Goal: Obtain resource: Download file/media

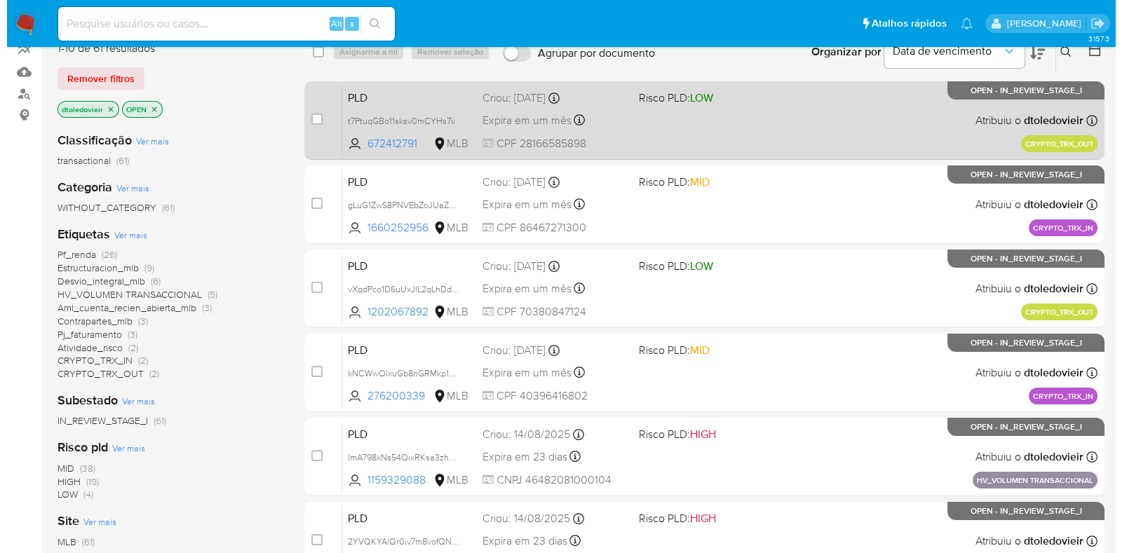
scroll to position [129, 0]
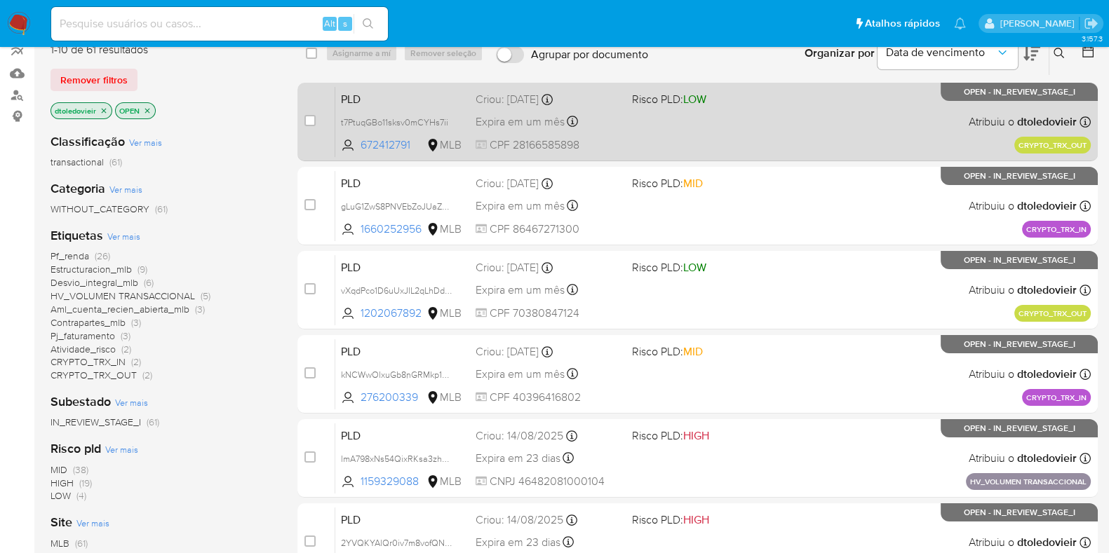
click at [726, 124] on div "PLD t7PtuqGBo11sksv0mCYHs7ii 672412791 MLB Risco PLD: LOW Criou: 19/08/2025 Cri…" at bounding box center [712, 121] width 755 height 71
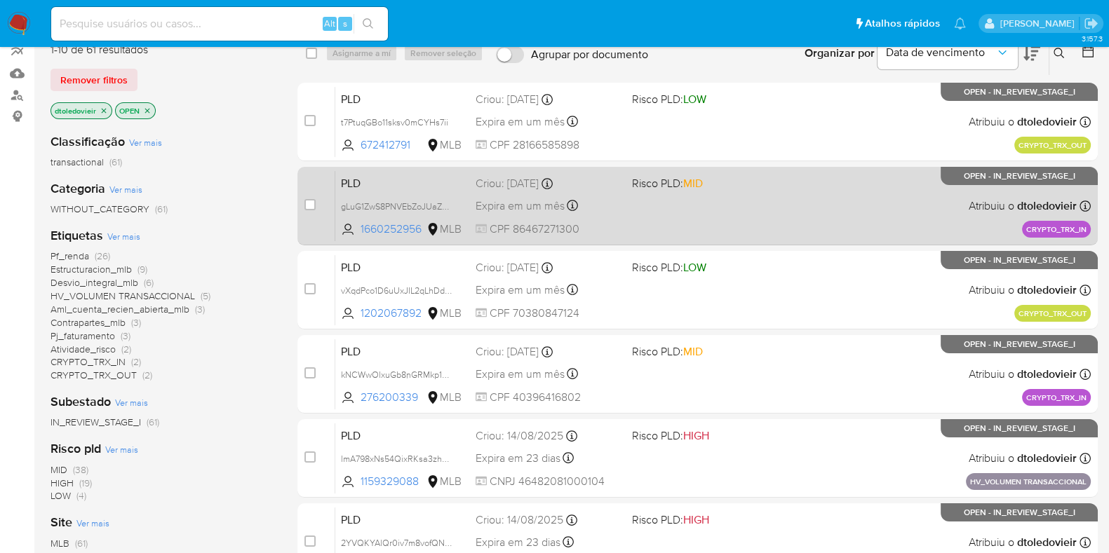
click at [725, 188] on span "Risco PLD: MID" at bounding box center [704, 182] width 145 height 18
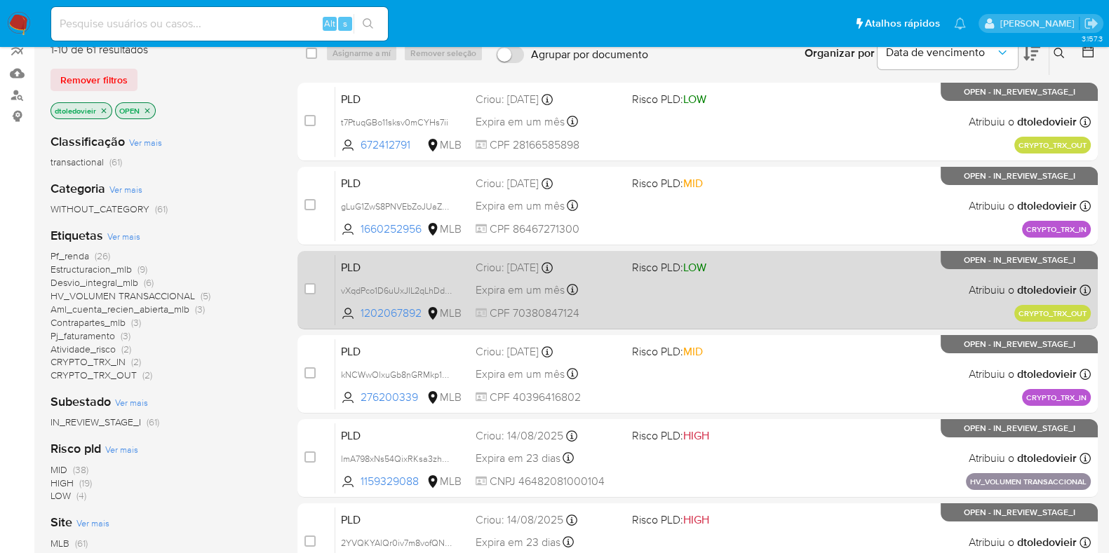
click at [726, 262] on span "Risco PLD: LOW" at bounding box center [704, 266] width 145 height 18
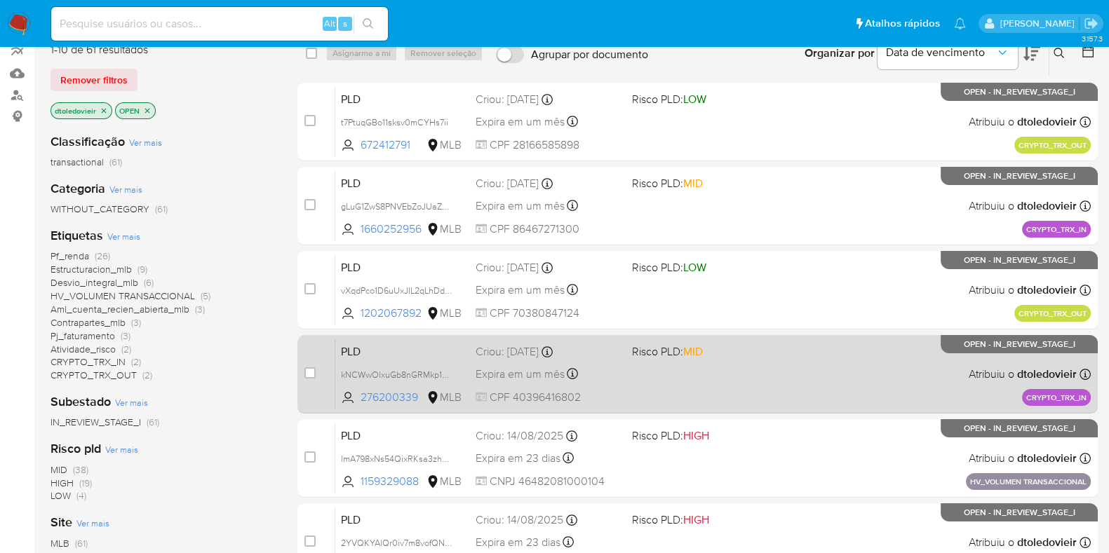
click at [724, 363] on div "PLD kNCWwOlxuGb8nGRMkp18cX6Y 276200339 MLB Risco PLD: MID Criou: 19/08/2025 Cri…" at bounding box center [712, 374] width 755 height 71
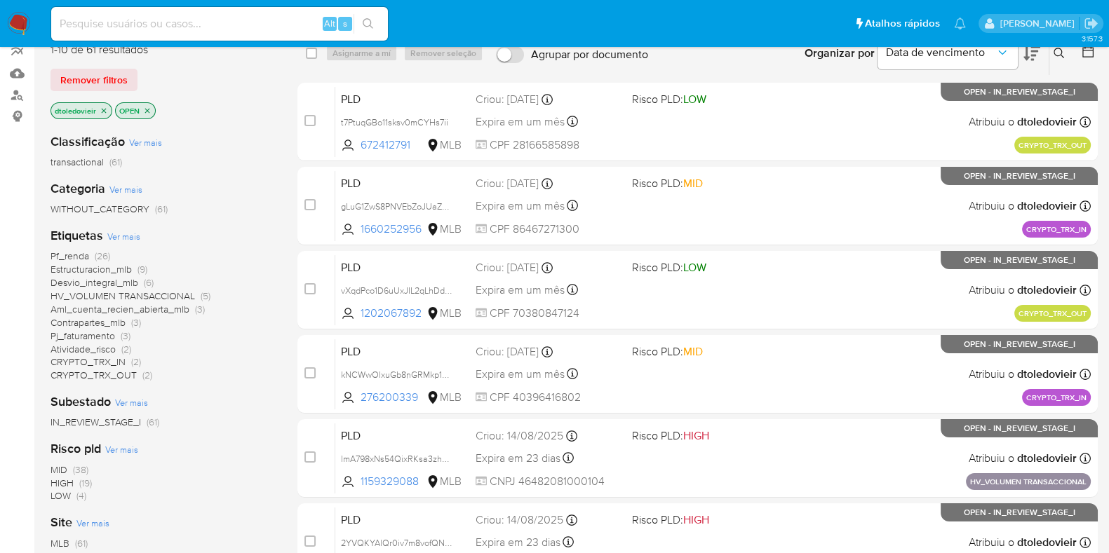
click at [116, 239] on span "Ver mais" at bounding box center [123, 236] width 33 height 13
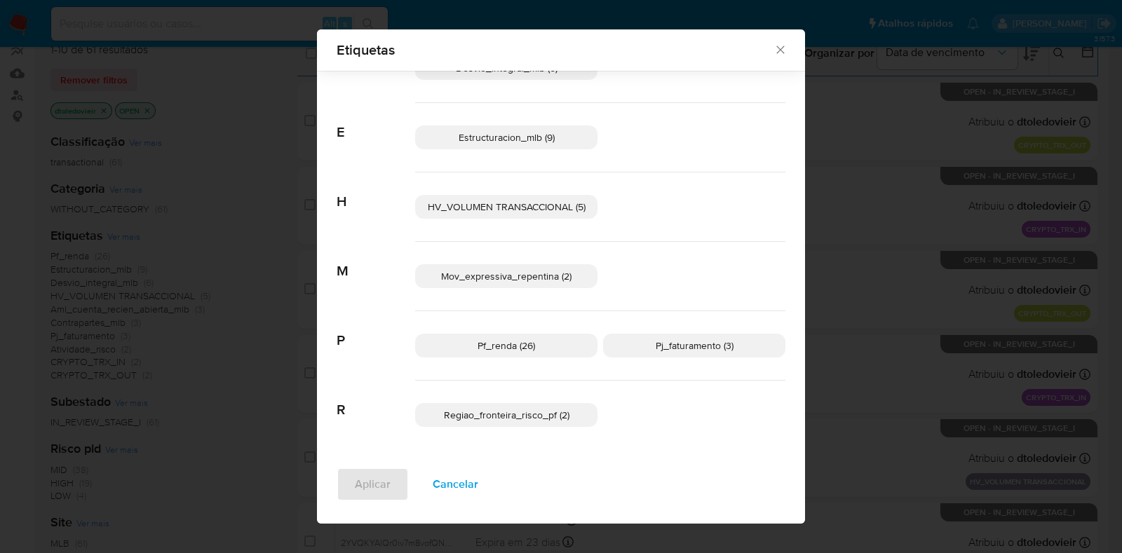
scroll to position [326, 0]
click at [668, 344] on span "Pj_faturamento (3)" at bounding box center [695, 348] width 78 height 14
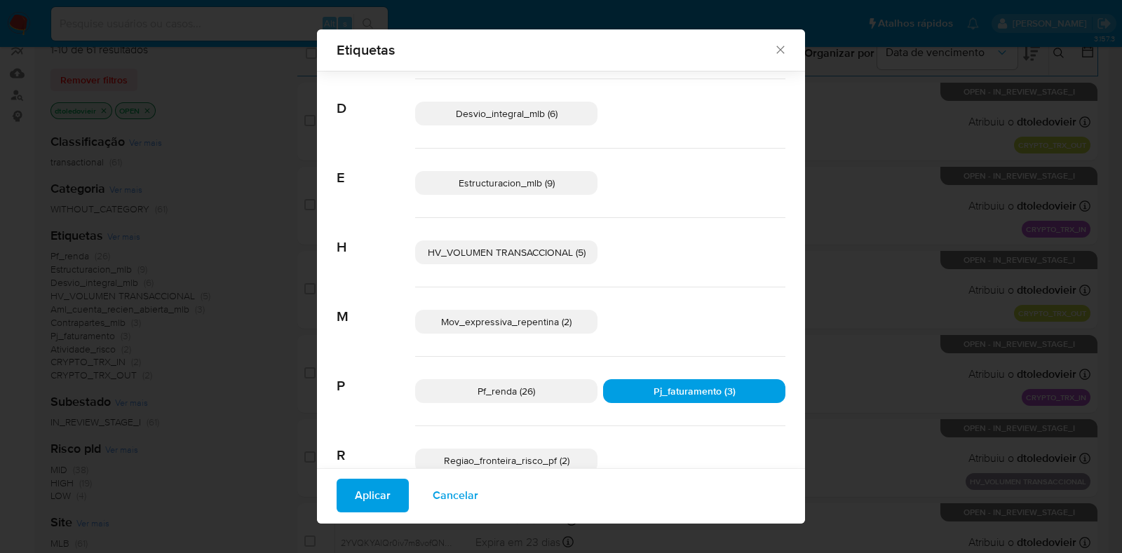
scroll to position [287, 0]
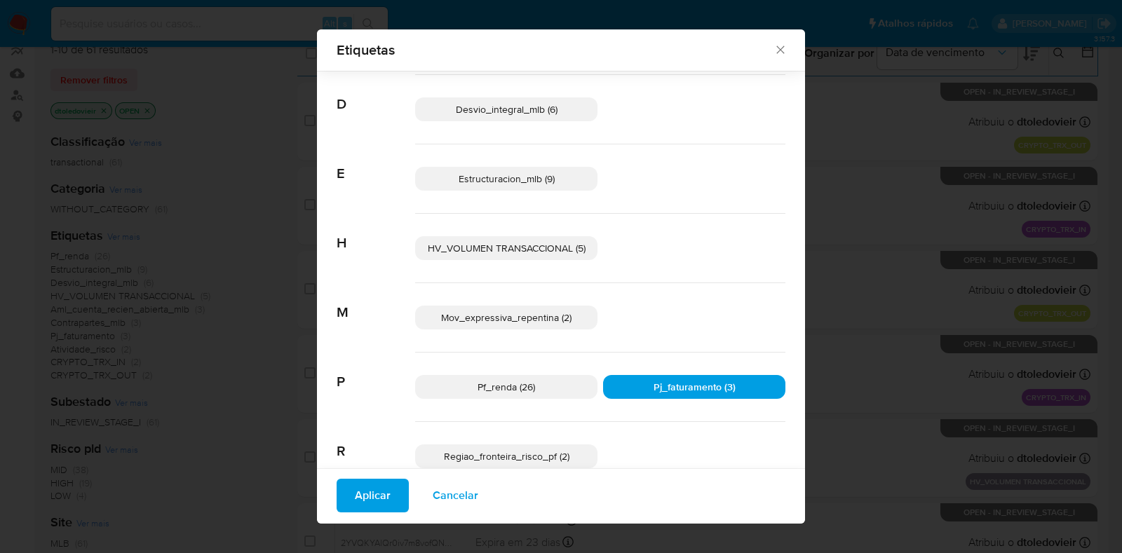
click at [656, 384] on span "Pj_faturamento (3)" at bounding box center [694, 387] width 82 height 14
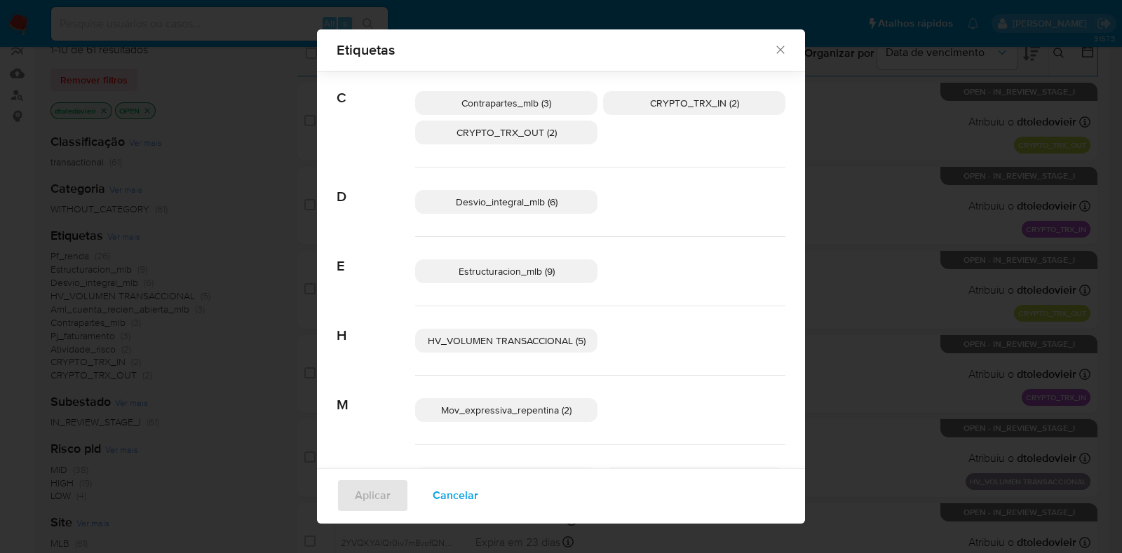
scroll to position [196, 0]
drag, startPoint x: 658, startPoint y: 198, endPoint x: 554, endPoint y: 194, distance: 104.6
click at [554, 194] on div "Desvio_integral_mlb (6)" at bounding box center [600, 200] width 370 height 69
click at [554, 194] on p "Desvio_integral_mlb (6)" at bounding box center [506, 201] width 182 height 24
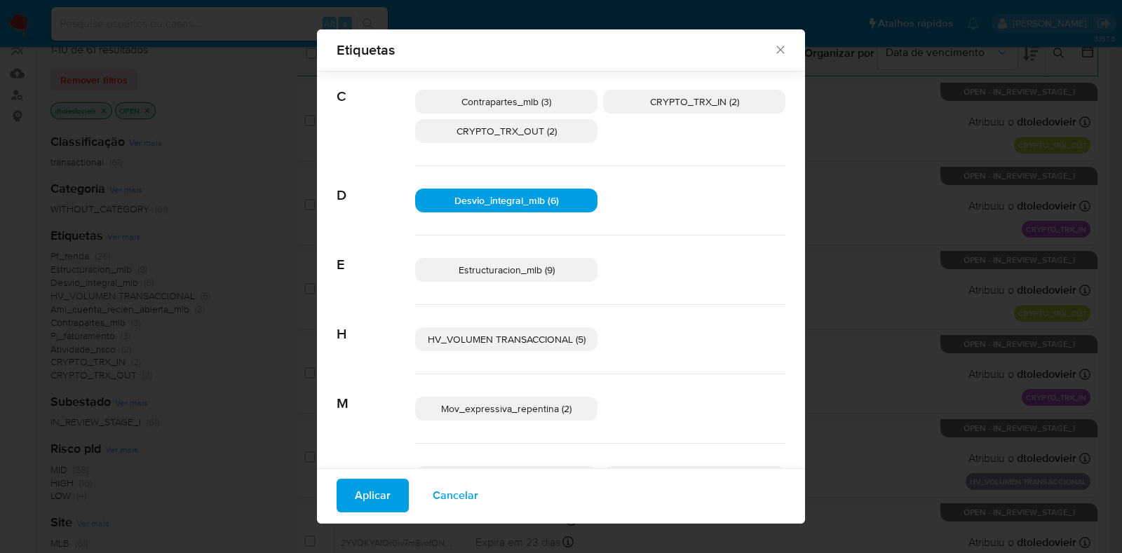
click at [383, 487] on span "Aplicar" at bounding box center [373, 495] width 36 height 31
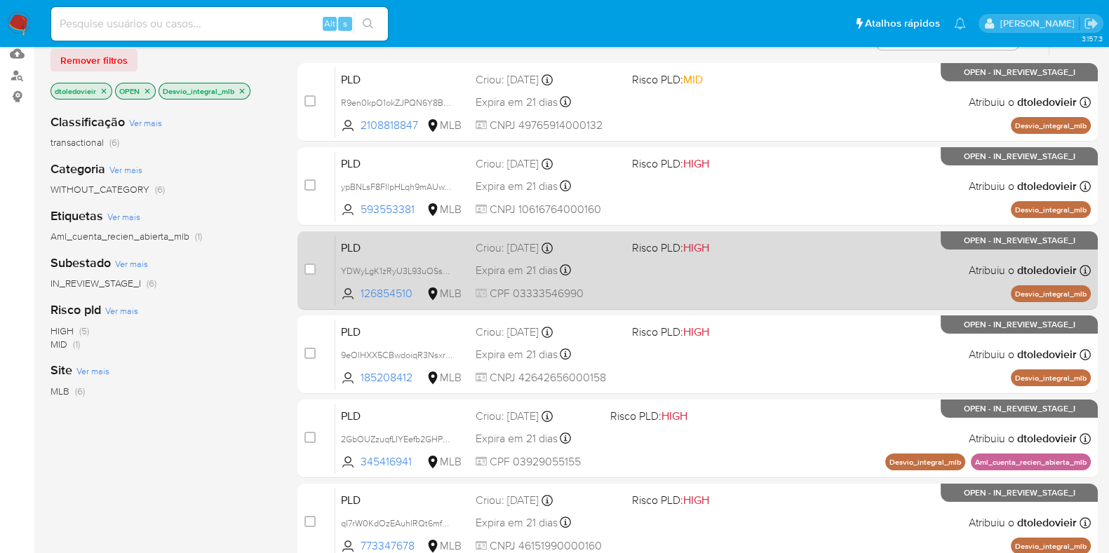
scroll to position [126, 0]
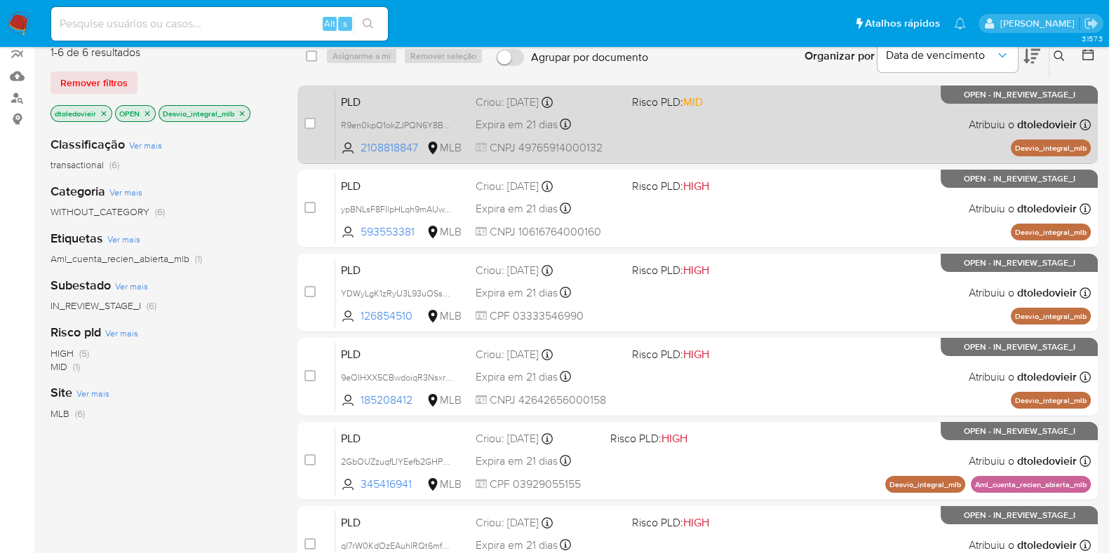
click at [764, 137] on div "PLD R9en0kpO1okZJPQN6Y8BzyYX 2108818847 MLB Risco PLD: MID Criou: 12/08/2025 Cr…" at bounding box center [712, 124] width 755 height 71
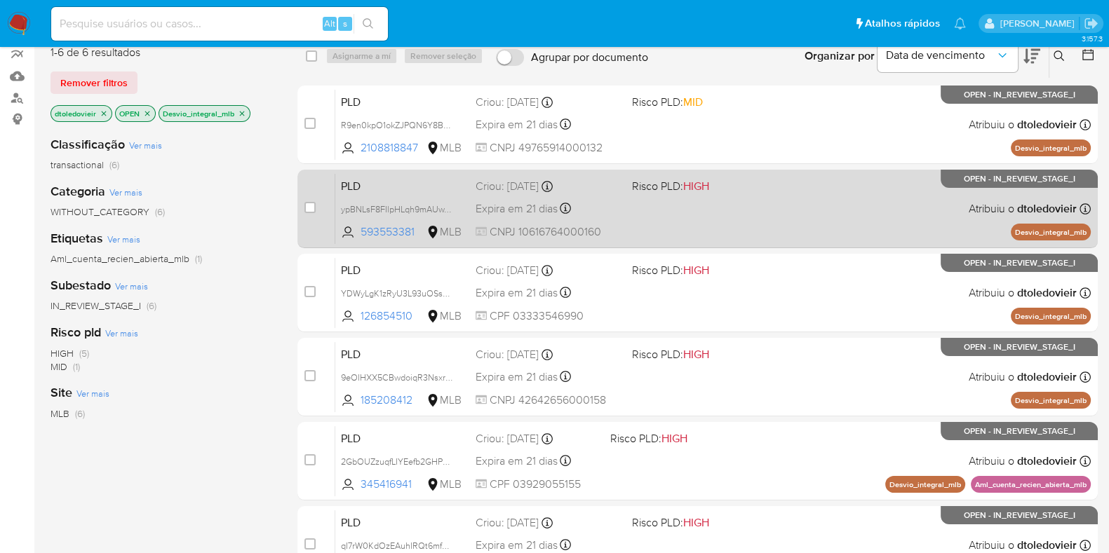
click at [774, 210] on div "PLD ypBNLsF8FIlpHLqh9mAUwYjZ 593553381 MLB Risco PLD: HIGH Criou: 12/08/2025 Cr…" at bounding box center [712, 208] width 755 height 71
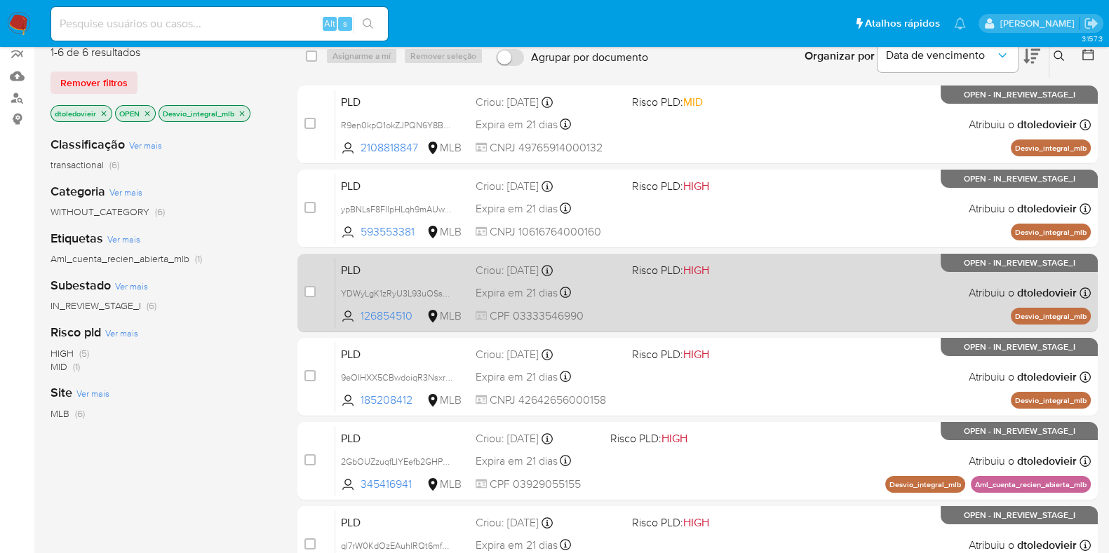
click at [766, 291] on div "PLD YDWyLgK1zRyU3L93uOSsPgQI 126854510 MLB Risco PLD: HIGH Criou: 12/08/2025 Cr…" at bounding box center [712, 292] width 755 height 71
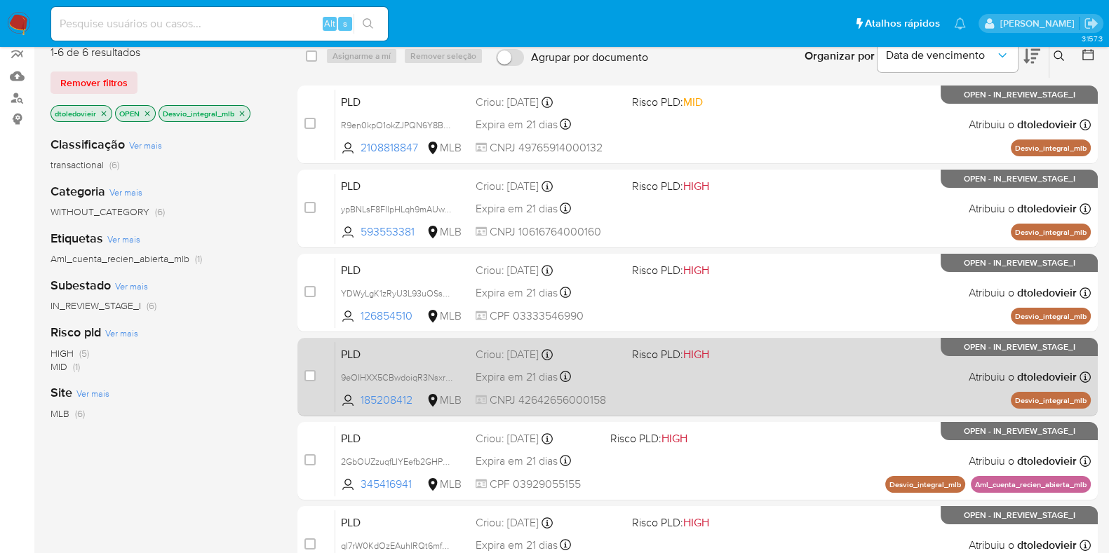
click at [766, 375] on div "PLD 9eOIHXX5CBwdoiqR3NsxrcJY 185208412 MLB Risco PLD: HIGH Criou: 12/08/2025 Cr…" at bounding box center [712, 376] width 755 height 71
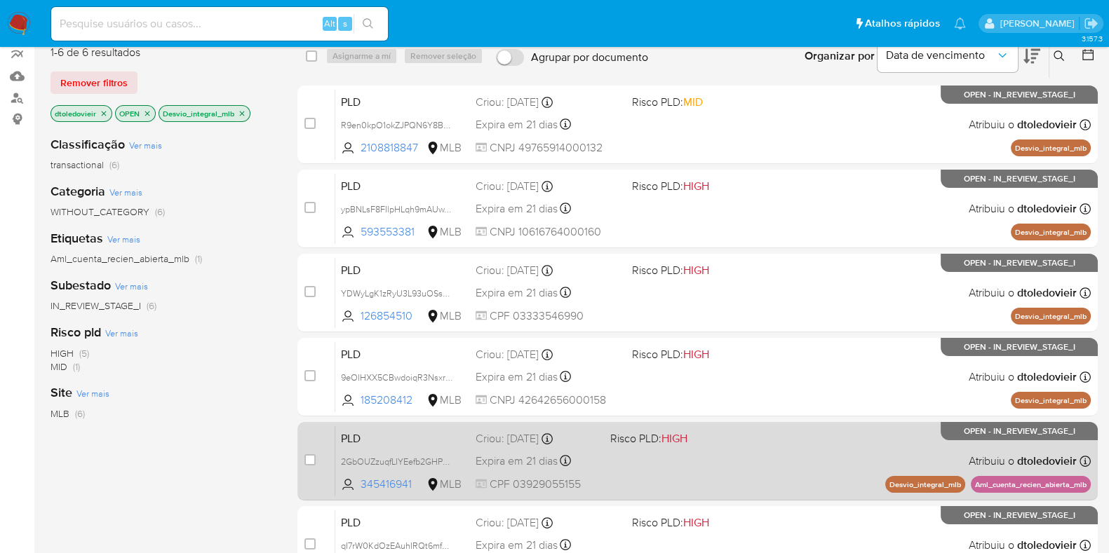
click at [740, 461] on div "PLD 2GbOUZzuqfLIYEefb2GHPdPg 345416941 MLB Risco PLD: HIGH Criou: 12/08/2025 Cr…" at bounding box center [712, 461] width 755 height 71
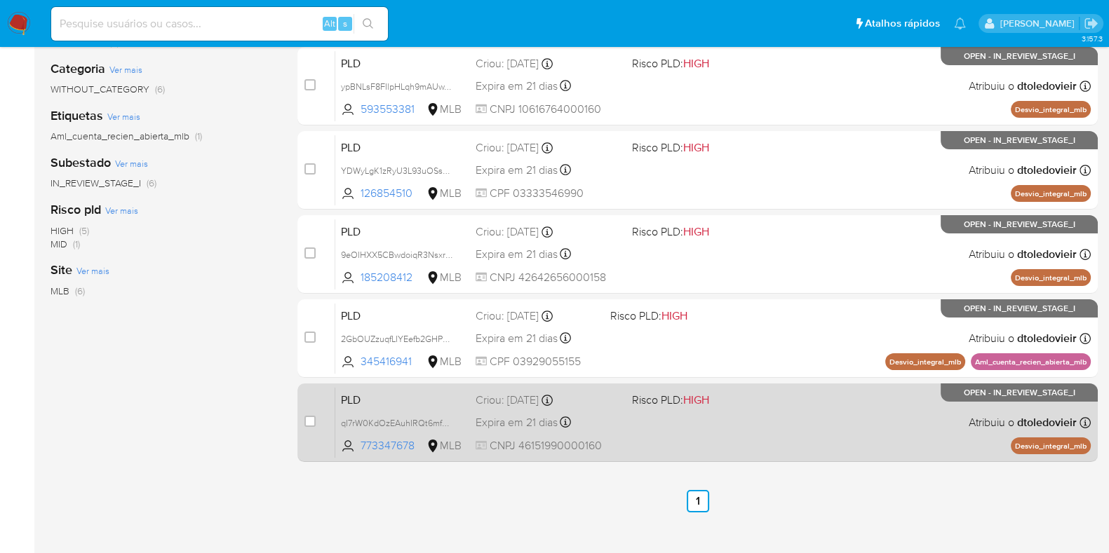
click at [764, 410] on div "PLD qI7rW0KdOzEAuhIRQt6mfnLM 773347678 MLB Risco PLD: HIGH Criou: 12/08/2025 Cr…" at bounding box center [712, 422] width 755 height 71
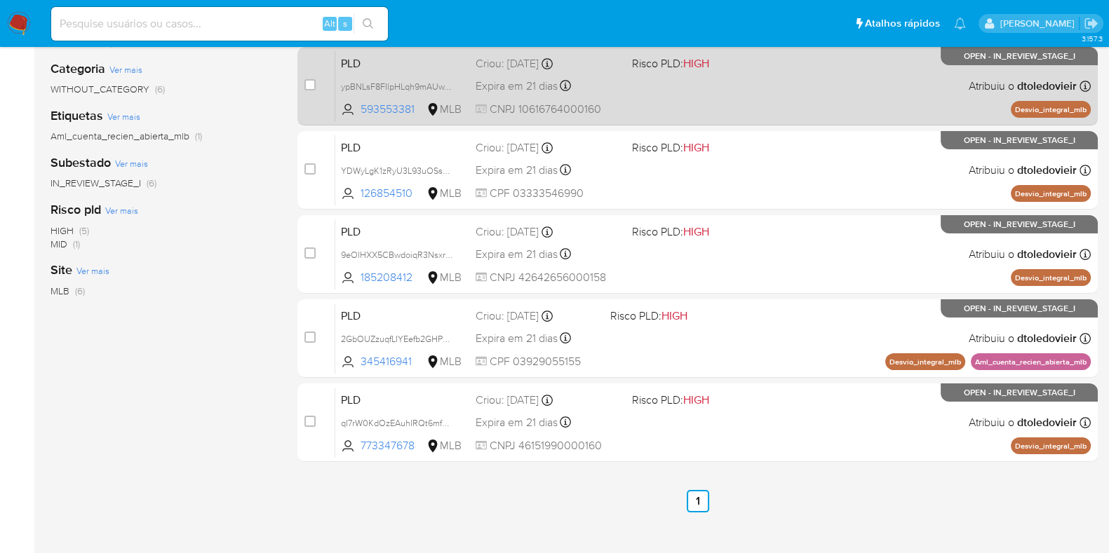
scroll to position [0, 0]
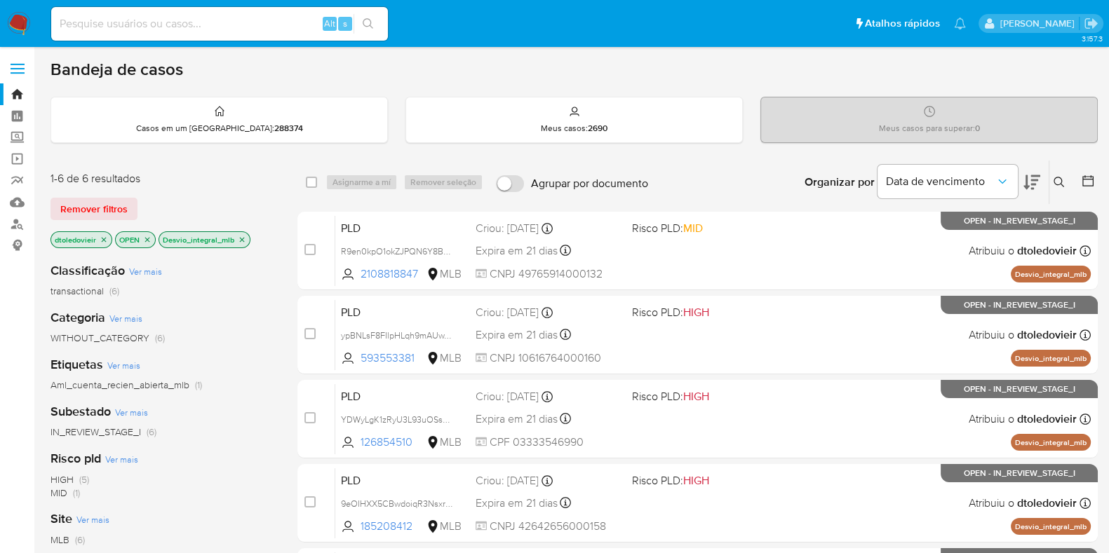
click at [15, 19] on img at bounding box center [19, 24] width 24 height 24
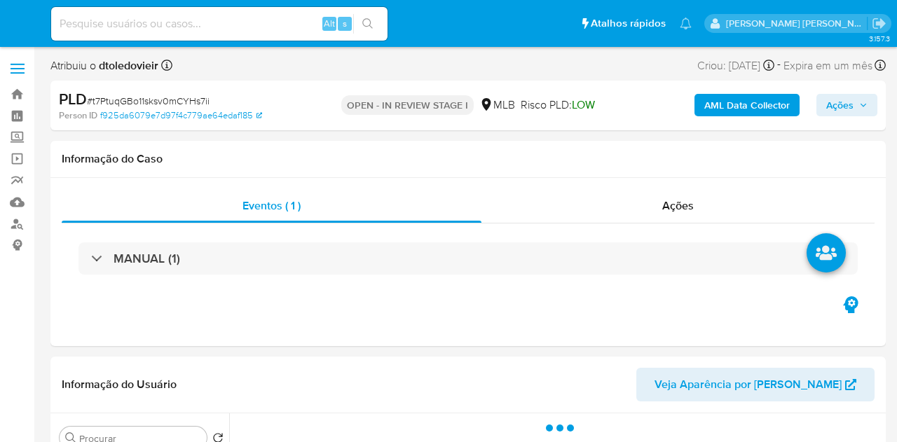
select select "10"
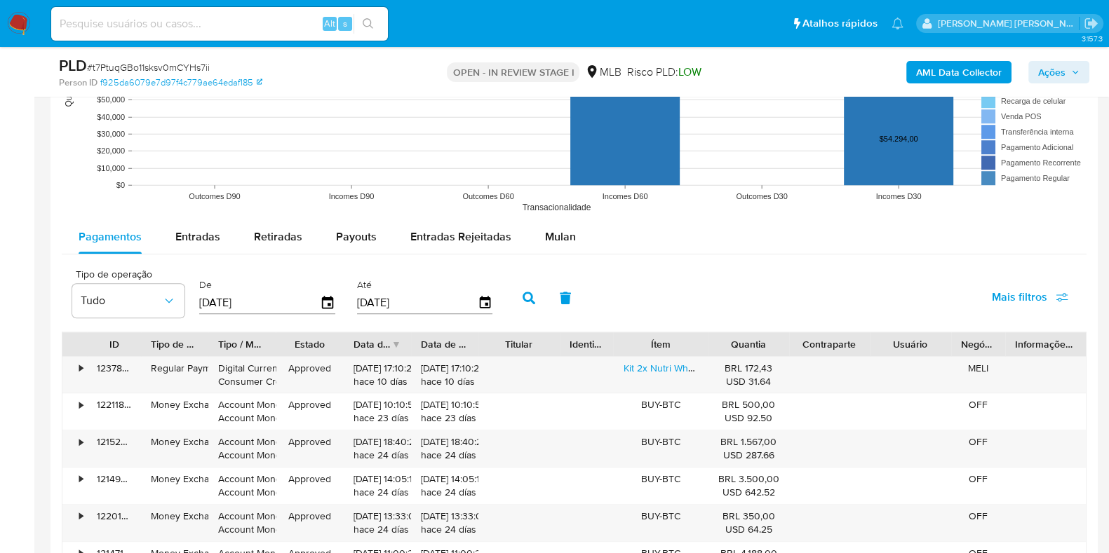
scroll to position [1475, 0]
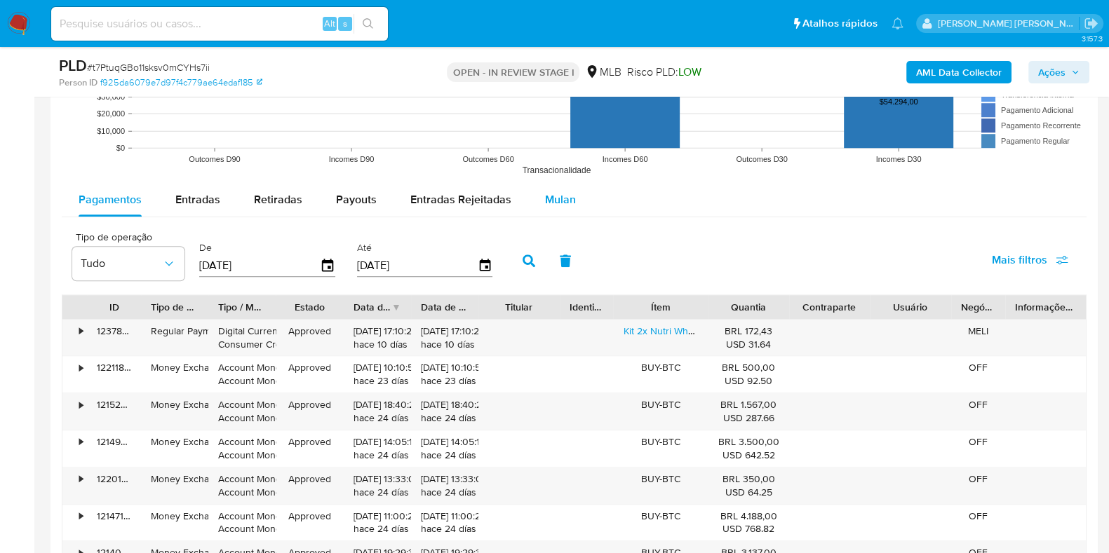
click at [554, 183] on div "Mulan" at bounding box center [560, 200] width 31 height 34
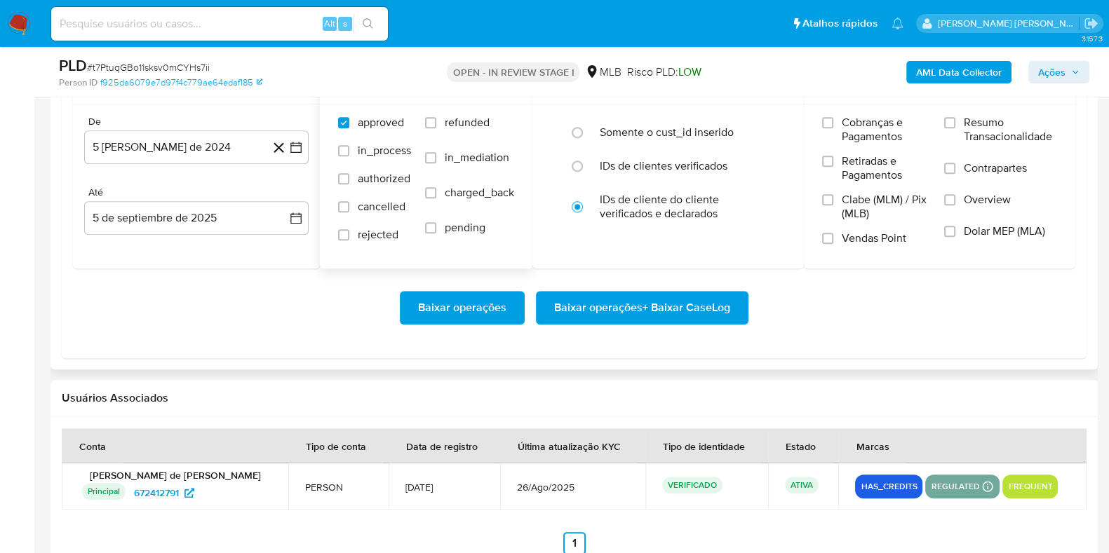
scroll to position [1666, 0]
click at [217, 135] on button "5 [PERSON_NAME] de 2024" at bounding box center [196, 147] width 224 height 34
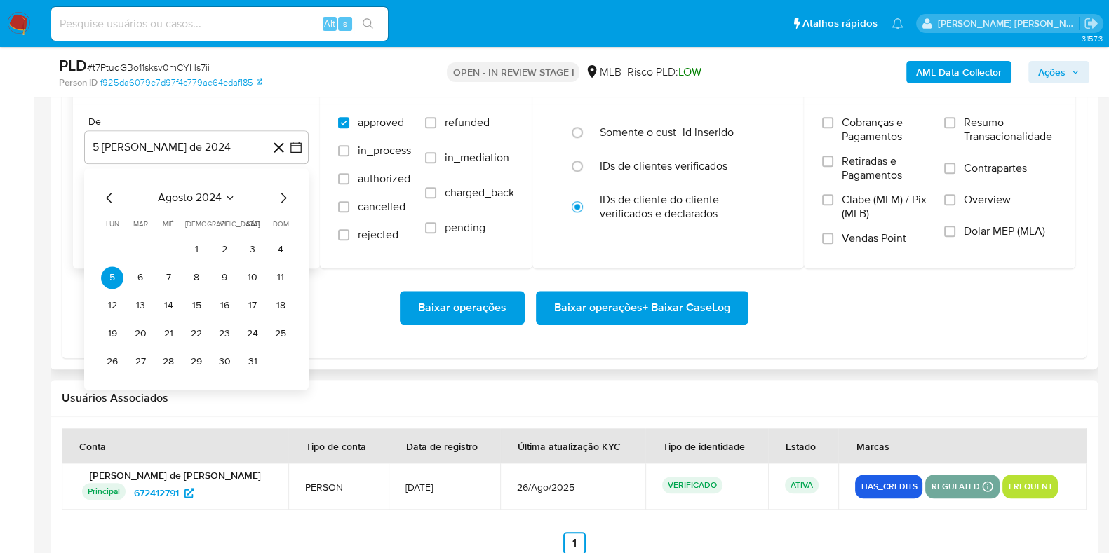
click at [286, 196] on icon "Mes siguiente" at bounding box center [283, 197] width 17 height 17
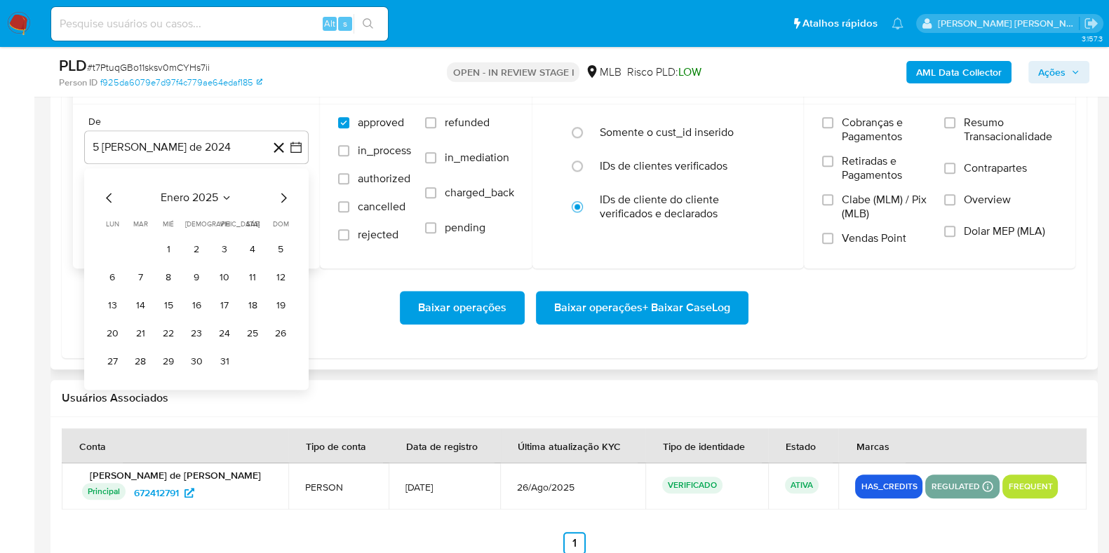
click at [286, 196] on icon "Mes siguiente" at bounding box center [283, 197] width 17 height 17
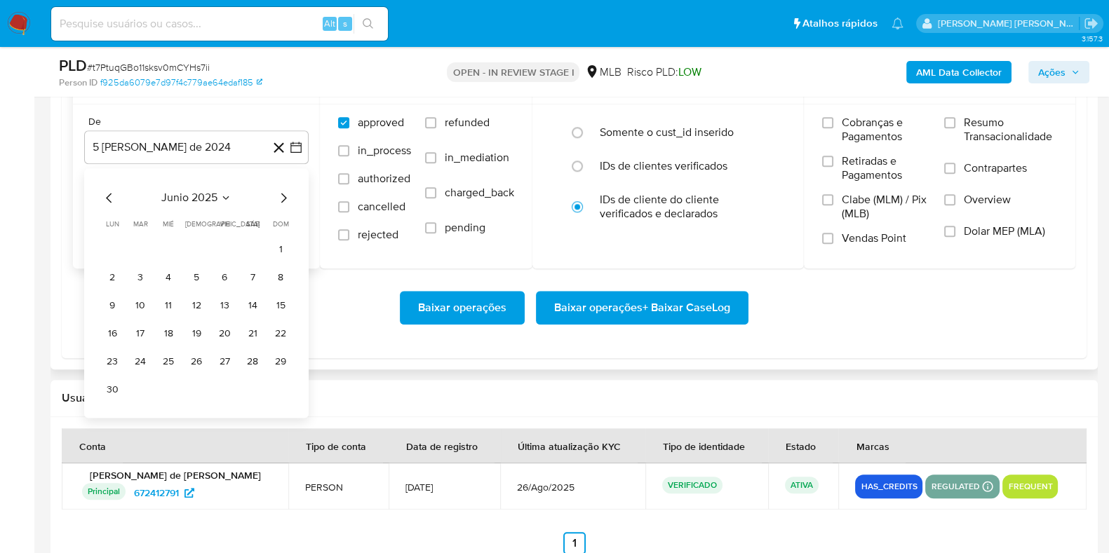
click at [286, 196] on icon "Mes siguiente" at bounding box center [283, 197] width 17 height 17
click at [107, 192] on icon "Mes anterior" at bounding box center [109, 197] width 17 height 17
click at [132, 243] on button "1" at bounding box center [140, 249] width 22 height 22
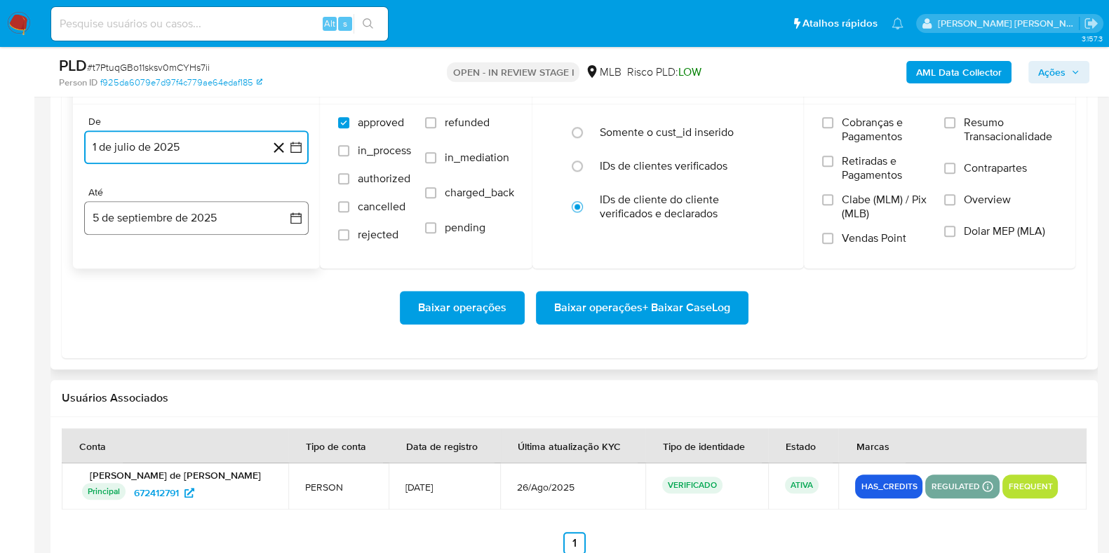
click at [149, 218] on button "5 de septiembre de 2025" at bounding box center [196, 218] width 224 height 34
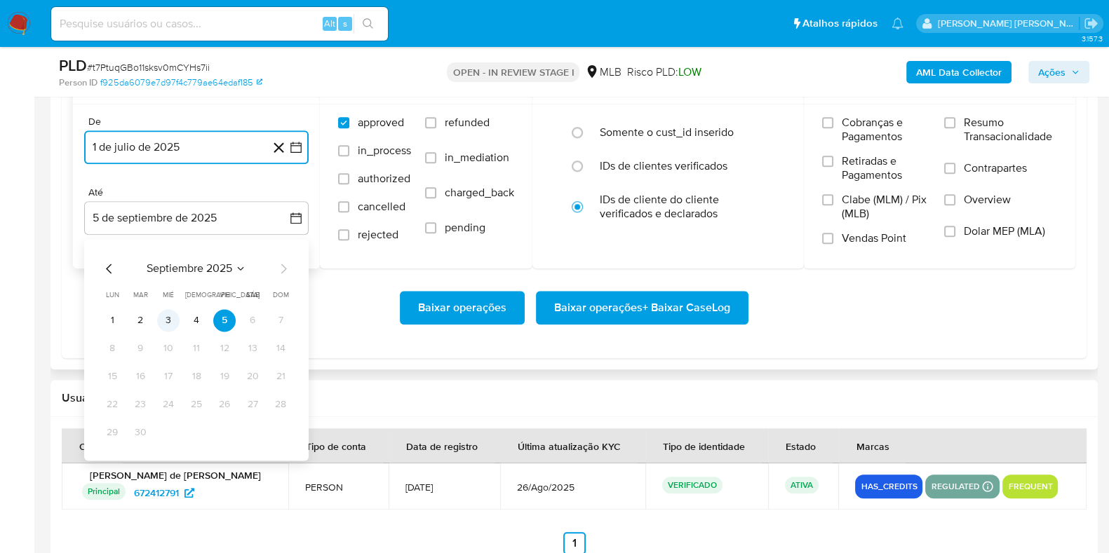
click at [168, 317] on button "3" at bounding box center [168, 320] width 22 height 22
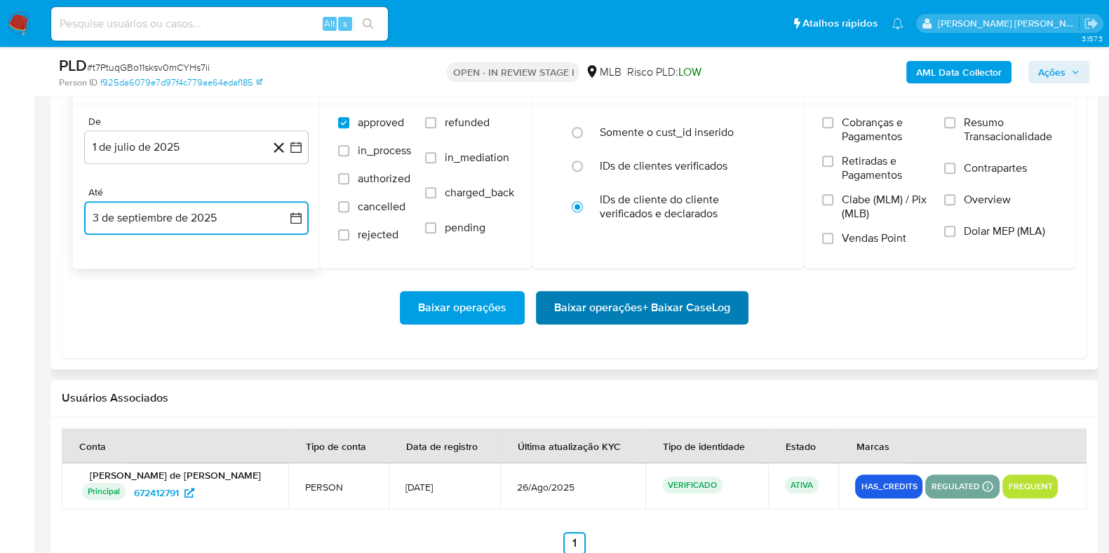
click at [564, 306] on span "Baixar operações + Baixar CaseLog" at bounding box center [642, 307] width 176 height 31
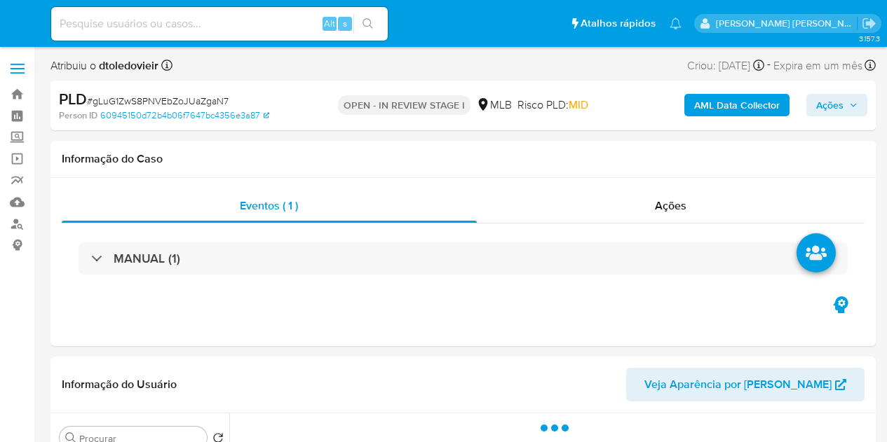
select select "10"
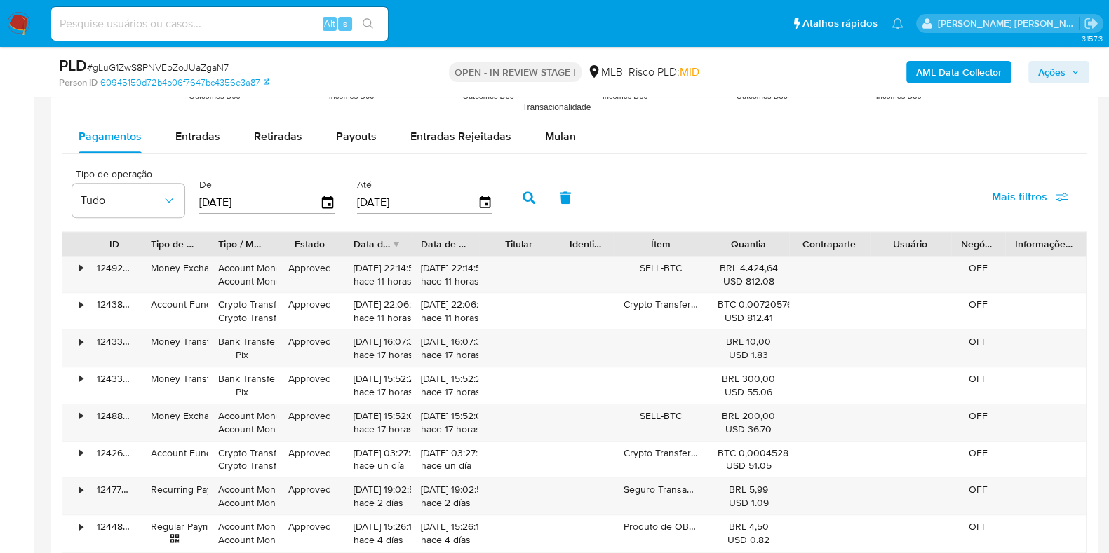
scroll to position [1539, 0]
click at [546, 150] on div "Mulan" at bounding box center [560, 136] width 31 height 34
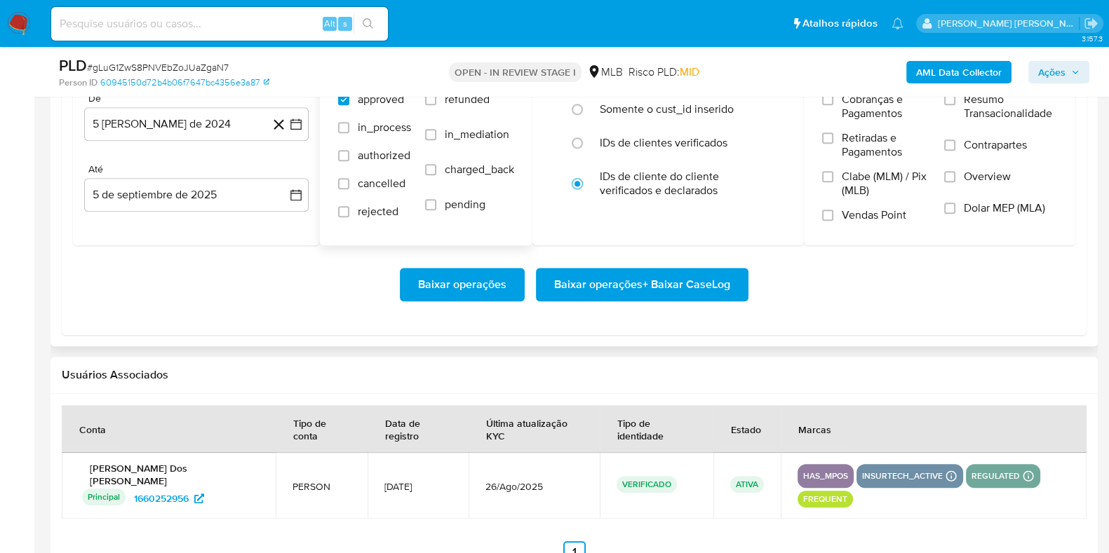
scroll to position [1698, 0]
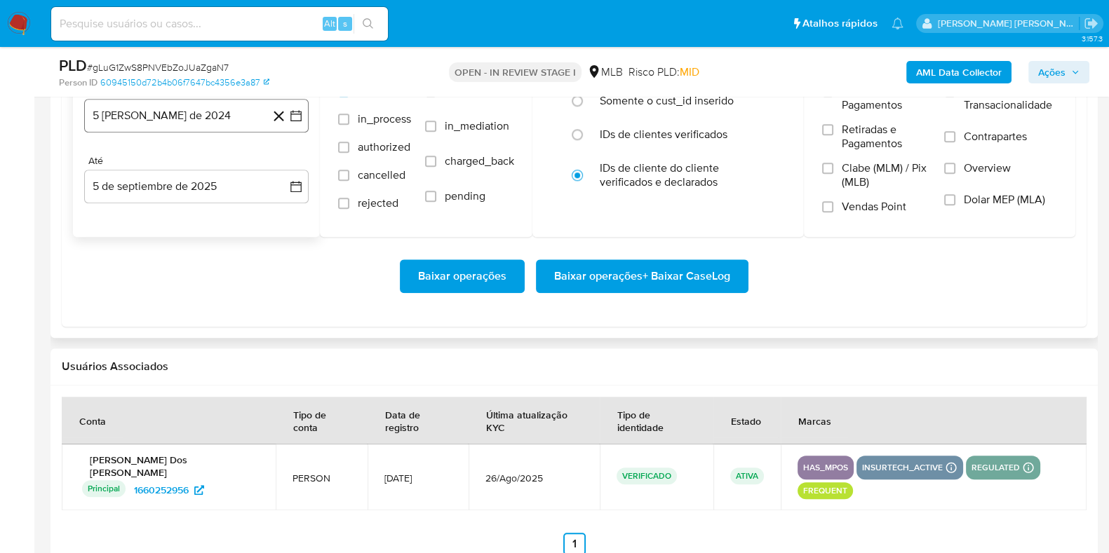
click at [227, 116] on button "5 [PERSON_NAME] de 2024" at bounding box center [196, 116] width 224 height 34
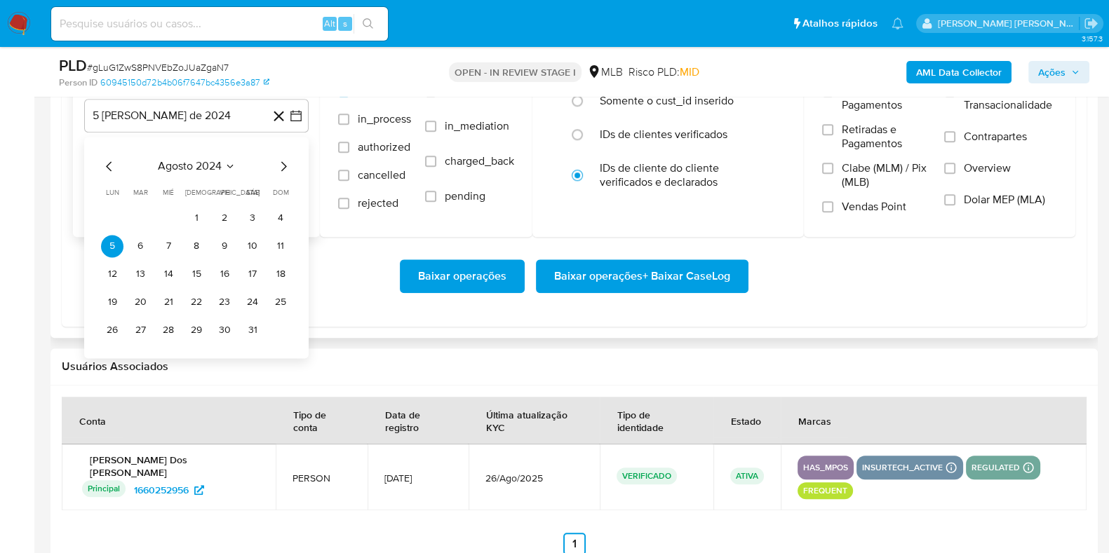
click at [287, 162] on icon "Mes siguiente" at bounding box center [283, 166] width 17 height 17
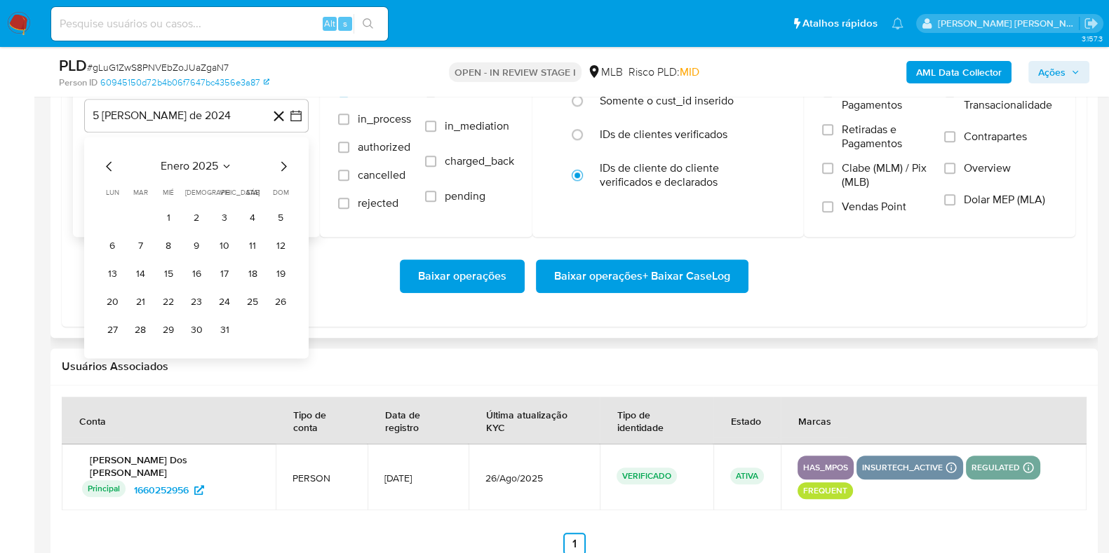
click at [287, 162] on icon "Mes siguiente" at bounding box center [283, 166] width 17 height 17
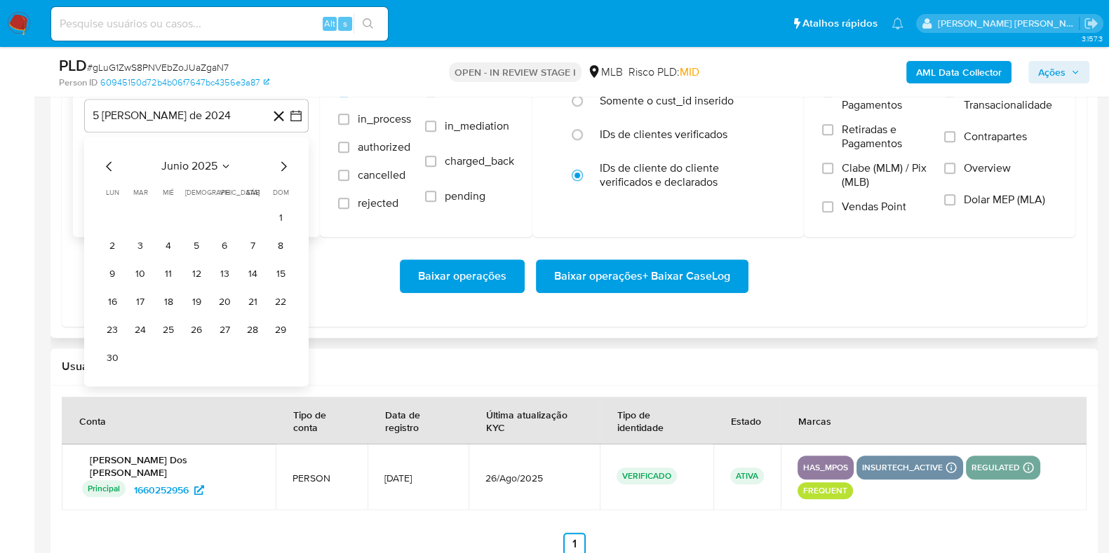
click at [287, 162] on icon "Mes siguiente" at bounding box center [283, 166] width 17 height 17
click at [139, 212] on button "1" at bounding box center [140, 218] width 22 height 22
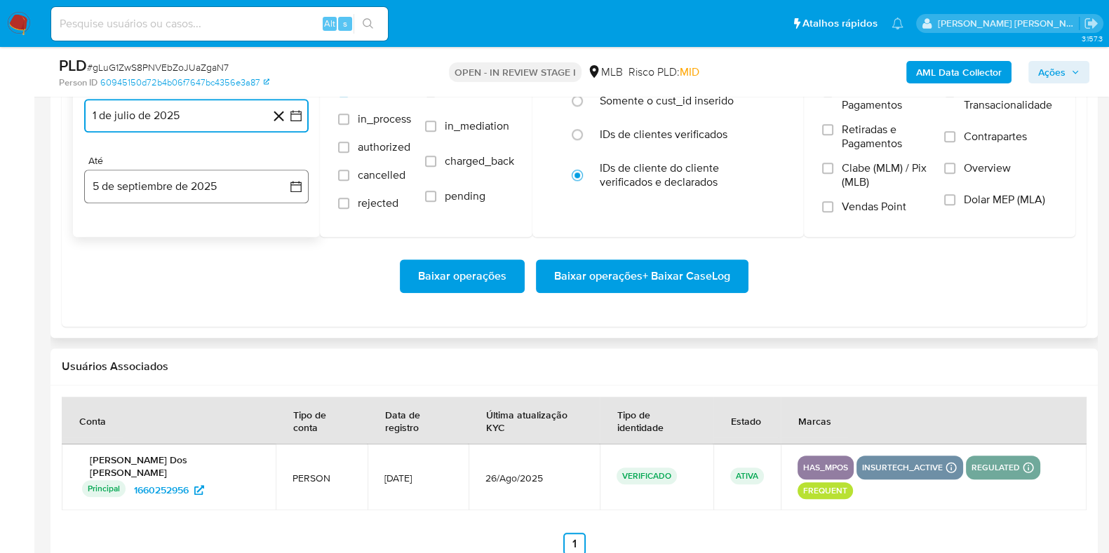
click at [156, 170] on button "5 de septiembre de 2025" at bounding box center [196, 187] width 224 height 34
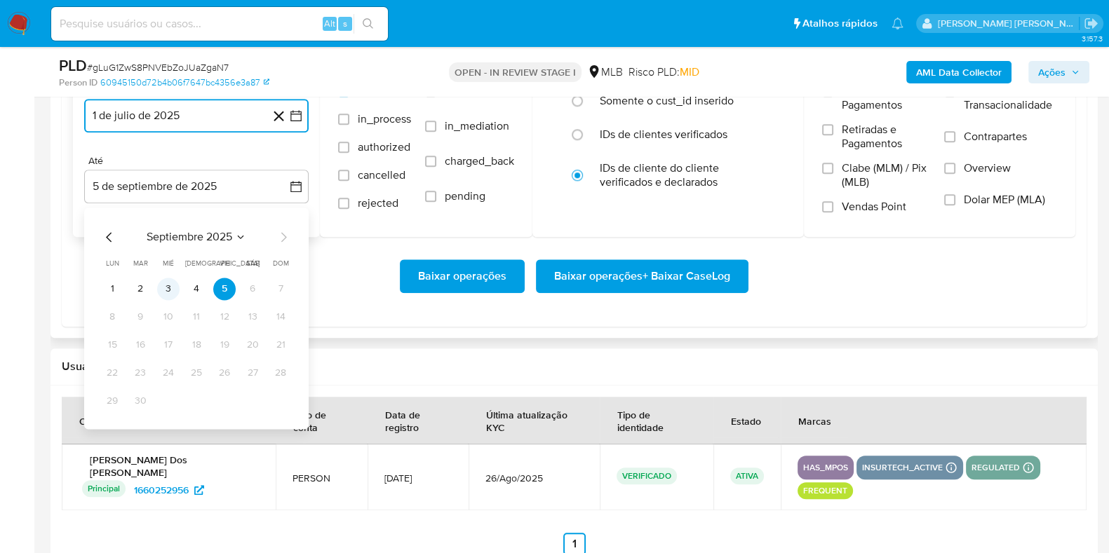
click at [165, 280] on button "3" at bounding box center [168, 289] width 22 height 22
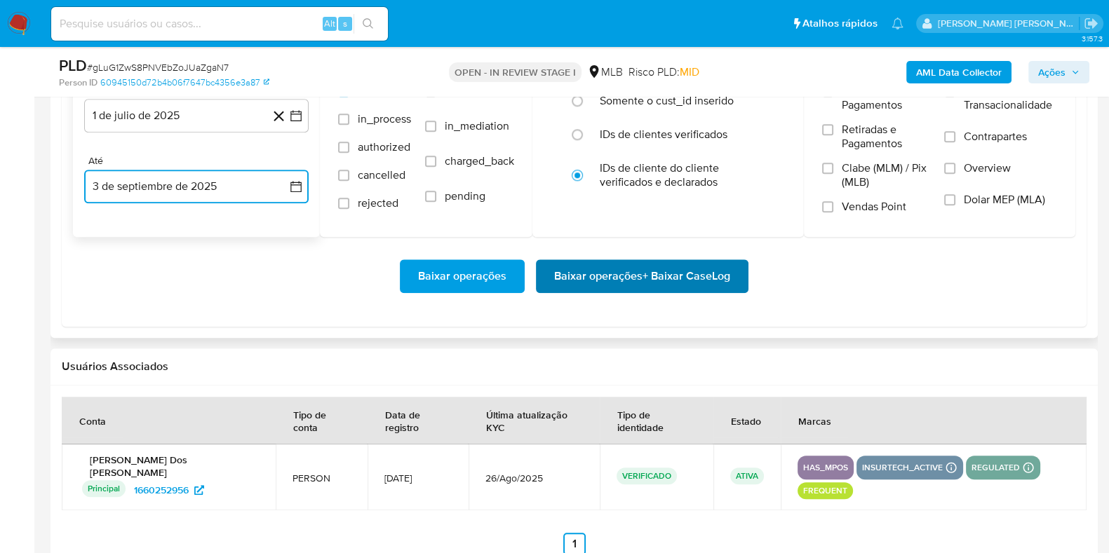
click at [560, 274] on span "Baixar operações + Baixar CaseLog" at bounding box center [642, 276] width 176 height 31
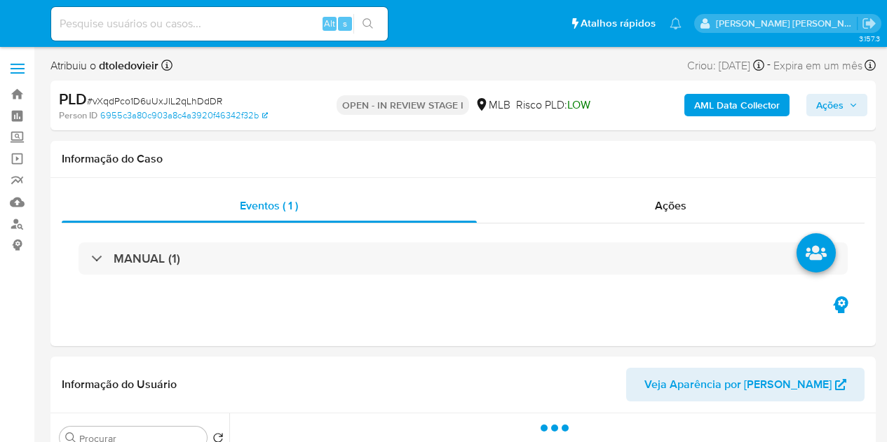
select select "10"
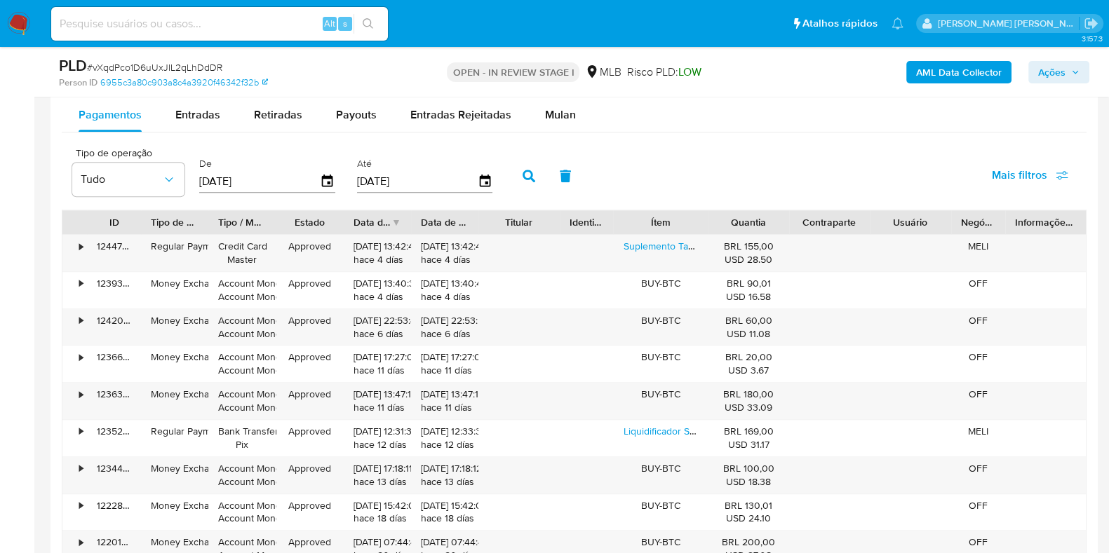
scroll to position [1465, 0]
click at [552, 120] on span "Mulan" at bounding box center [560, 114] width 31 height 16
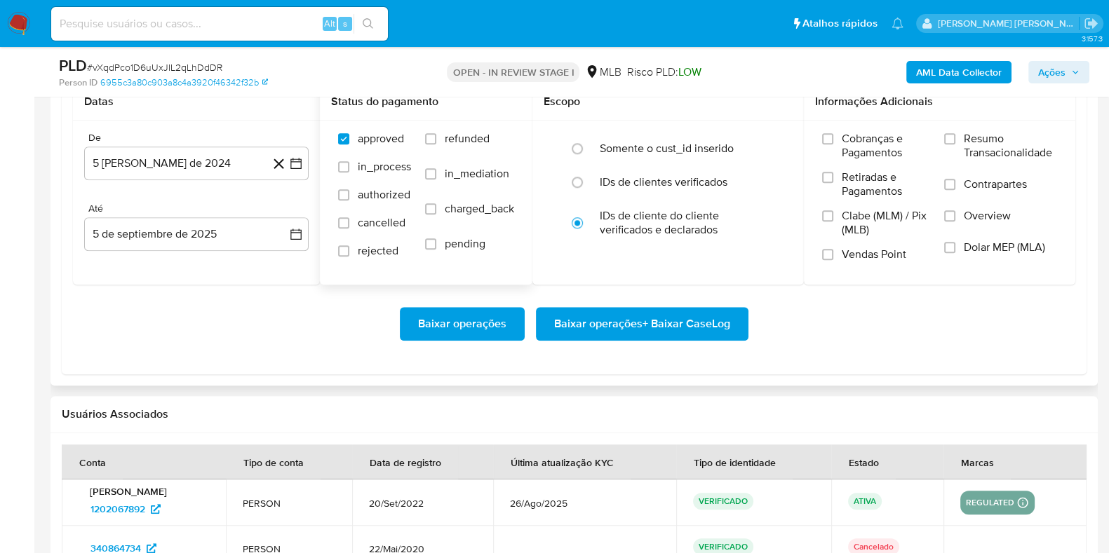
scroll to position [1559, 0]
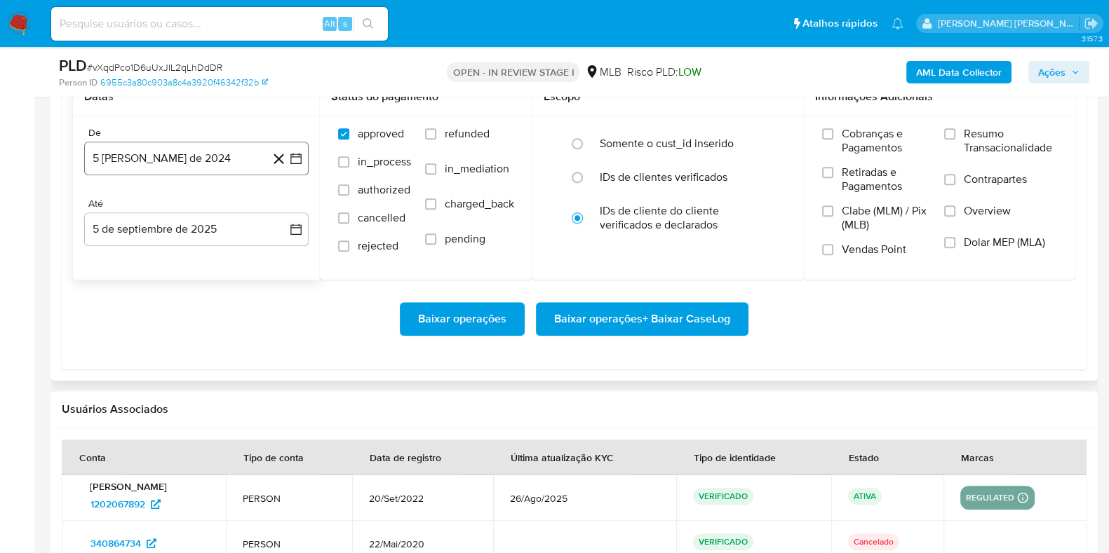
click at [244, 166] on button "5 [PERSON_NAME] de 2024" at bounding box center [196, 159] width 224 height 34
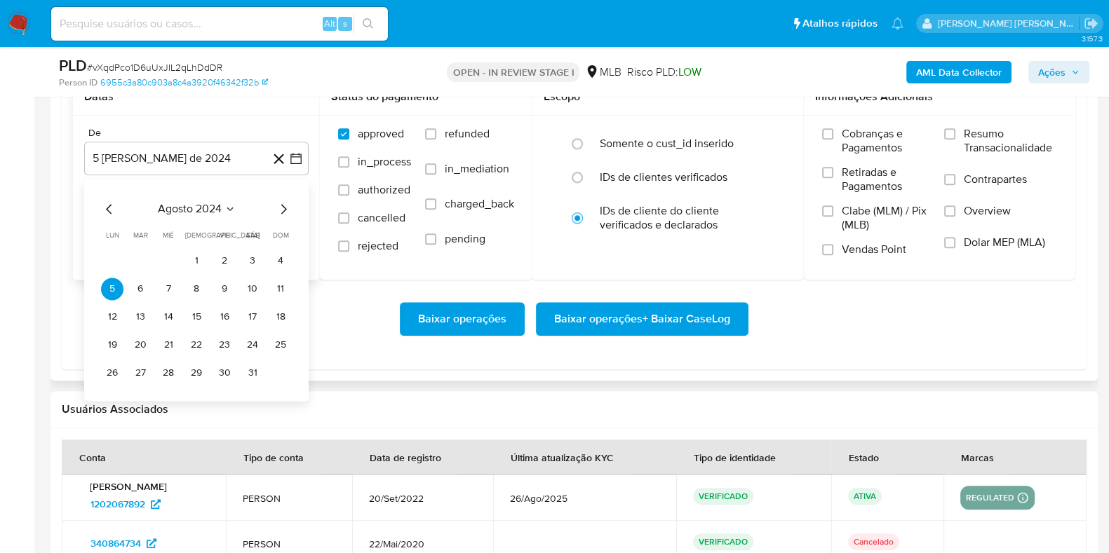
click at [284, 210] on icon "Mes siguiente" at bounding box center [284, 209] width 6 height 10
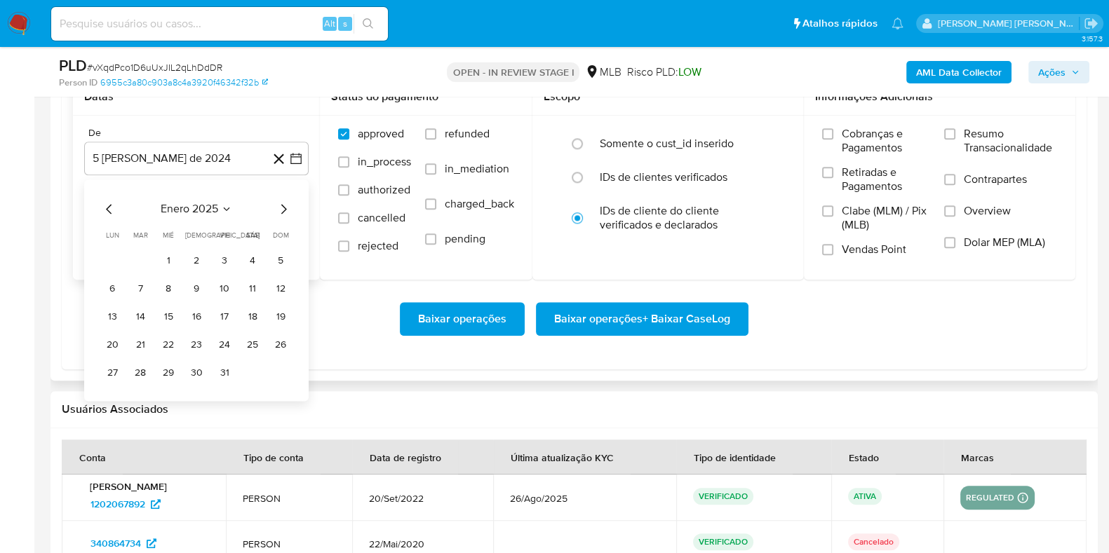
click at [284, 210] on icon "Mes siguiente" at bounding box center [284, 209] width 6 height 10
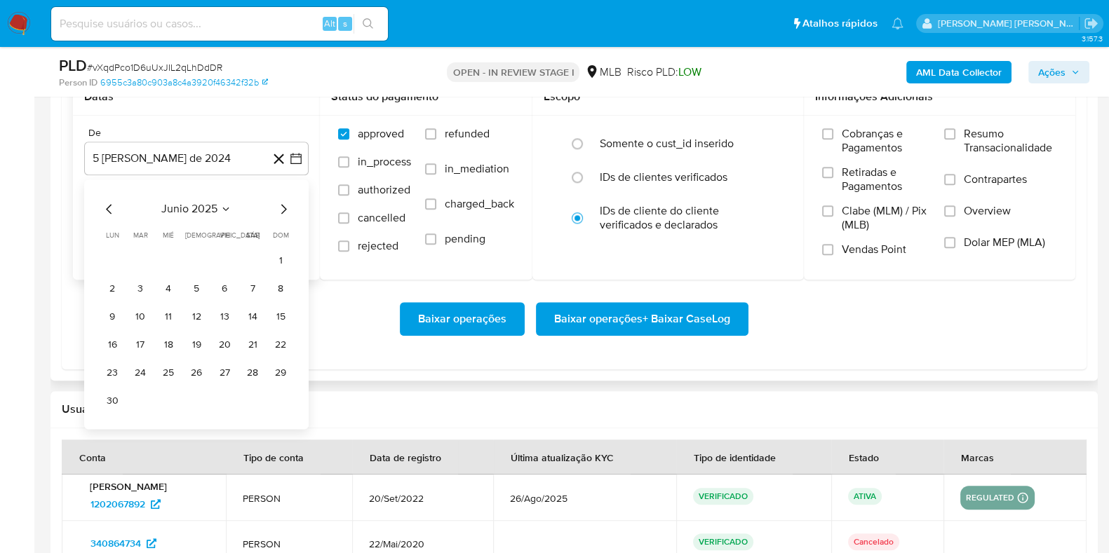
click at [284, 210] on icon "Mes siguiente" at bounding box center [284, 209] width 6 height 10
click at [142, 250] on button "1" at bounding box center [140, 261] width 22 height 22
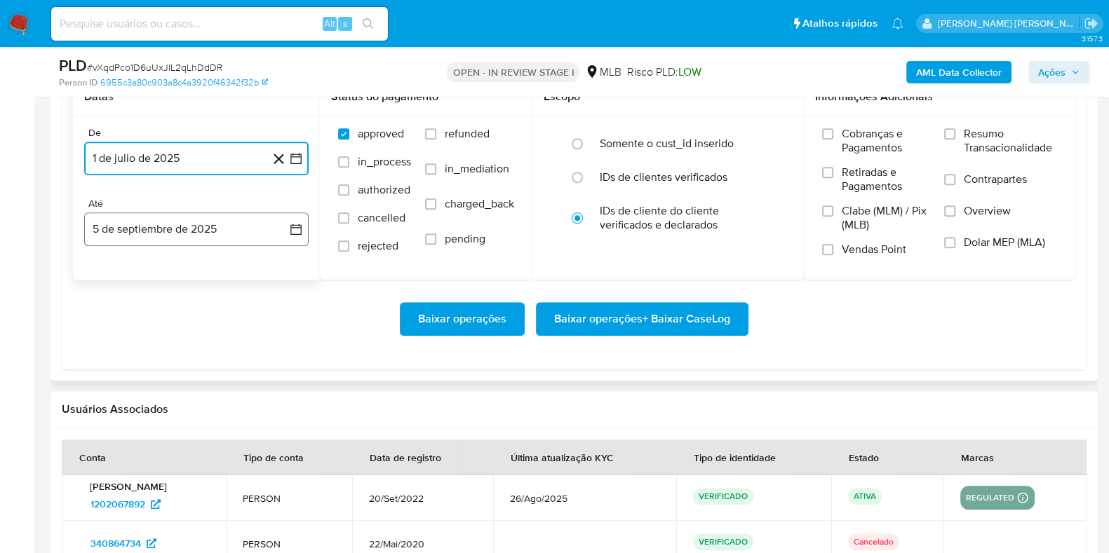
click at [149, 229] on button "5 de septiembre de 2025" at bounding box center [196, 229] width 224 height 34
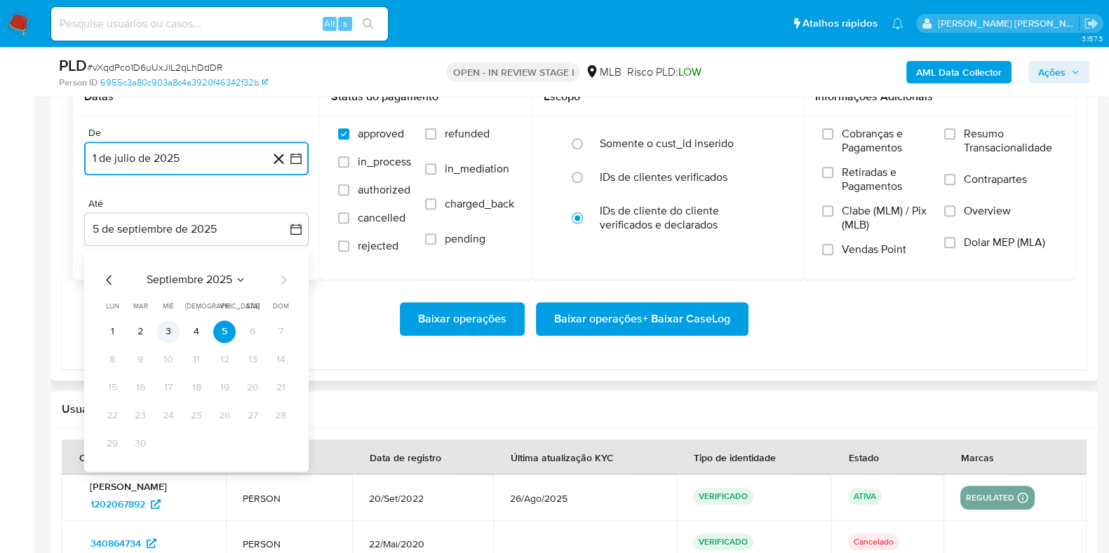
click at [170, 337] on button "3" at bounding box center [168, 331] width 22 height 22
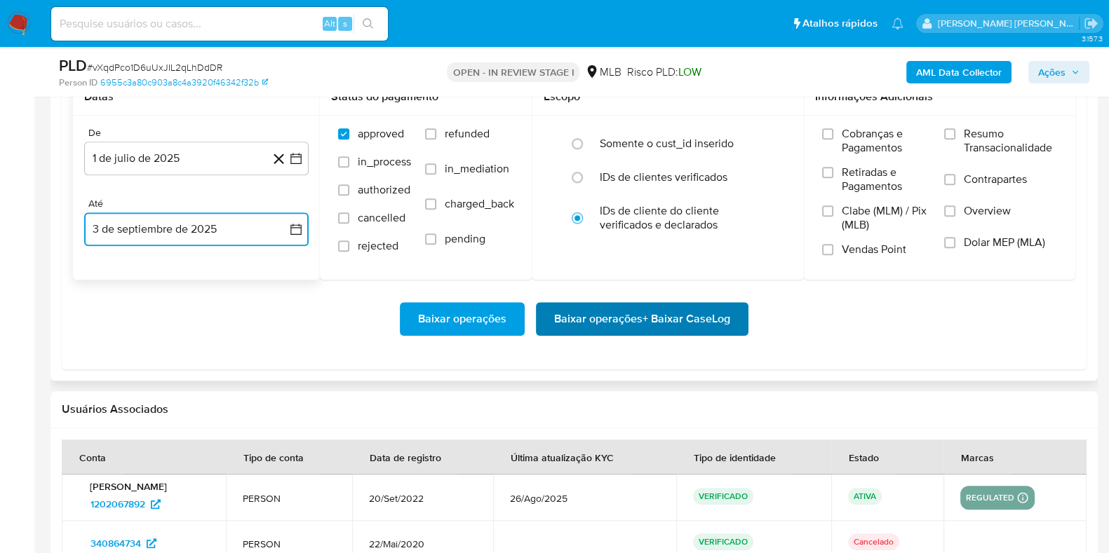
click at [565, 318] on span "Baixar operações + Baixar CaseLog" at bounding box center [642, 319] width 176 height 31
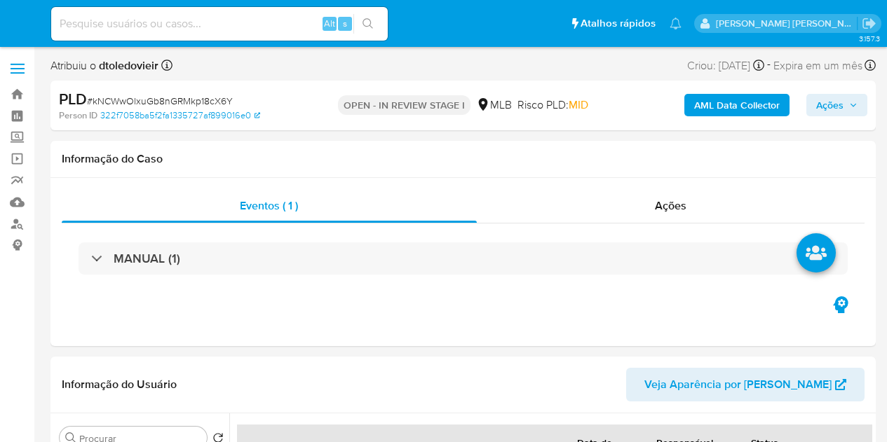
select select "10"
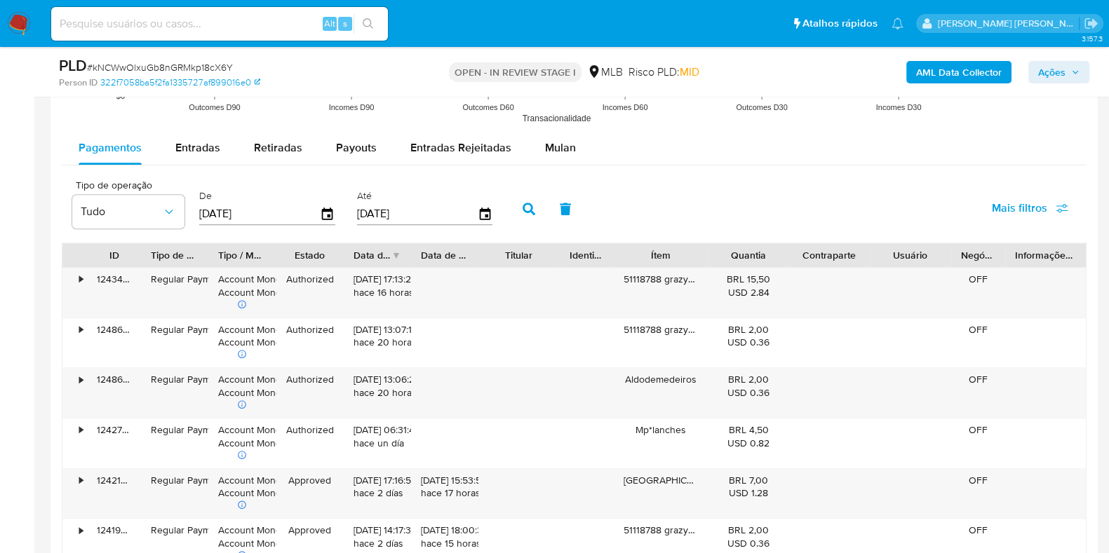
scroll to position [1498, 0]
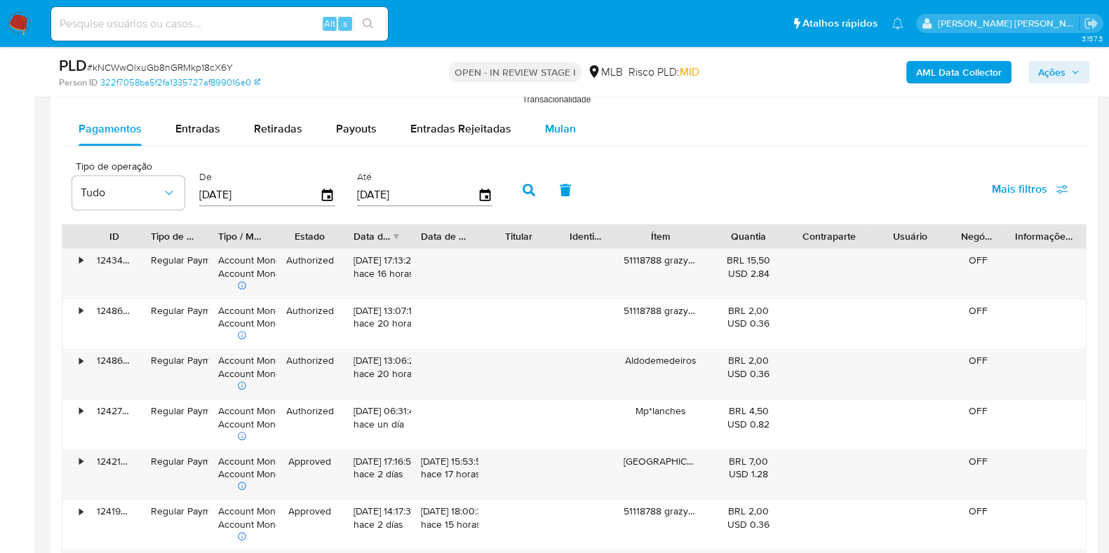
click at [545, 123] on span "Mulan" at bounding box center [560, 129] width 31 height 16
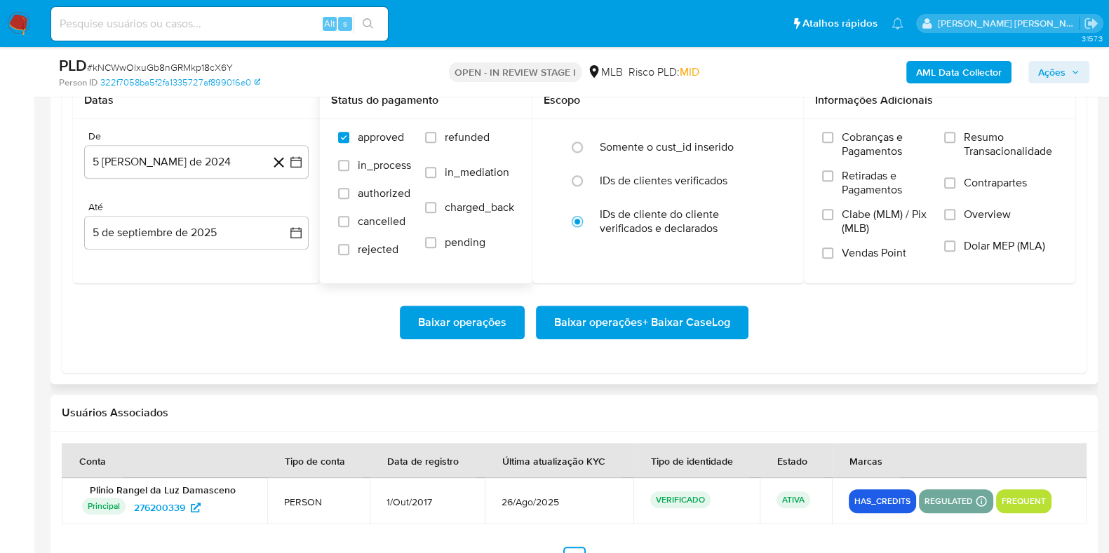
scroll to position [1637, 0]
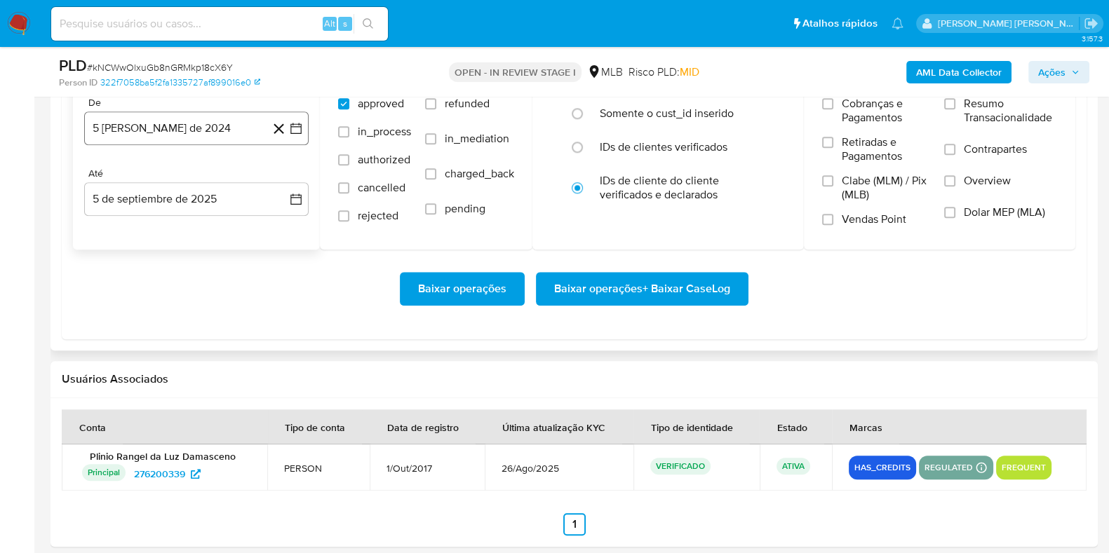
click at [244, 123] on button "5 [PERSON_NAME] de 2024" at bounding box center [196, 128] width 224 height 34
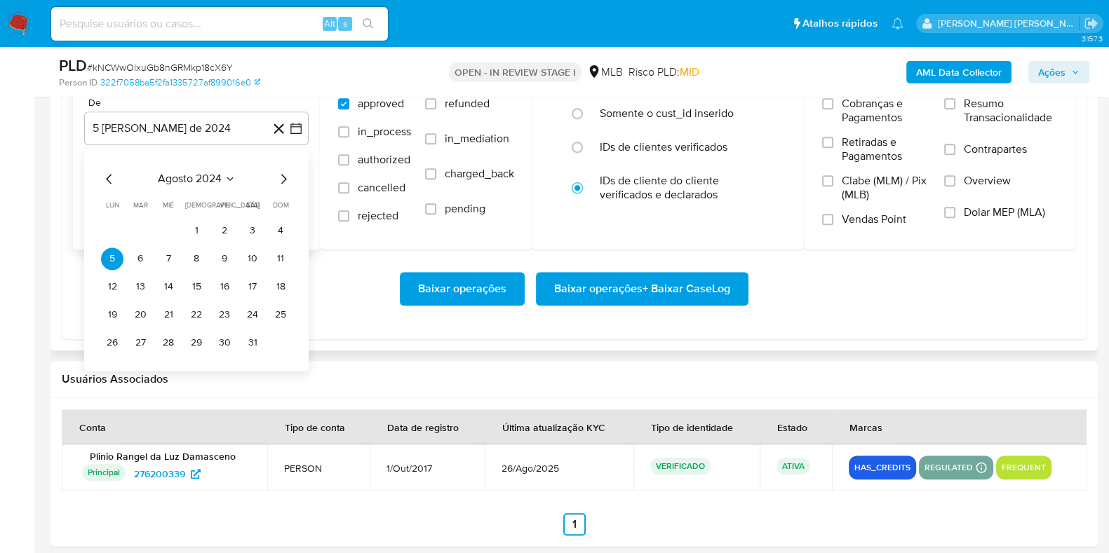
click at [284, 174] on icon "Mes siguiente" at bounding box center [283, 178] width 17 height 17
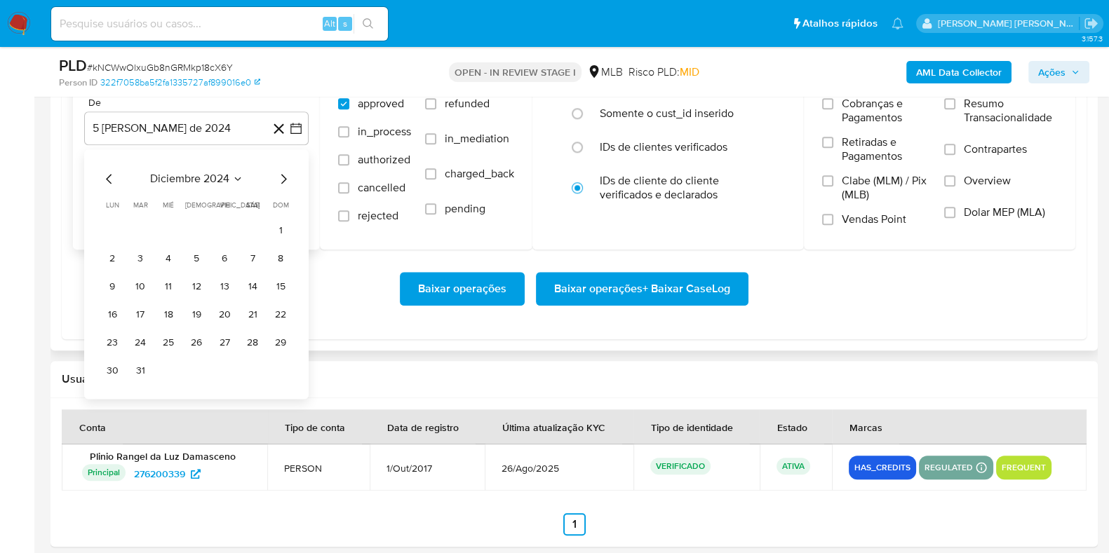
click at [284, 174] on icon "Mes siguiente" at bounding box center [283, 178] width 17 height 17
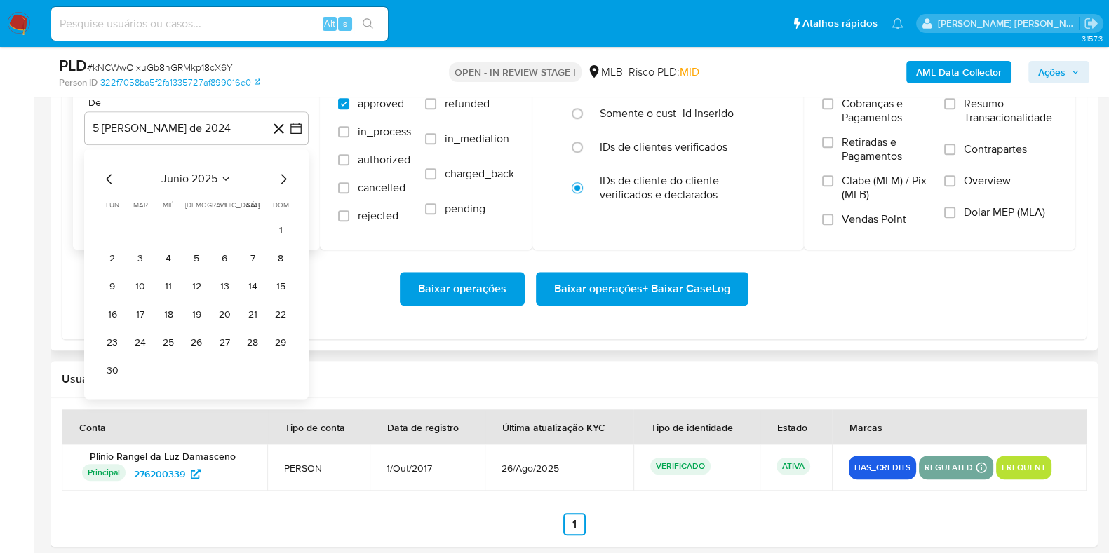
click at [284, 174] on icon "Mes siguiente" at bounding box center [283, 178] width 17 height 17
click at [142, 223] on button "1" at bounding box center [140, 230] width 22 height 22
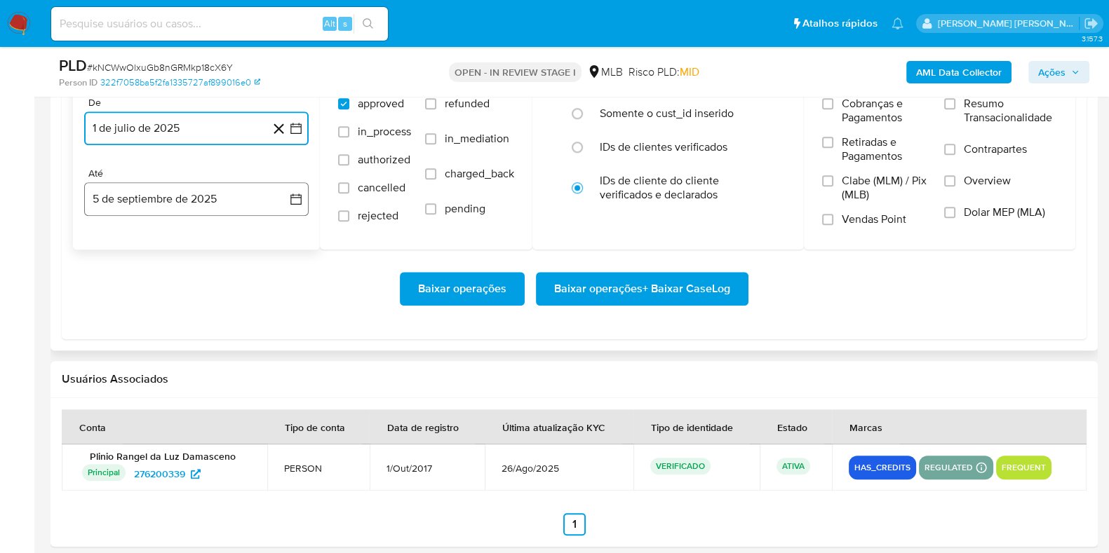
click at [176, 210] on button "5 de septiembre de 2025" at bounding box center [196, 199] width 224 height 34
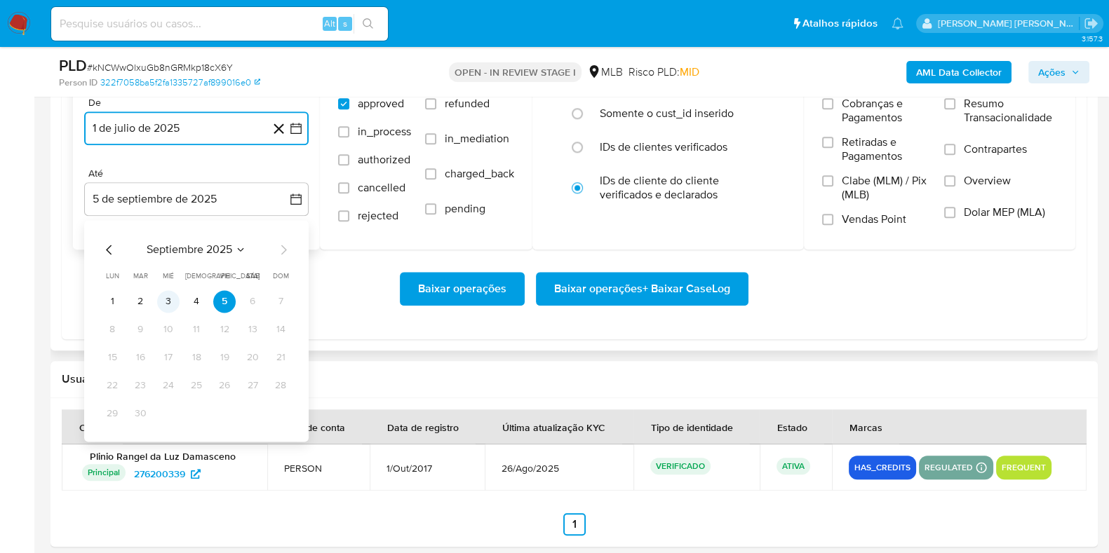
click at [166, 306] on button "3" at bounding box center [168, 301] width 22 height 22
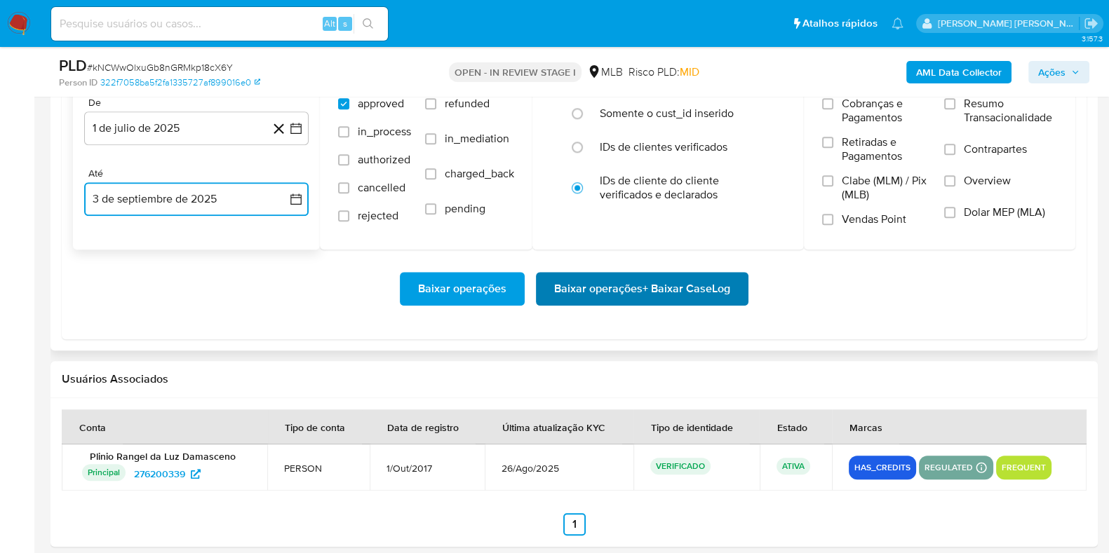
click at [562, 290] on span "Baixar operações + Baixar CaseLog" at bounding box center [642, 288] width 176 height 31
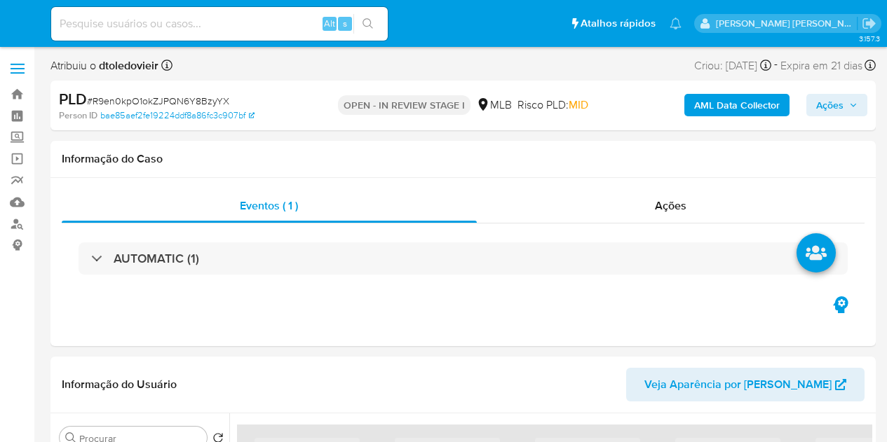
select select "10"
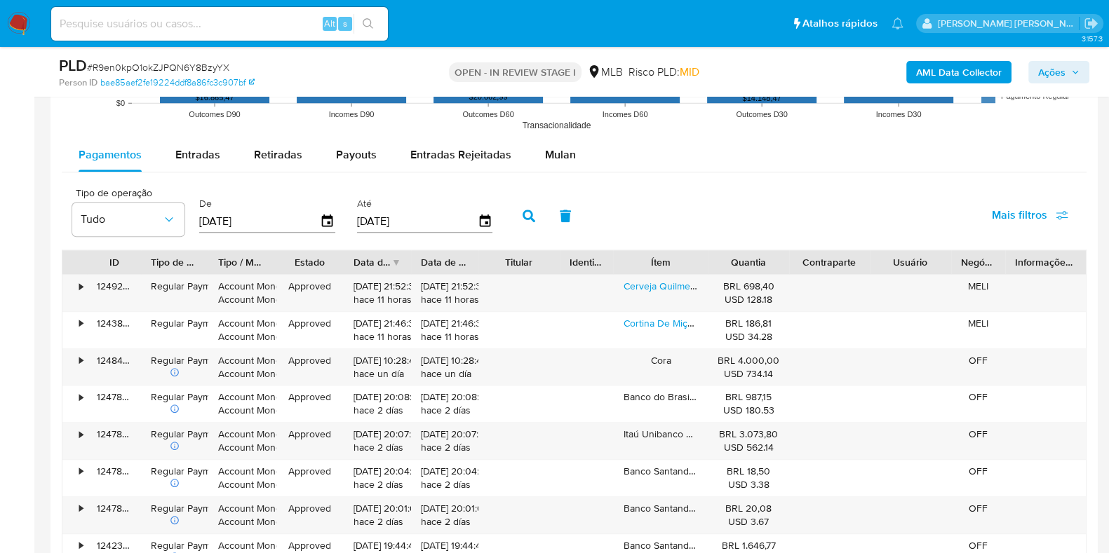
scroll to position [1426, 0]
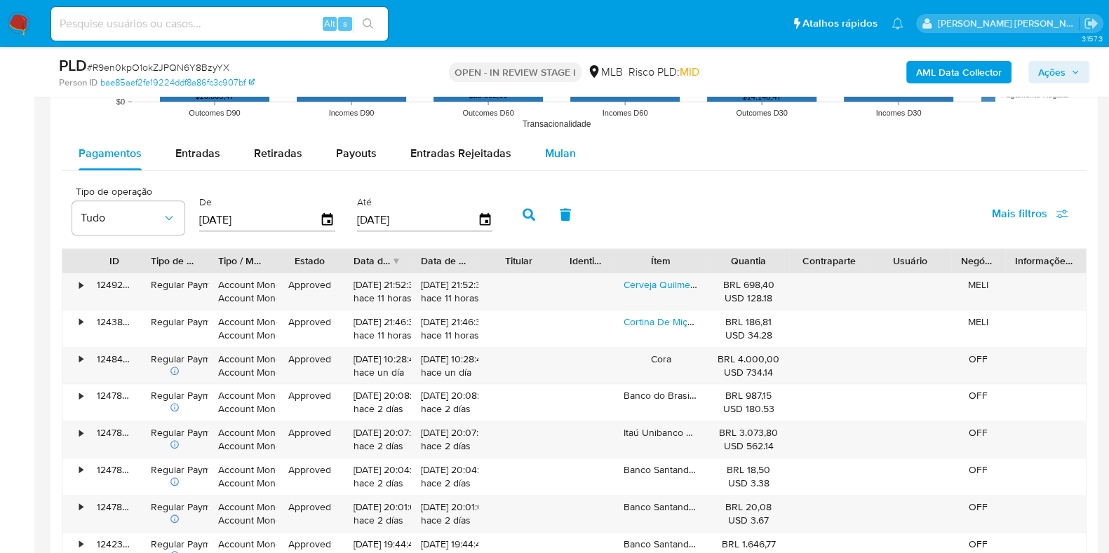
click at [559, 149] on span "Mulan" at bounding box center [560, 153] width 31 height 16
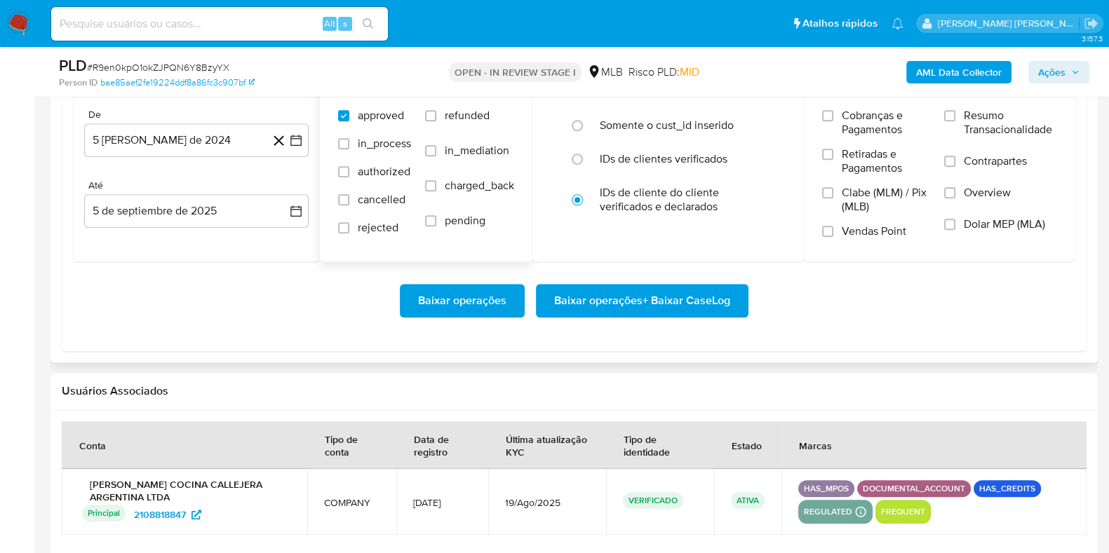
scroll to position [1580, 0]
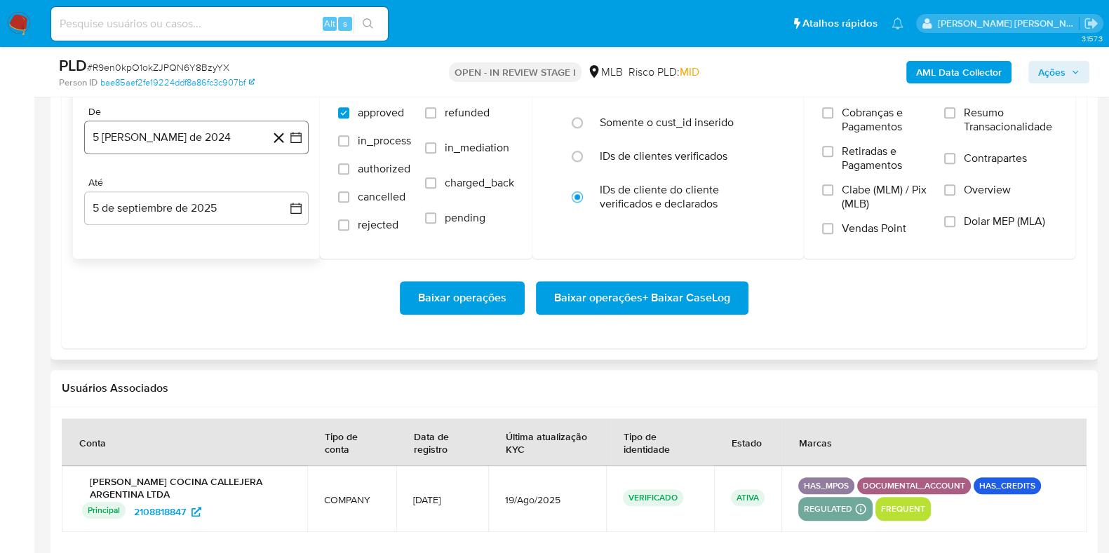
click at [222, 139] on button "5 [PERSON_NAME] de 2024" at bounding box center [196, 138] width 224 height 34
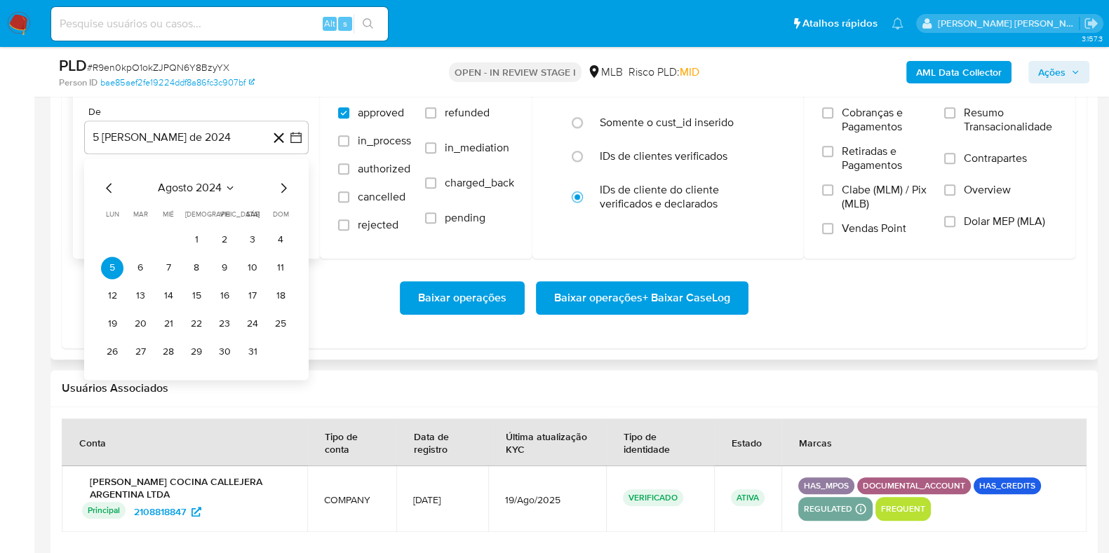
click at [278, 183] on icon "Mes siguiente" at bounding box center [283, 187] width 17 height 17
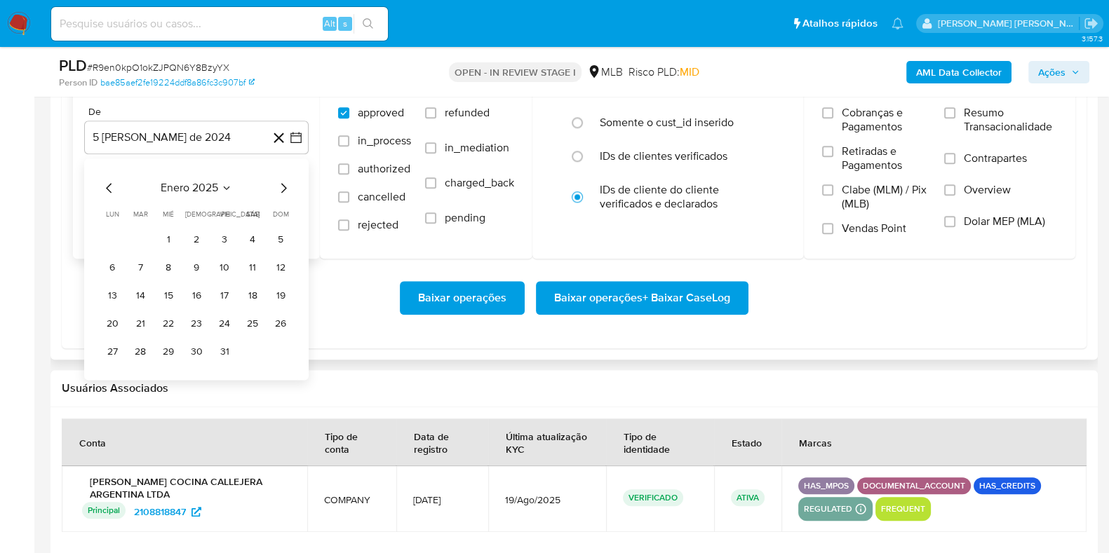
click at [278, 183] on icon "Mes siguiente" at bounding box center [283, 187] width 17 height 17
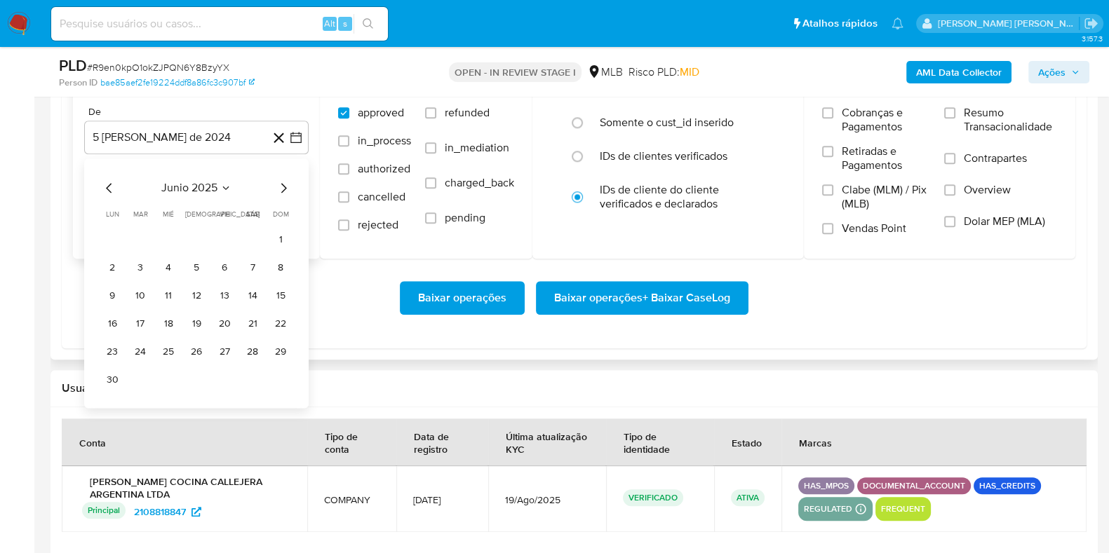
click at [278, 183] on icon "Mes siguiente" at bounding box center [283, 187] width 17 height 17
click at [105, 181] on icon "Mes anterior" at bounding box center [109, 187] width 17 height 17
click at [136, 237] on button "1" at bounding box center [140, 240] width 22 height 22
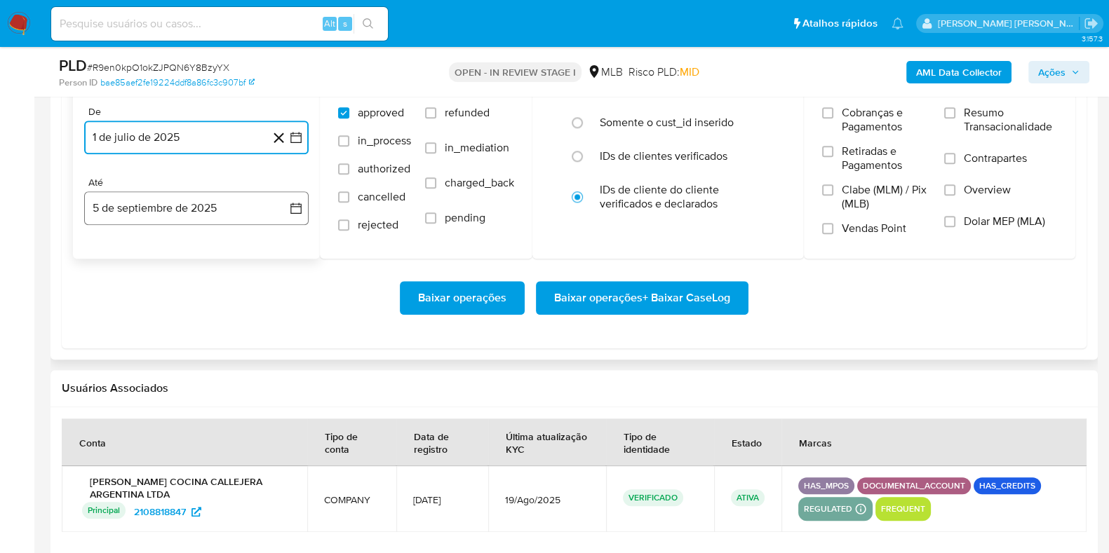
click at [151, 215] on button "5 de septiembre de 2025" at bounding box center [196, 208] width 224 height 34
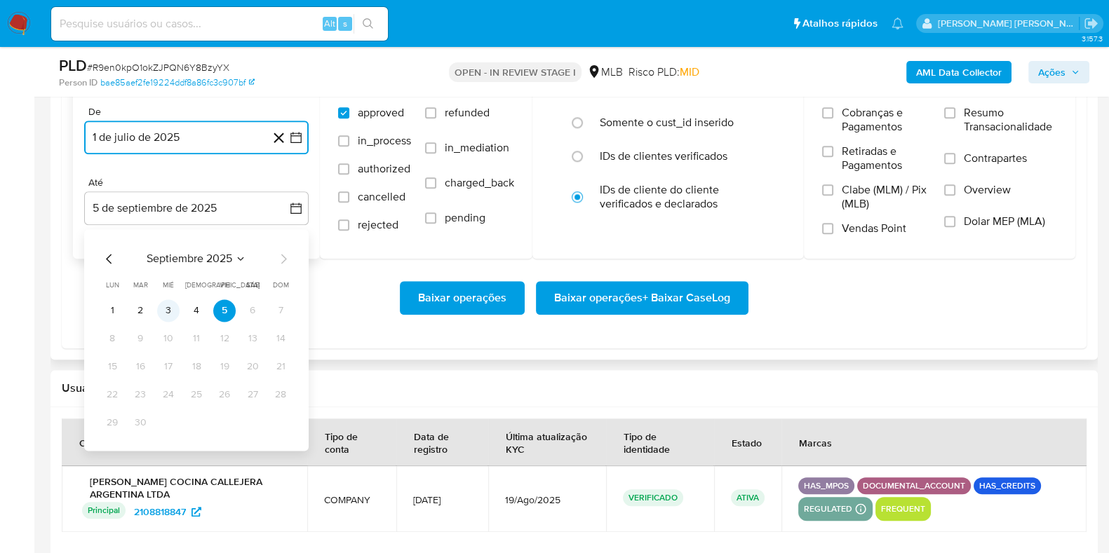
click at [172, 314] on button "3" at bounding box center [168, 310] width 22 height 22
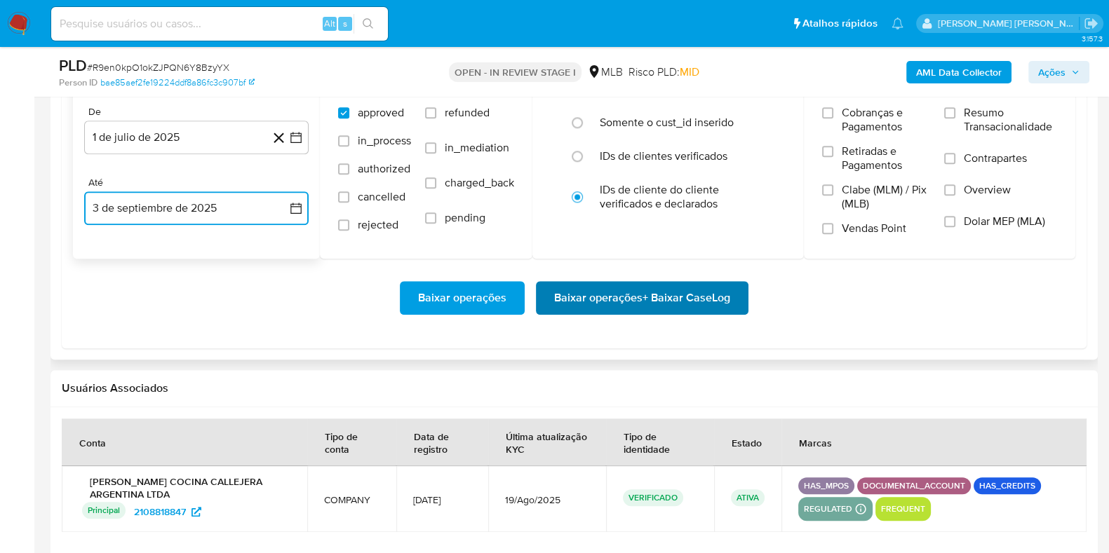
click at [557, 291] on span "Baixar operações + Baixar CaseLog" at bounding box center [642, 298] width 176 height 31
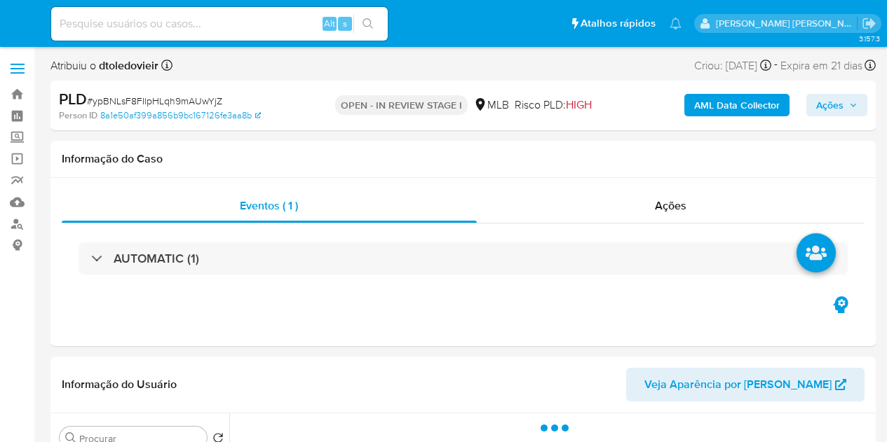
select select "10"
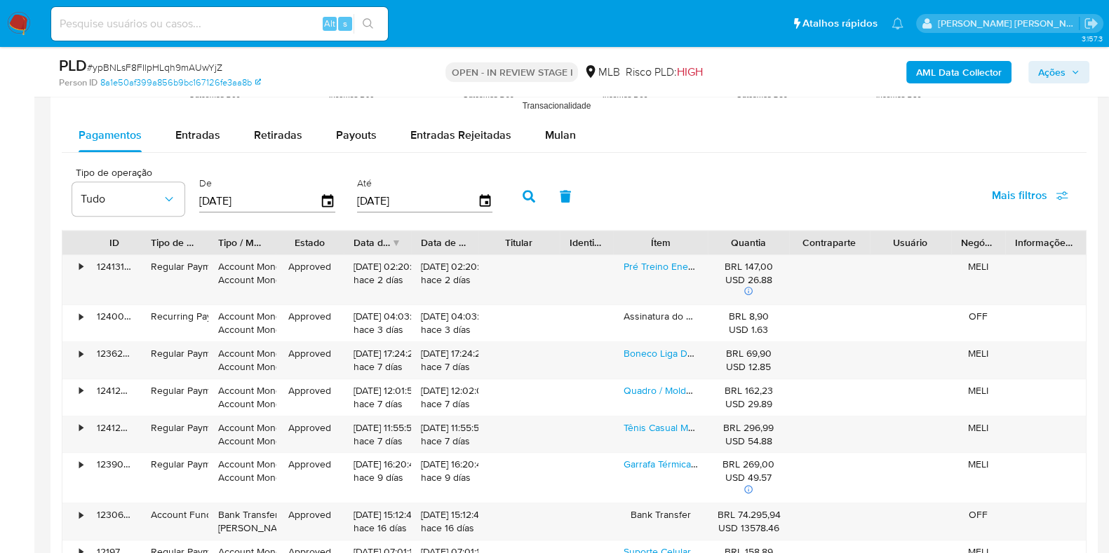
scroll to position [1536, 0]
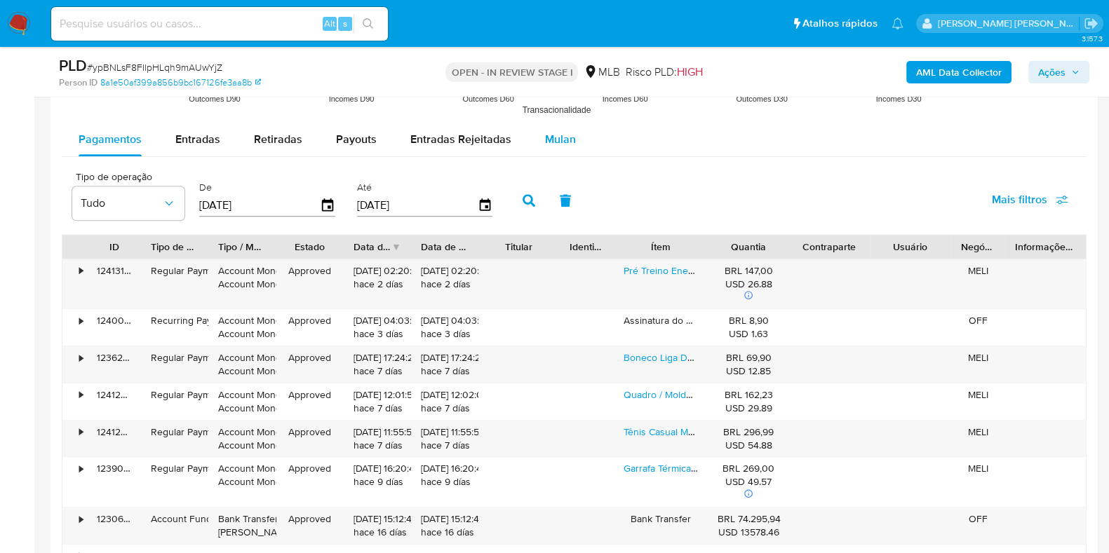
click at [555, 123] on div "Mulan" at bounding box center [560, 140] width 31 height 34
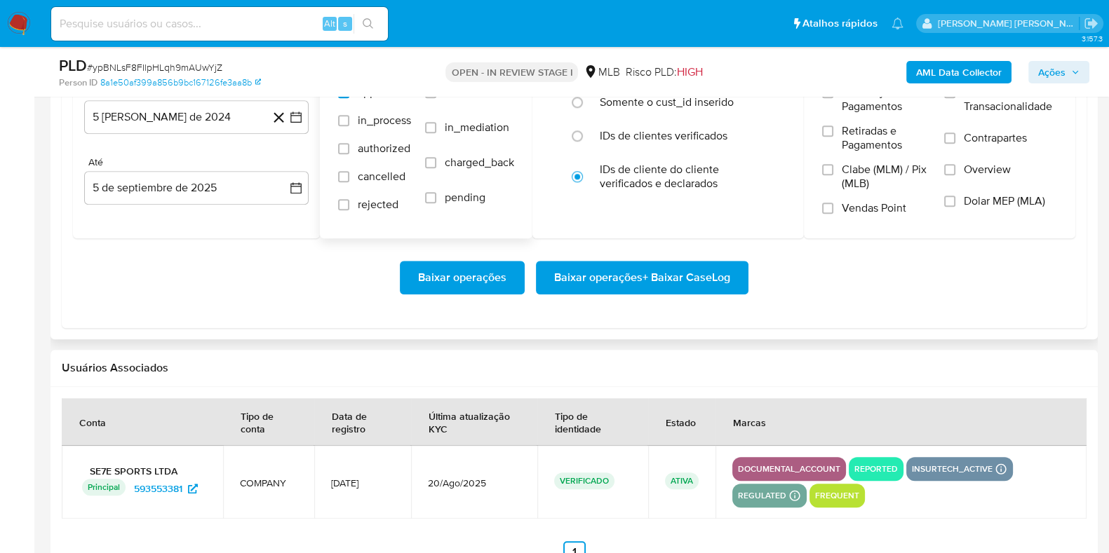
scroll to position [1703, 0]
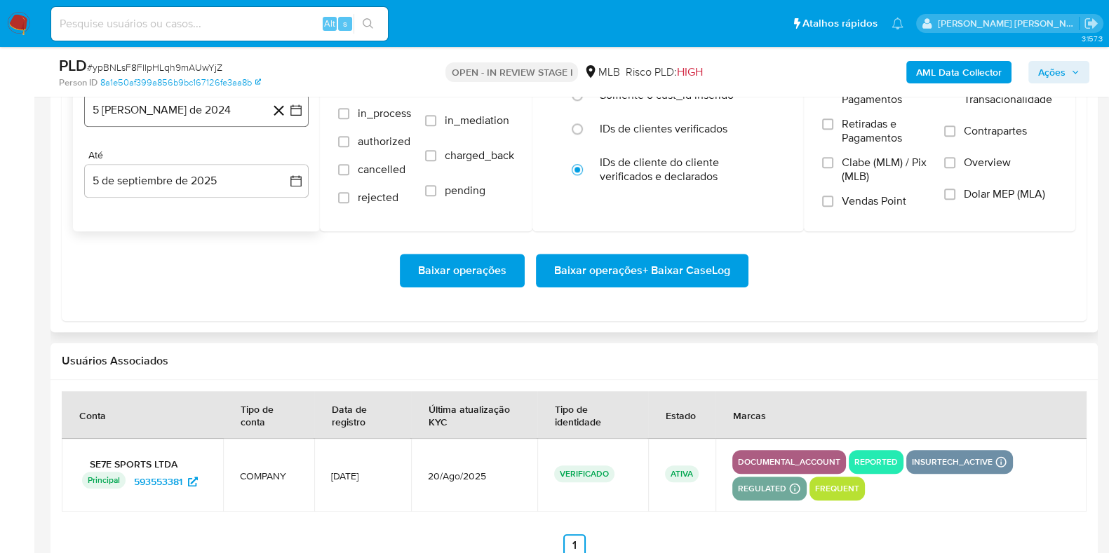
click at [209, 105] on button "5 [PERSON_NAME] de 2024" at bounding box center [196, 110] width 224 height 34
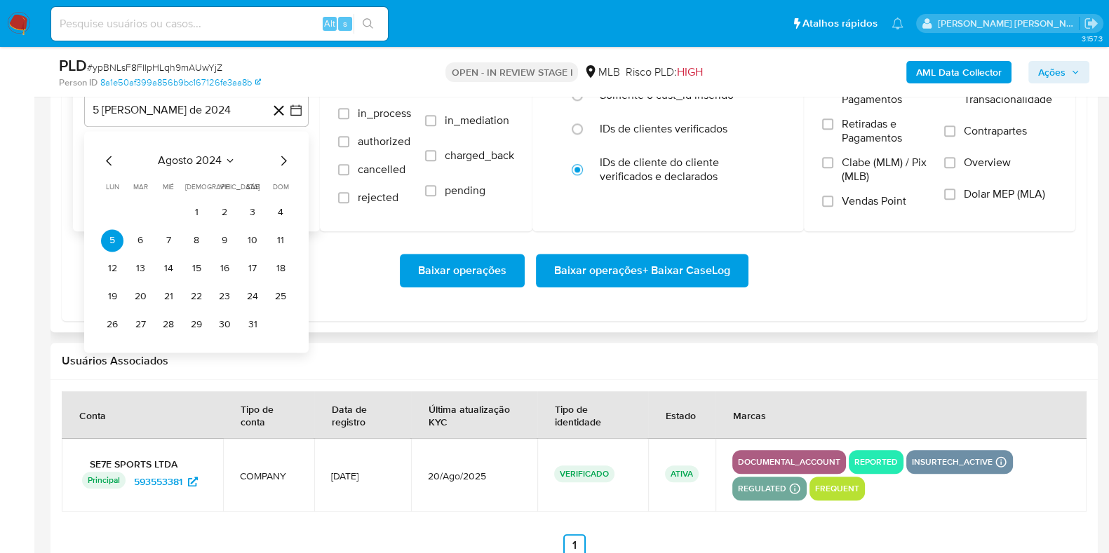
click at [278, 152] on icon "Mes siguiente" at bounding box center [283, 160] width 17 height 17
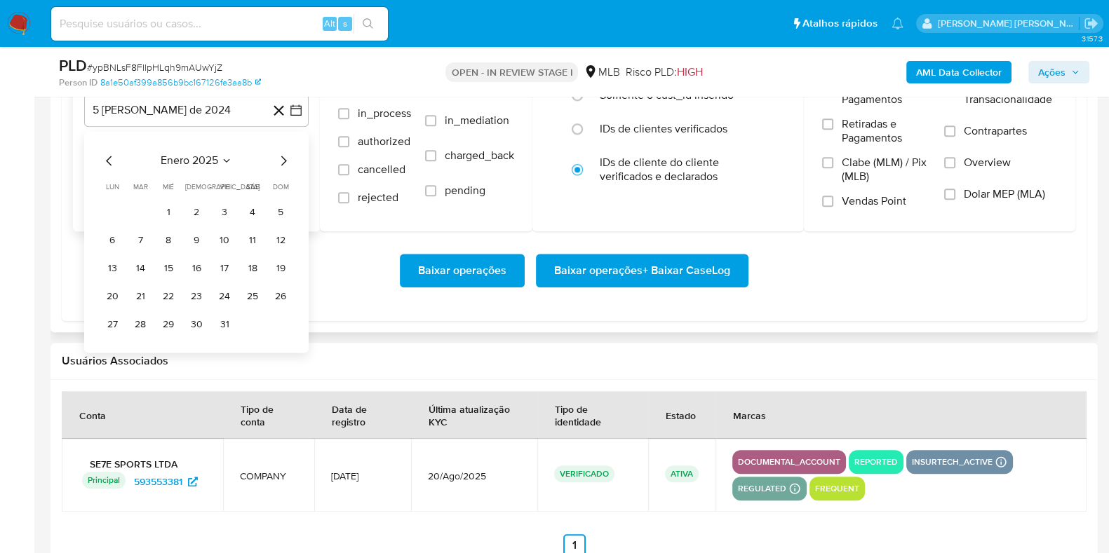
click at [278, 152] on icon "Mes siguiente" at bounding box center [283, 160] width 17 height 17
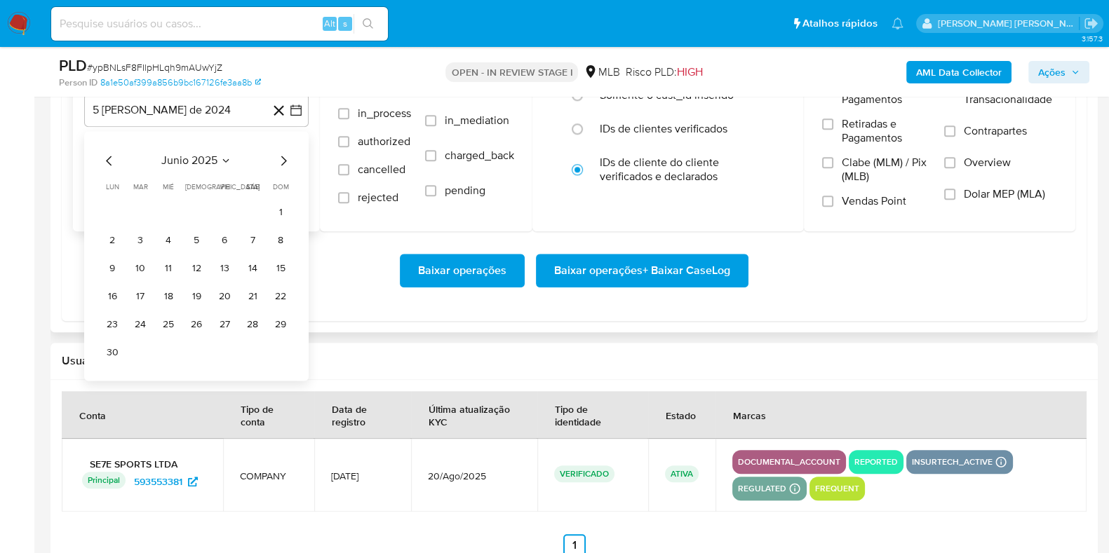
click at [278, 152] on icon "Mes siguiente" at bounding box center [283, 160] width 17 height 17
click at [142, 201] on button "1" at bounding box center [140, 212] width 22 height 22
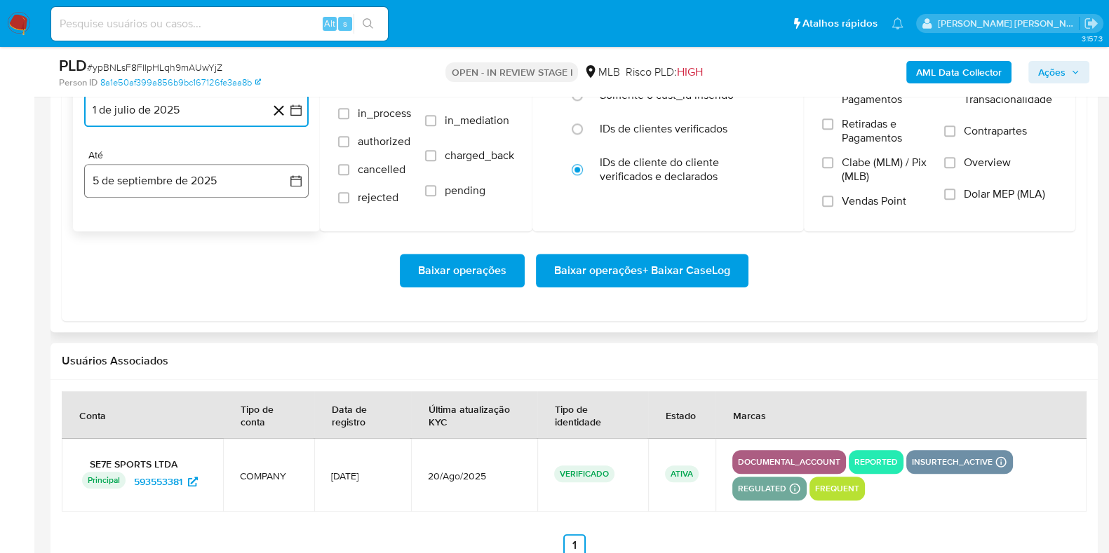
click at [158, 178] on button "5 de septiembre de 2025" at bounding box center [196, 181] width 224 height 34
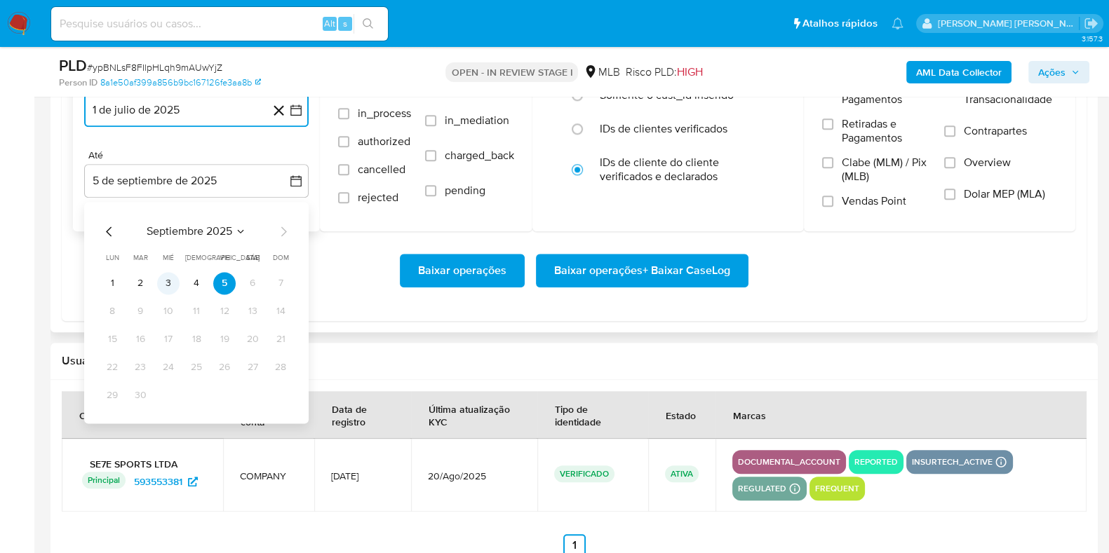
click at [159, 278] on button "3" at bounding box center [168, 283] width 22 height 22
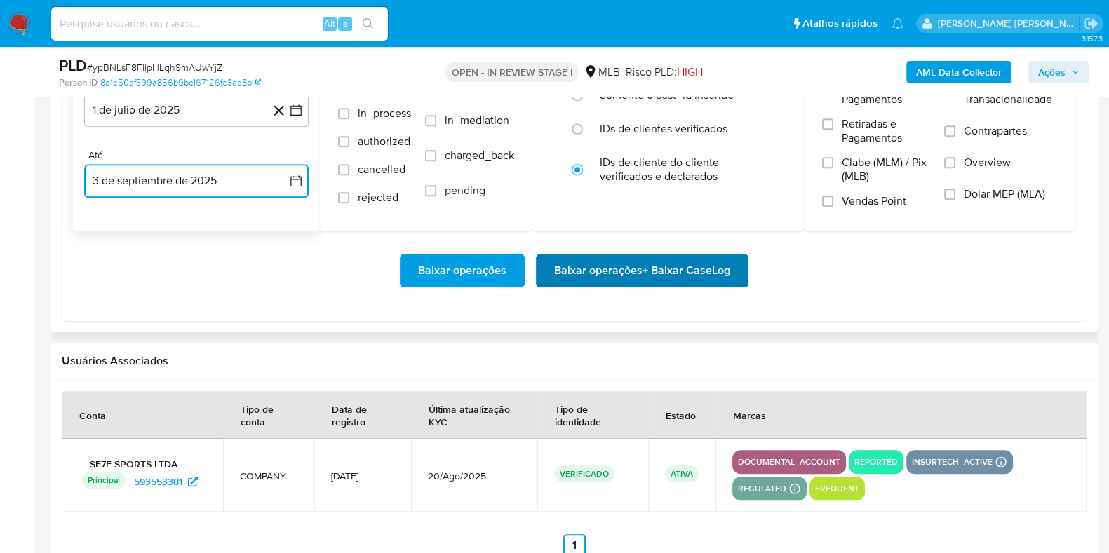
click at [564, 262] on span "Baixar operações + Baixar CaseLog" at bounding box center [642, 270] width 176 height 31
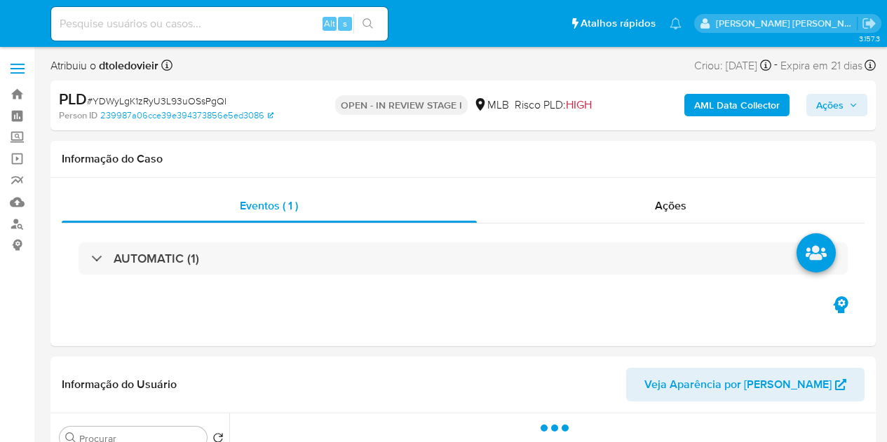
select select "10"
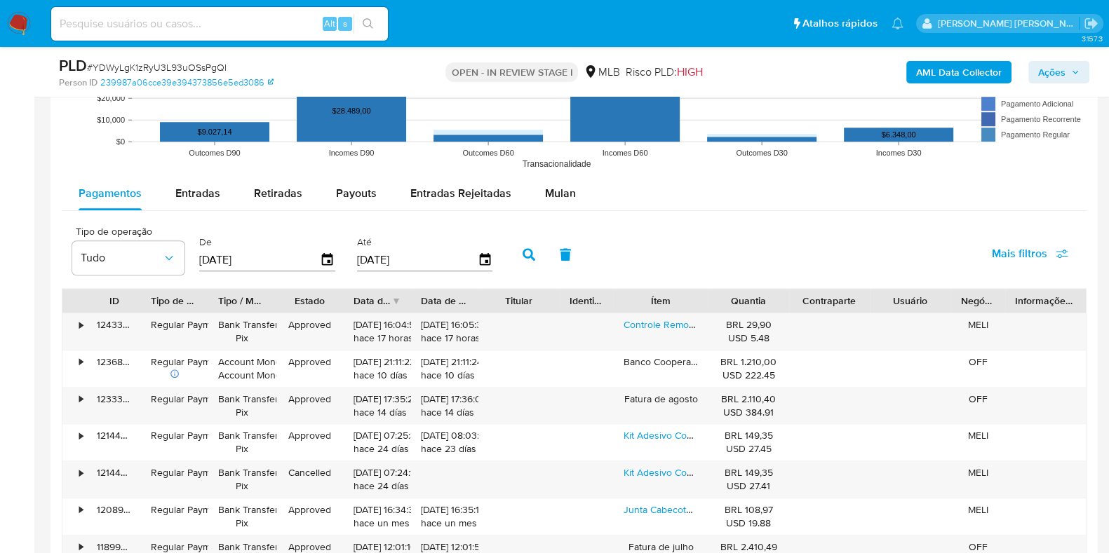
scroll to position [1388, 0]
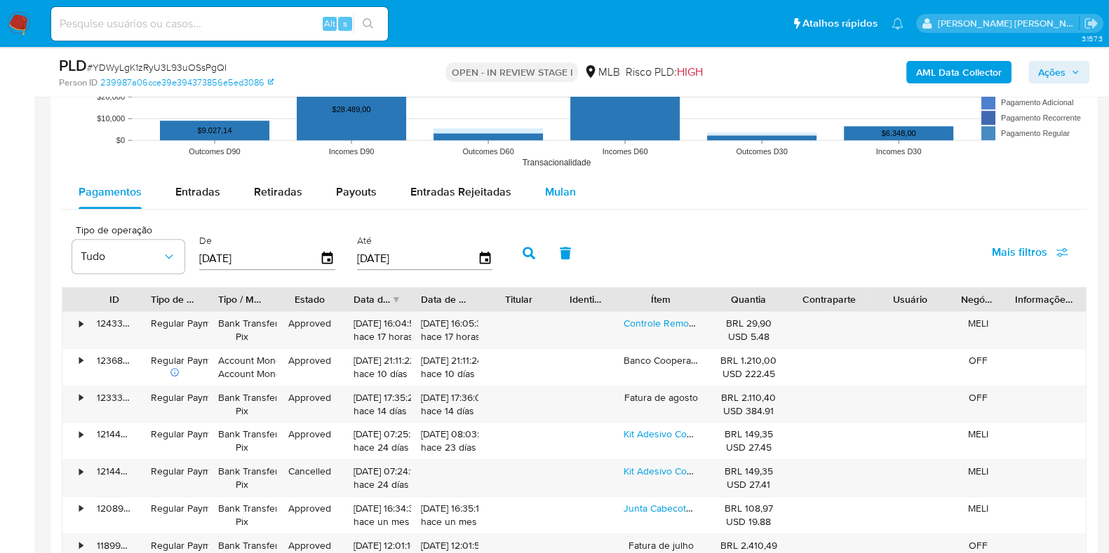
click at [547, 177] on div "Mulan" at bounding box center [560, 192] width 31 height 34
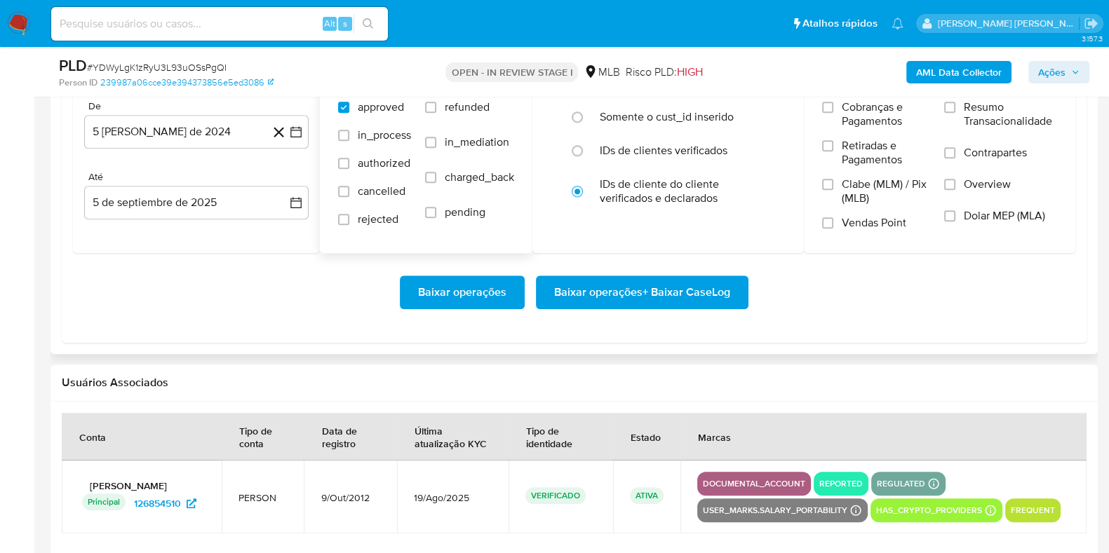
scroll to position [1588, 0]
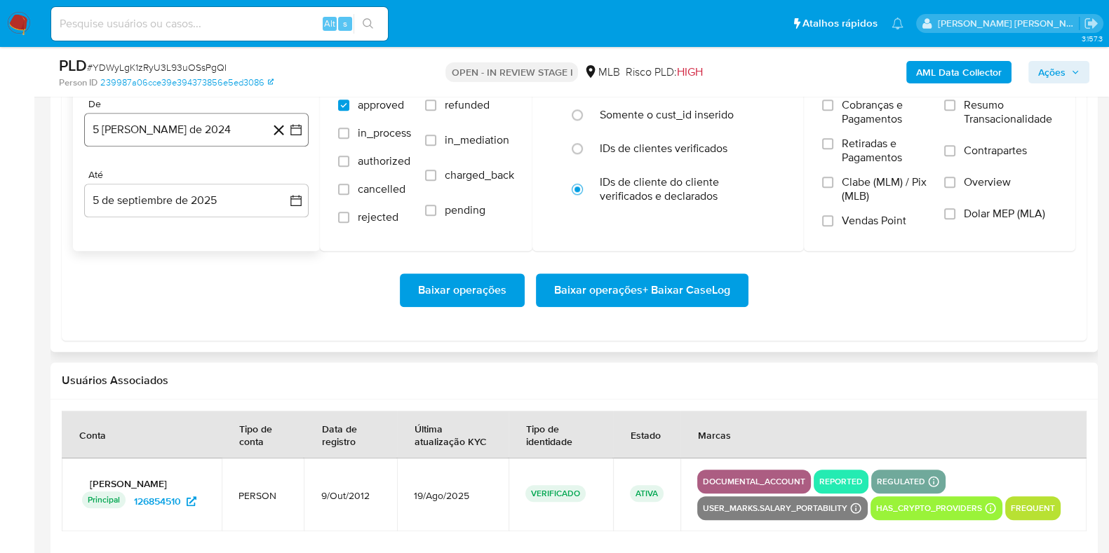
click at [203, 123] on button "5 [PERSON_NAME] de 2024" at bounding box center [196, 130] width 224 height 34
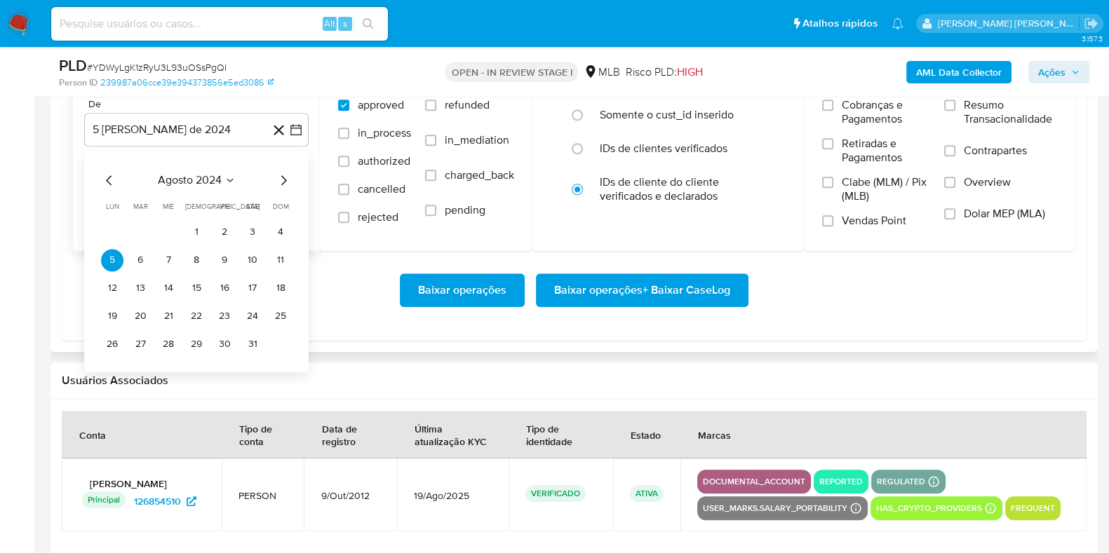
click at [283, 175] on icon "Mes siguiente" at bounding box center [283, 180] width 17 height 17
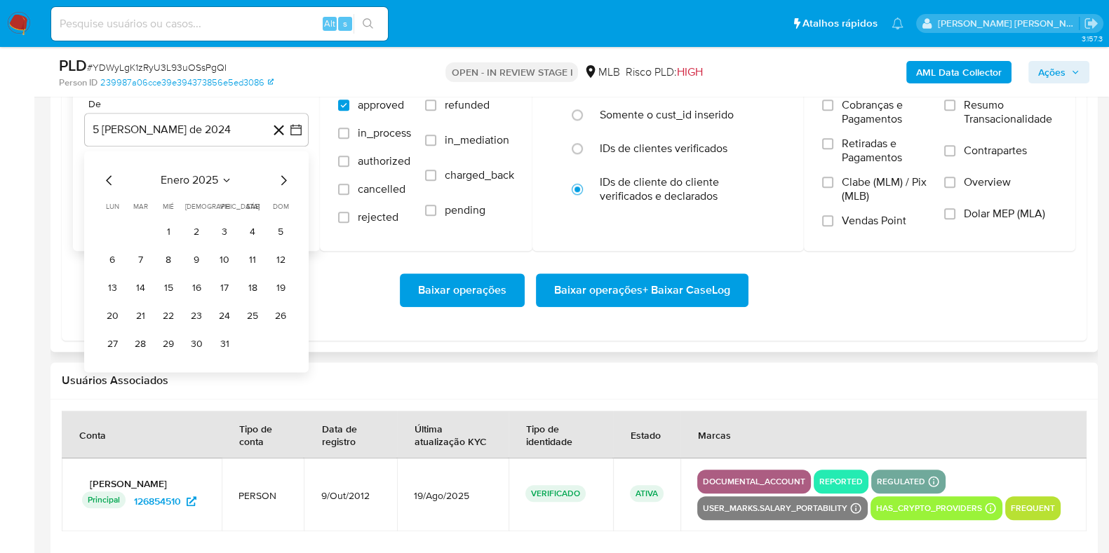
click at [283, 175] on icon "Mes siguiente" at bounding box center [283, 180] width 17 height 17
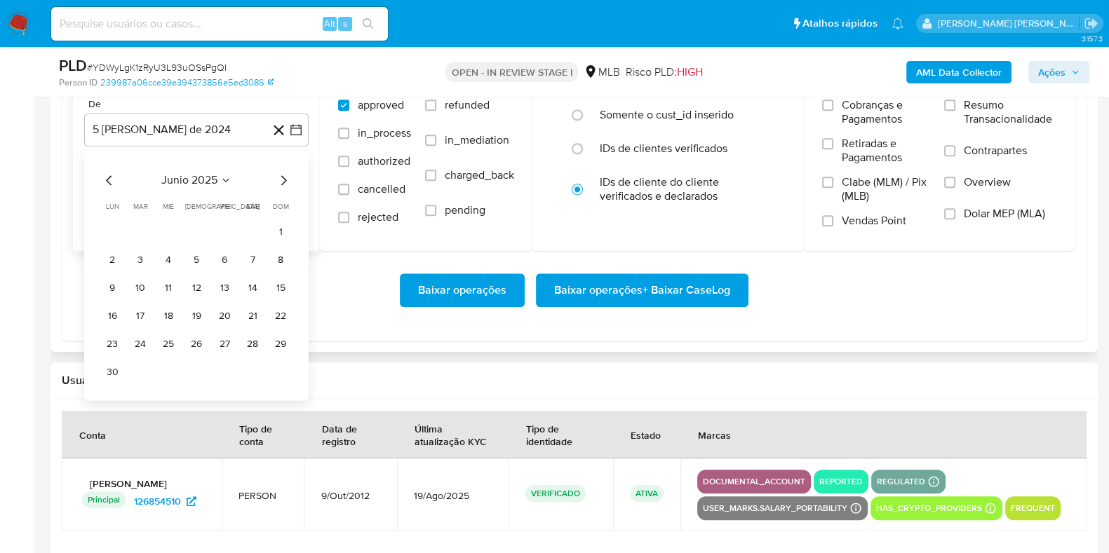
click at [283, 175] on icon "Mes siguiente" at bounding box center [283, 180] width 17 height 17
click at [137, 222] on button "1" at bounding box center [140, 232] width 22 height 22
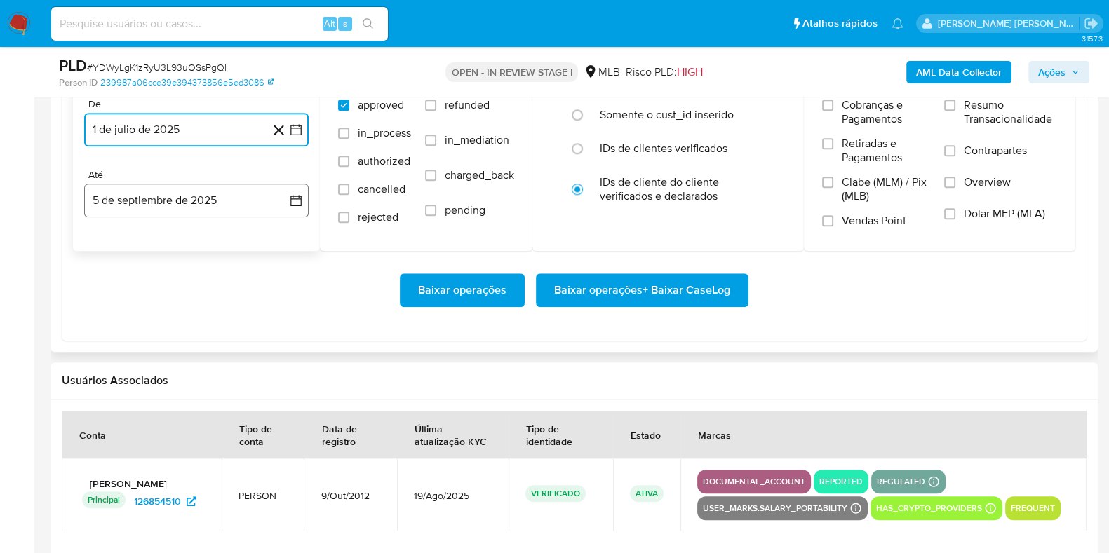
click at [150, 209] on button "5 de septiembre de 2025" at bounding box center [196, 201] width 224 height 34
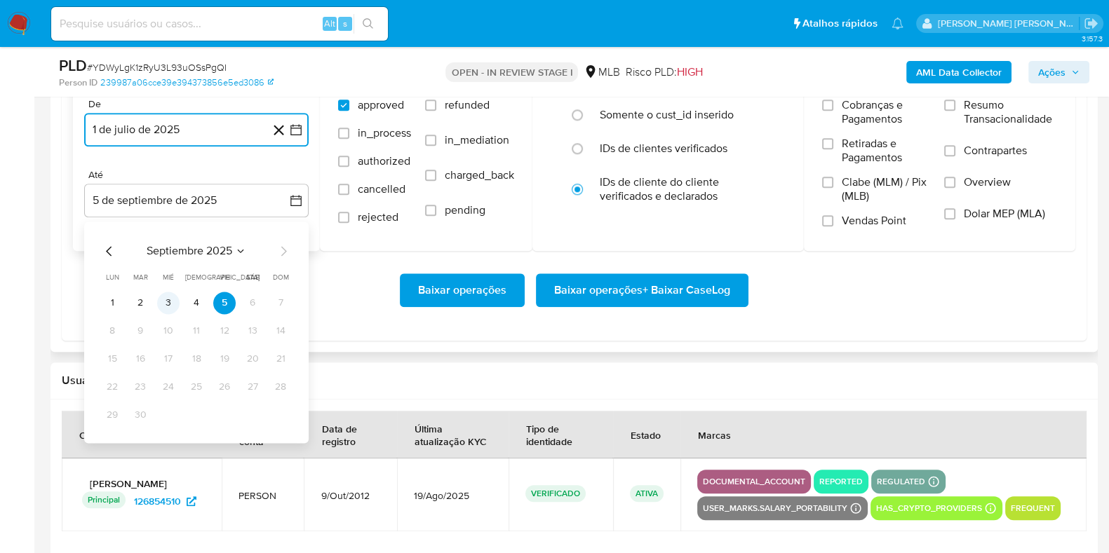
click at [162, 299] on button "3" at bounding box center [168, 303] width 22 height 22
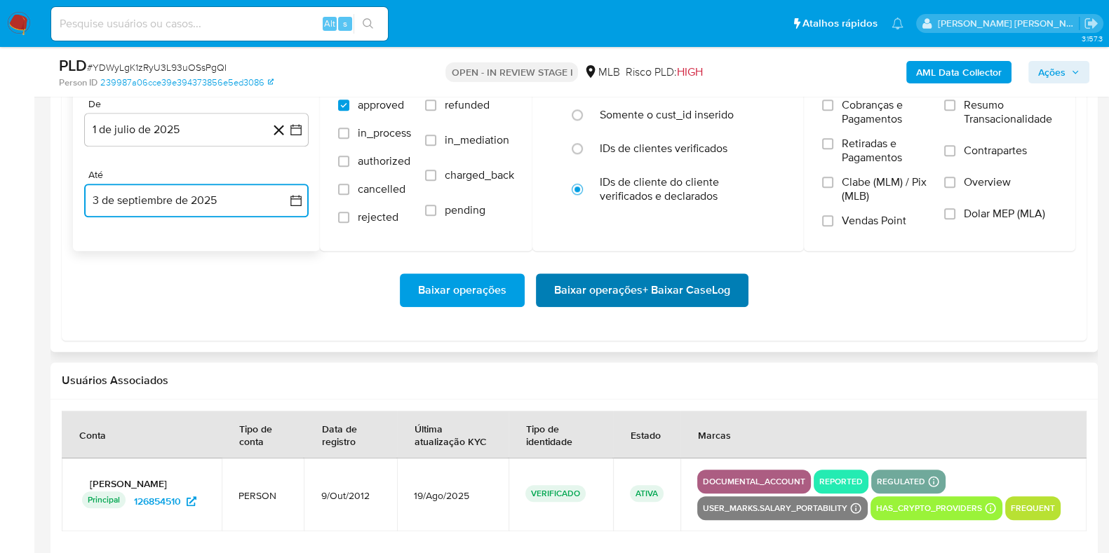
click at [564, 294] on span "Baixar operações + Baixar CaseLog" at bounding box center [642, 290] width 176 height 31
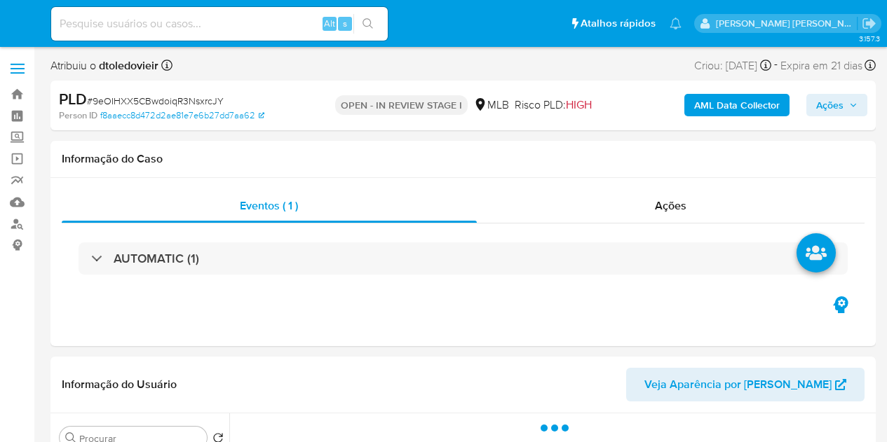
select select "10"
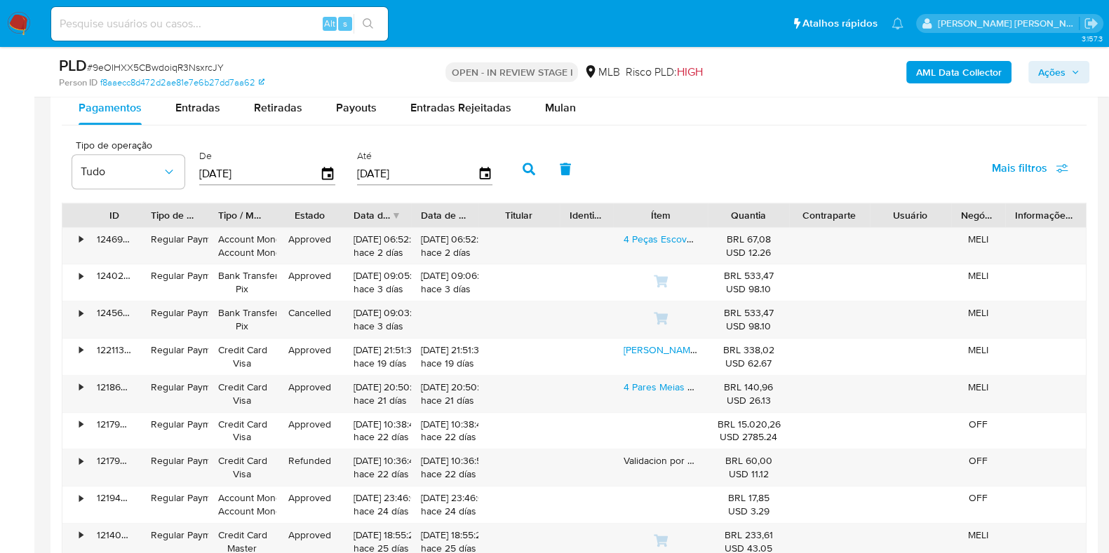
scroll to position [1565, 0]
click at [558, 116] on span "Mulan" at bounding box center [560, 110] width 31 height 16
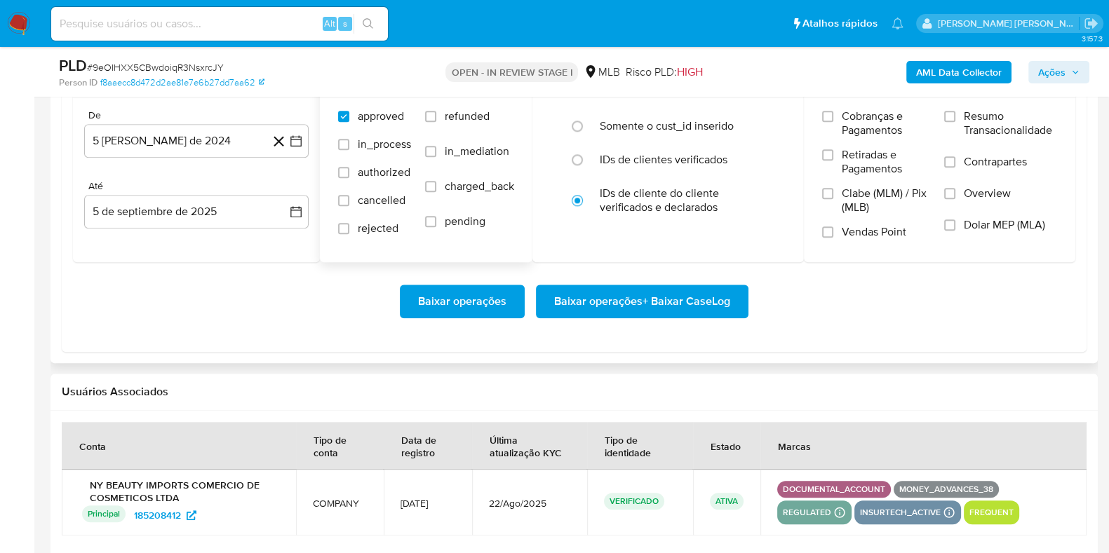
scroll to position [1697, 0]
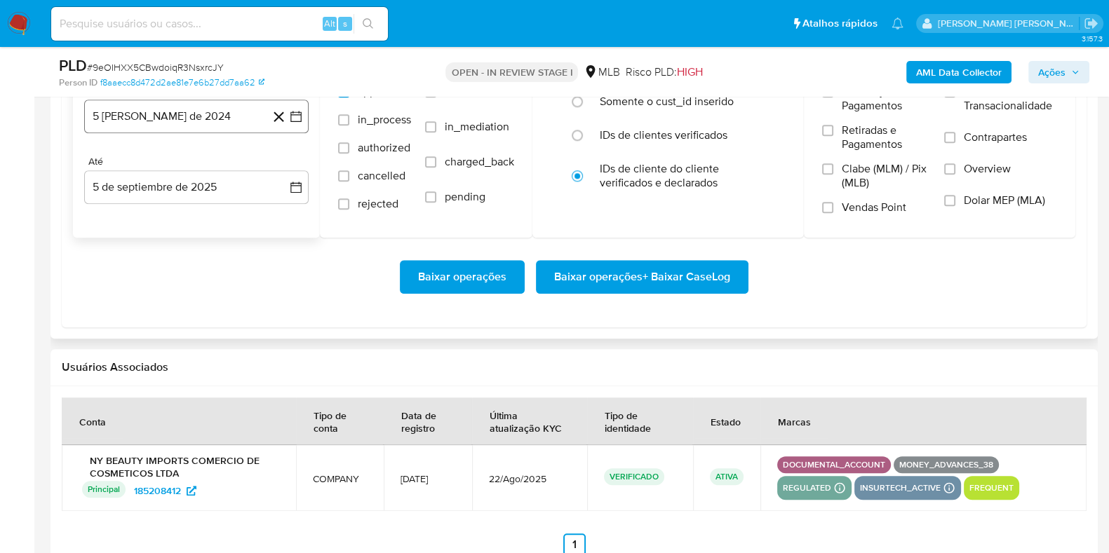
click at [231, 108] on button "5 de agosto de 2024" at bounding box center [196, 117] width 224 height 34
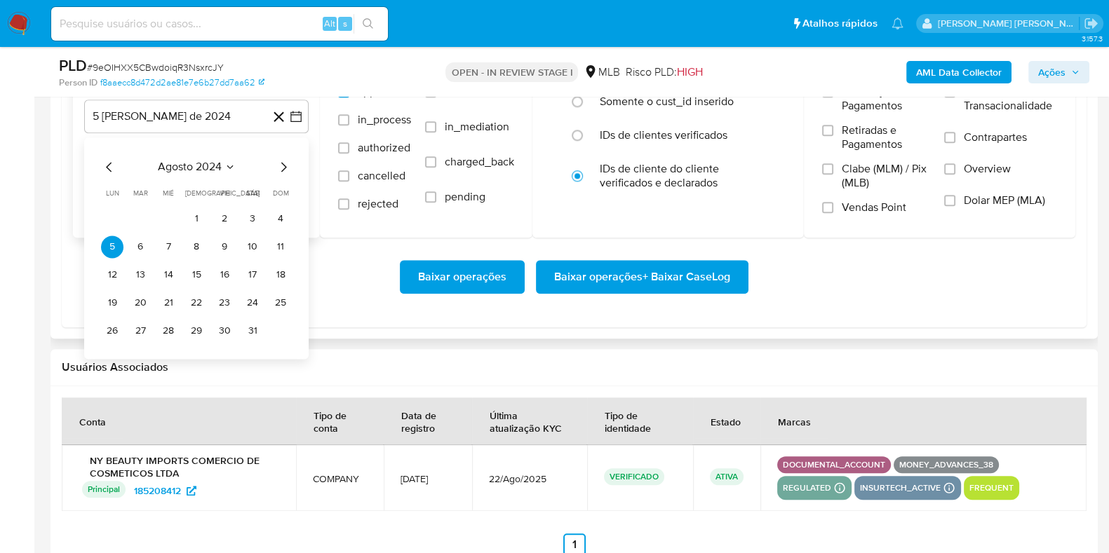
click at [285, 161] on icon "Mes siguiente" at bounding box center [283, 166] width 17 height 17
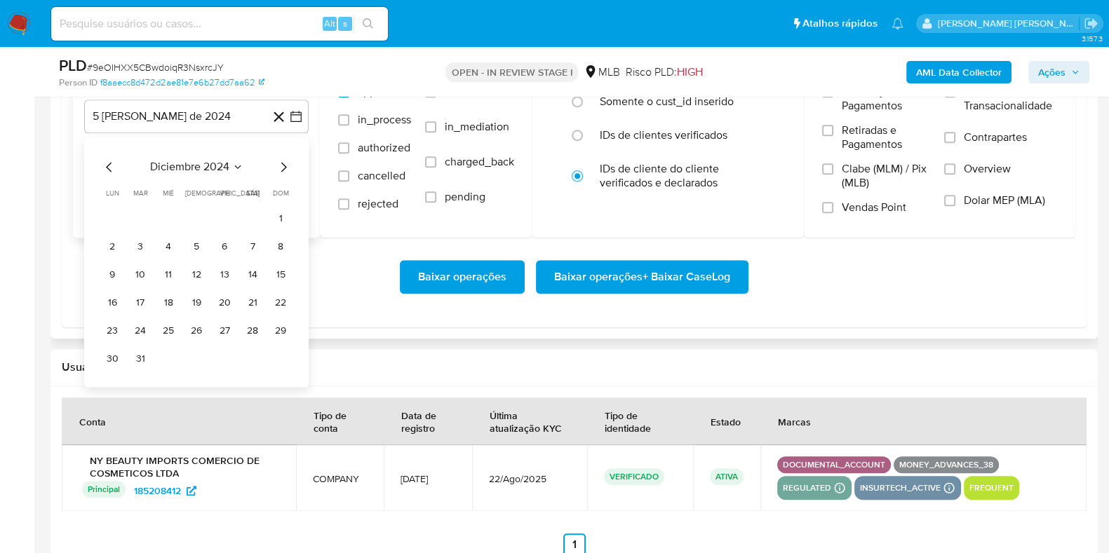
click at [285, 161] on icon "Mes siguiente" at bounding box center [283, 166] width 17 height 17
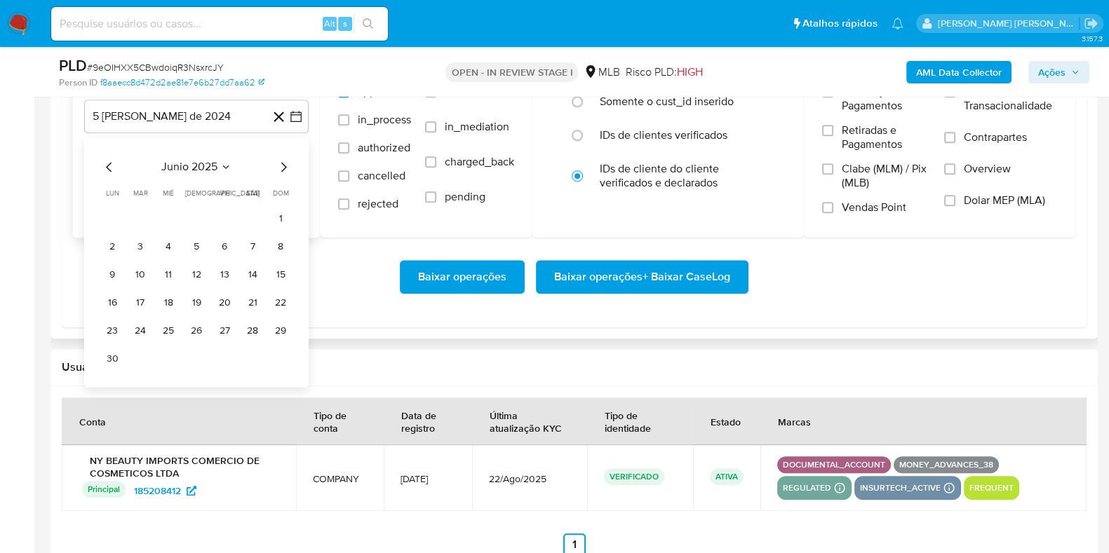
click at [285, 161] on icon "Mes siguiente" at bounding box center [283, 166] width 17 height 17
click at [144, 210] on button "1" at bounding box center [140, 219] width 22 height 22
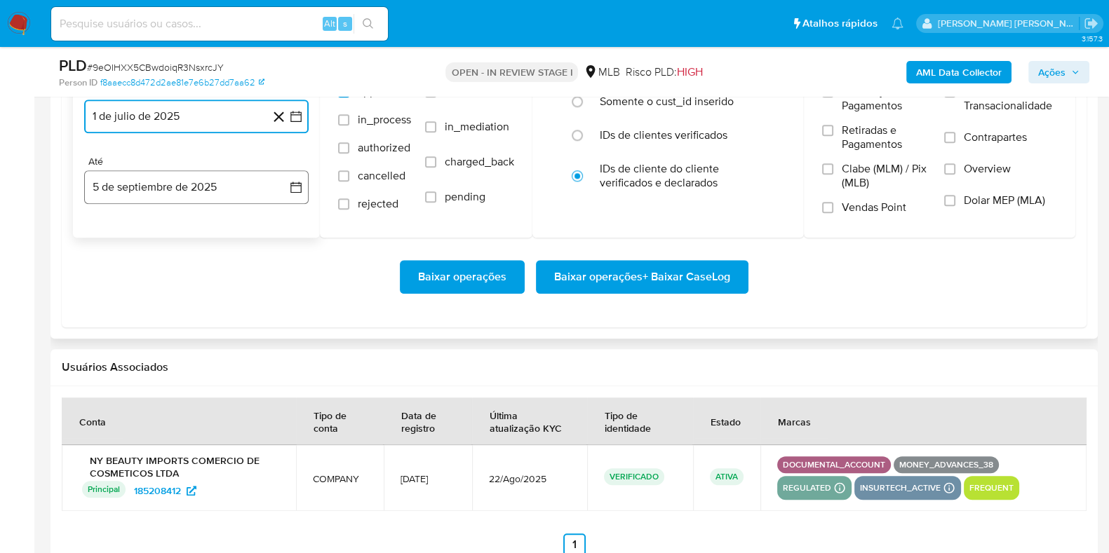
click at [154, 194] on button "5 de septiembre de 2025" at bounding box center [196, 187] width 224 height 34
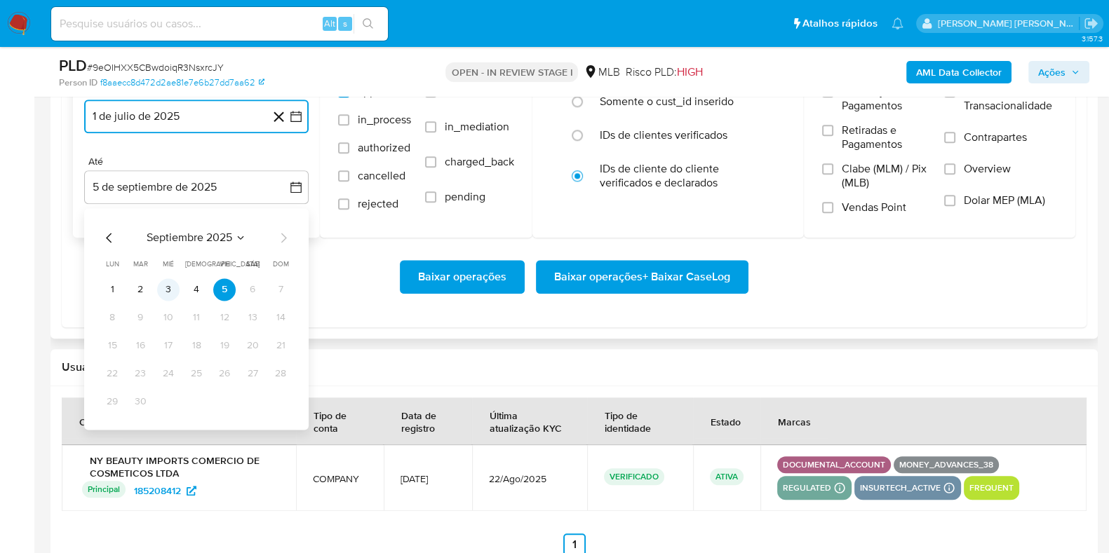
click at [162, 284] on button "3" at bounding box center [168, 289] width 22 height 22
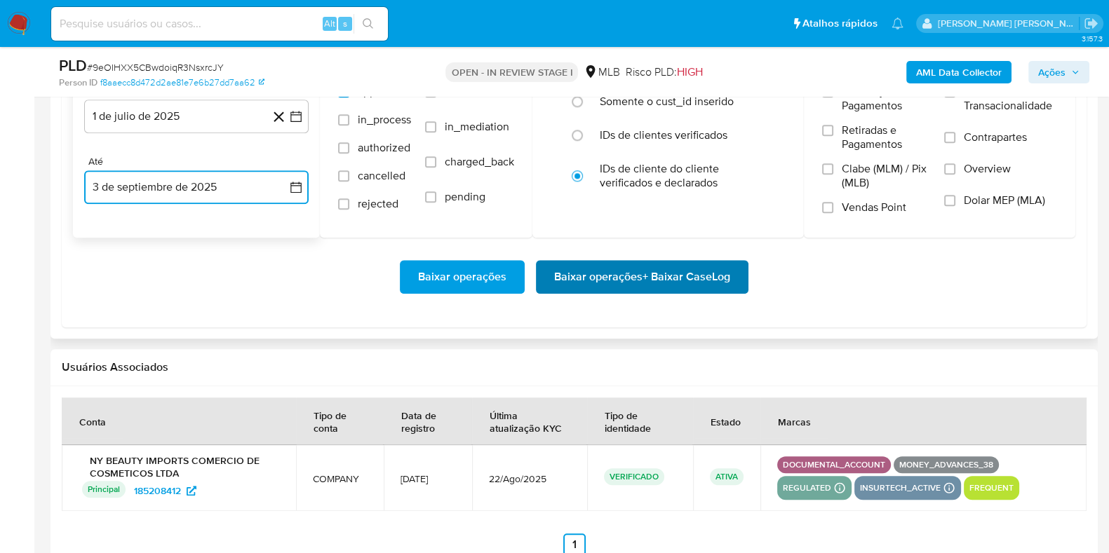
click at [615, 287] on span "Baixar operações + Baixar CaseLog" at bounding box center [642, 277] width 176 height 31
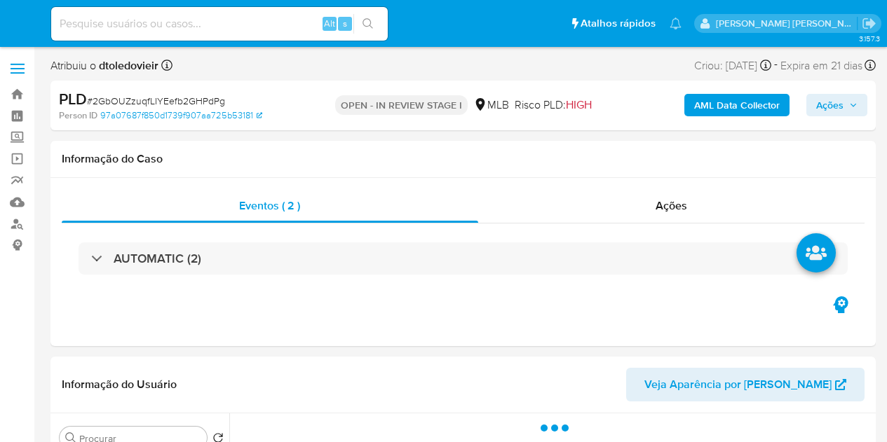
select select "10"
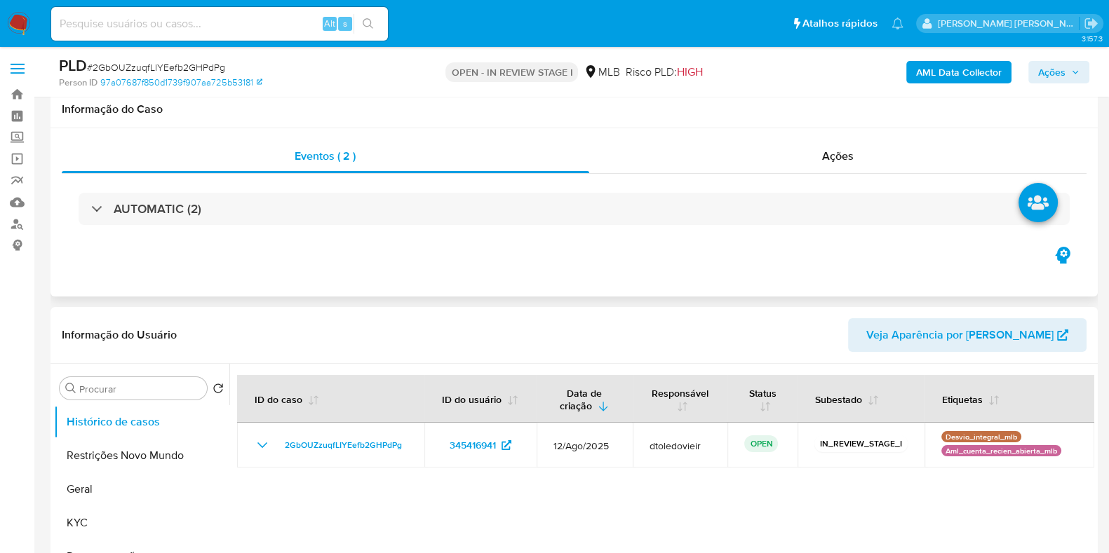
scroll to position [252, 0]
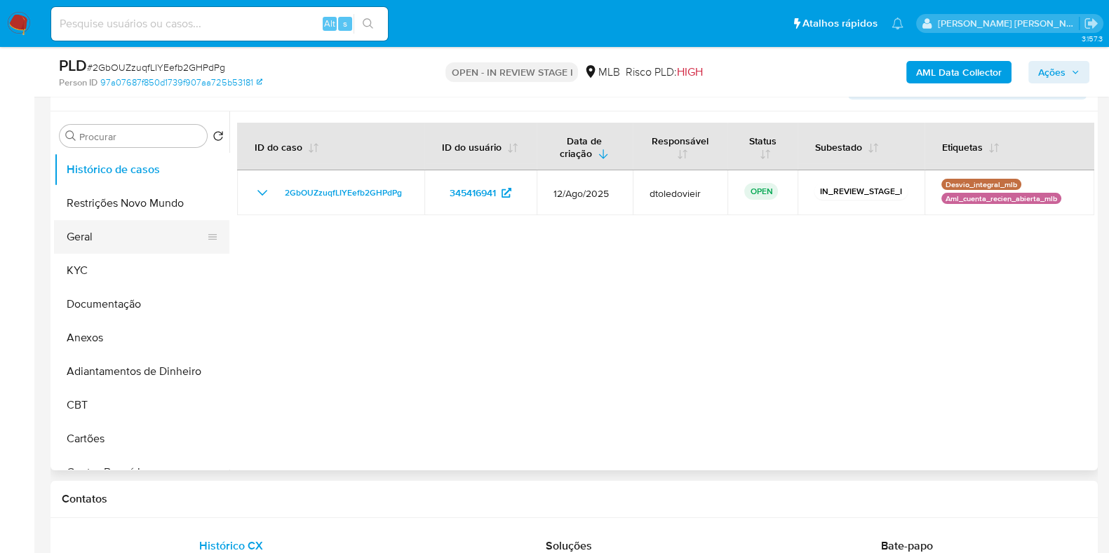
click at [158, 243] on button "Geral" at bounding box center [136, 237] width 164 height 34
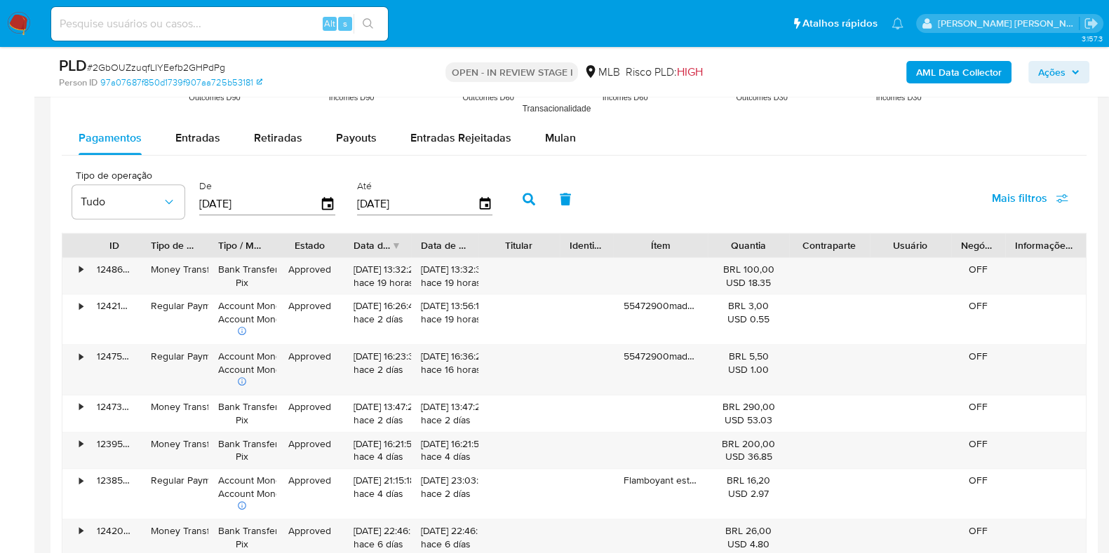
scroll to position [1536, 0]
click at [564, 123] on div "Mulan" at bounding box center [560, 140] width 31 height 34
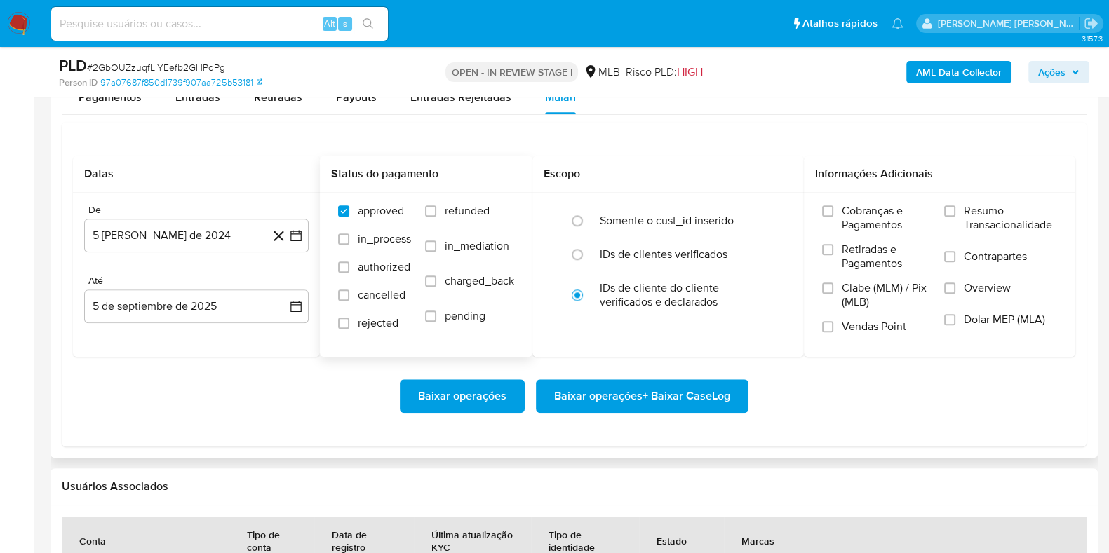
scroll to position [1578, 0]
click at [220, 238] on button "5 [PERSON_NAME] de 2024" at bounding box center [196, 235] width 224 height 34
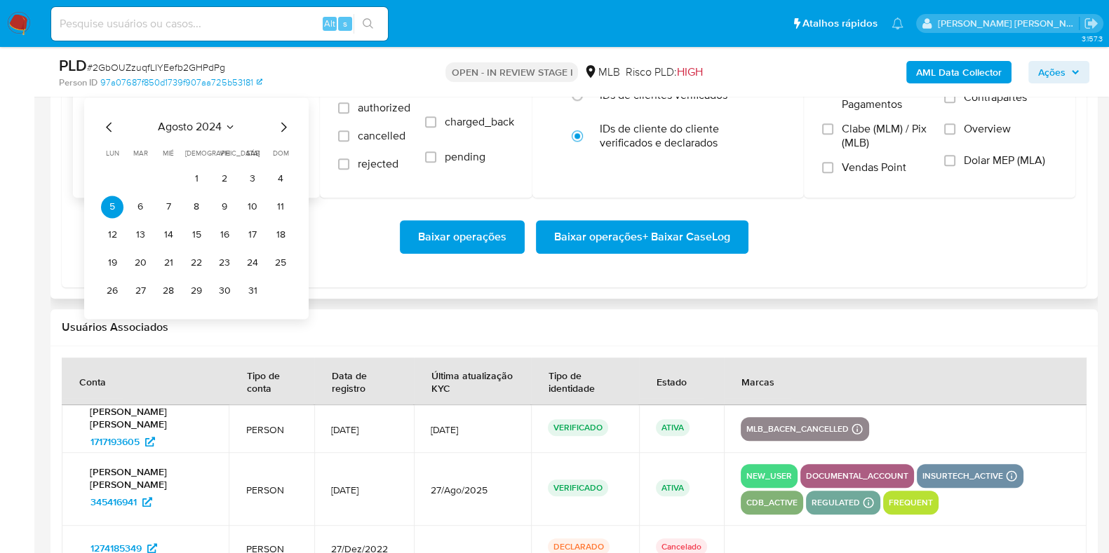
scroll to position [1738, 0]
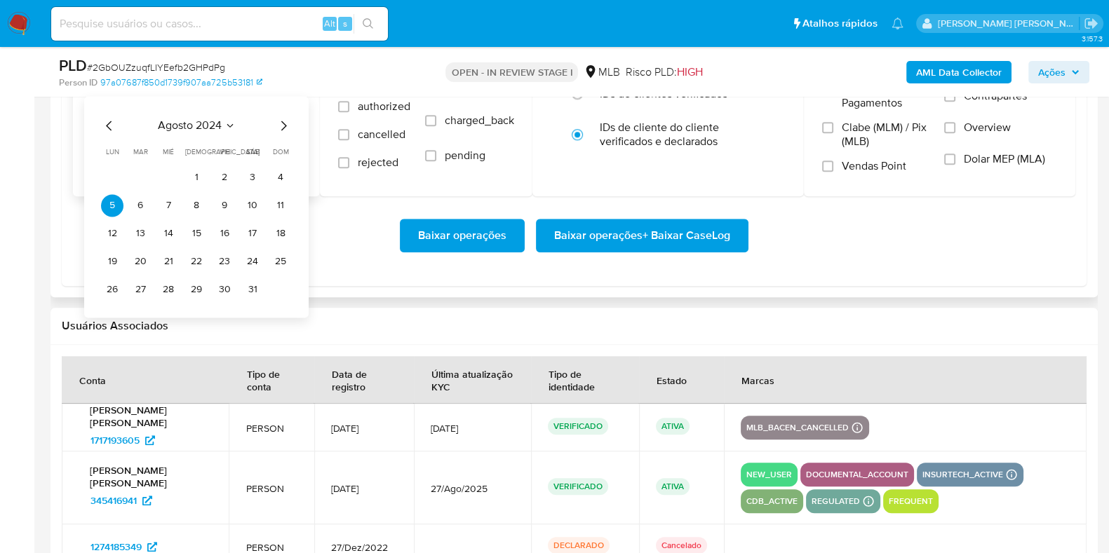
click at [284, 123] on icon "Mes siguiente" at bounding box center [283, 125] width 17 height 17
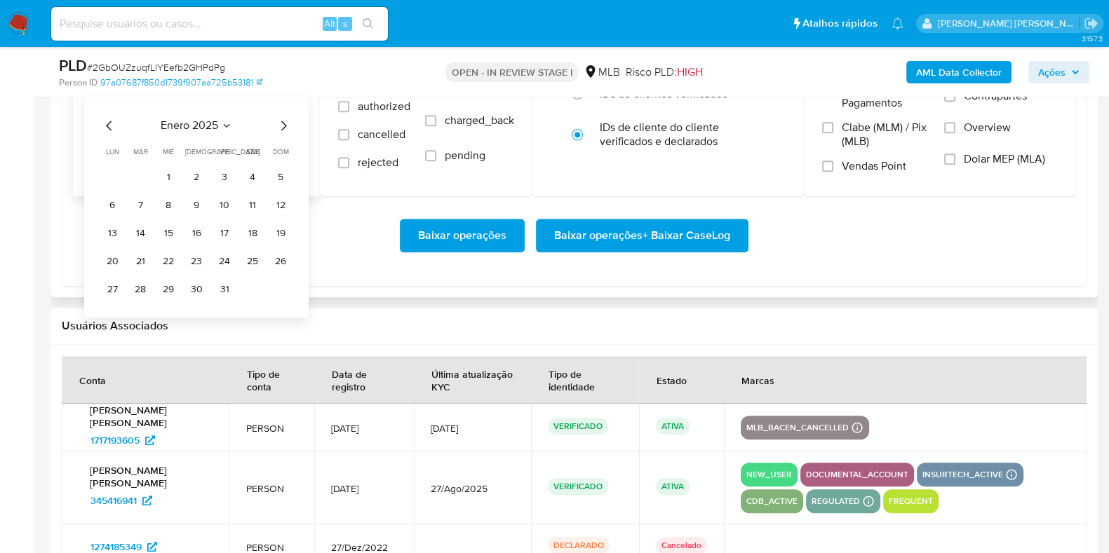
click at [284, 123] on icon "Mes siguiente" at bounding box center [283, 125] width 17 height 17
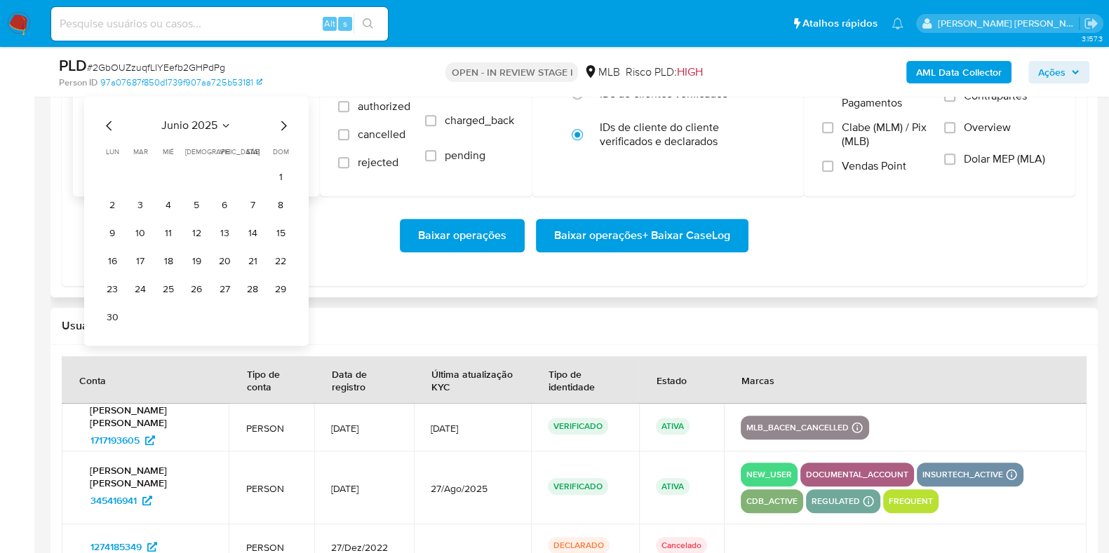
click at [284, 123] on icon "Mes siguiente" at bounding box center [283, 125] width 17 height 17
click at [177, 230] on button "16" at bounding box center [168, 233] width 22 height 22
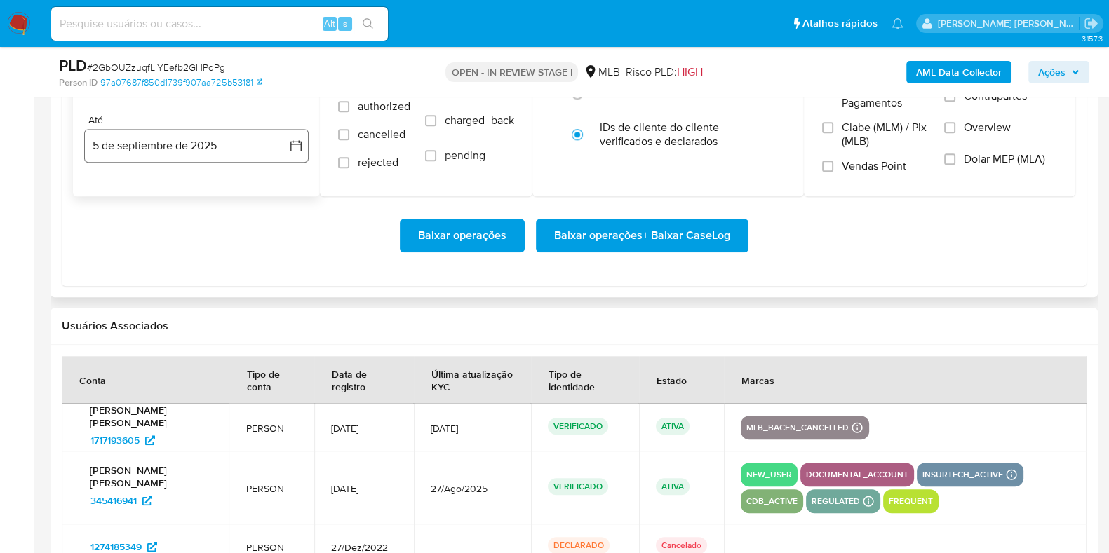
click at [158, 142] on button "5 de septiembre de 2025" at bounding box center [196, 146] width 224 height 34
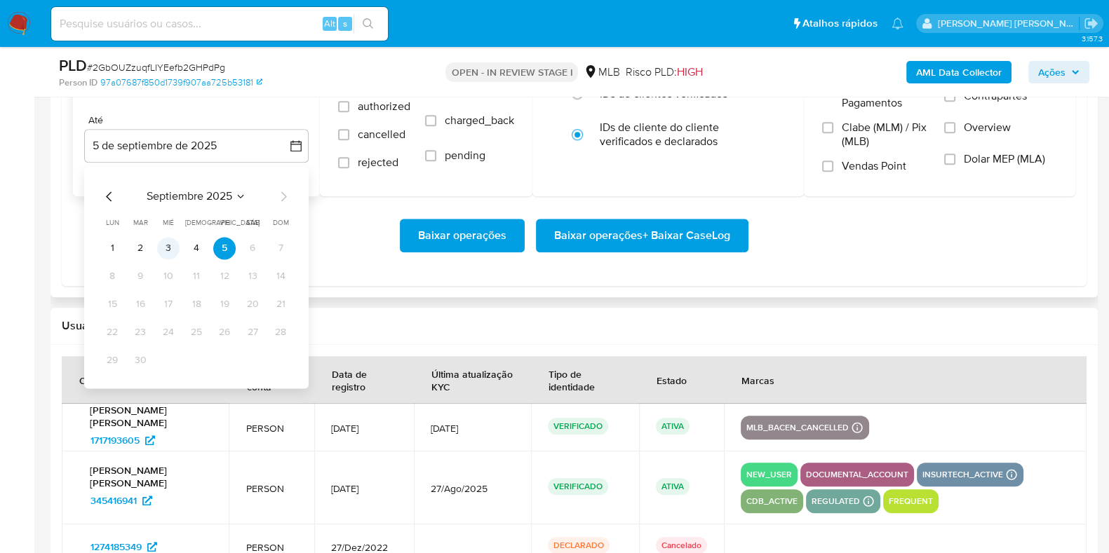
click at [162, 244] on button "3" at bounding box center [168, 248] width 22 height 22
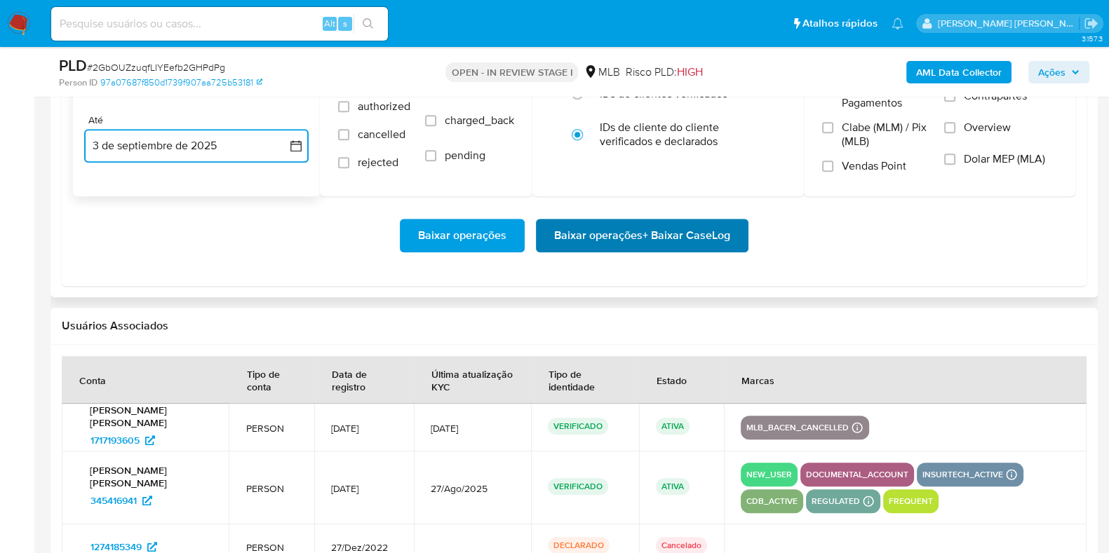
click at [571, 231] on span "Baixar operações + Baixar CaseLog" at bounding box center [642, 235] width 176 height 31
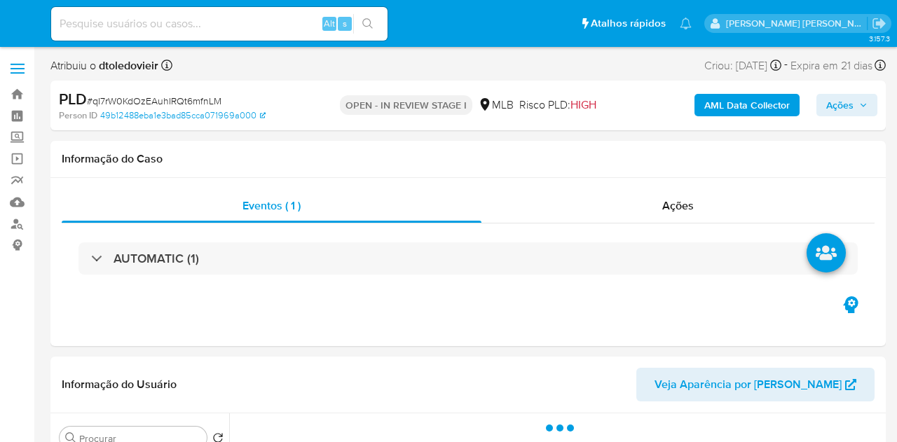
select select "10"
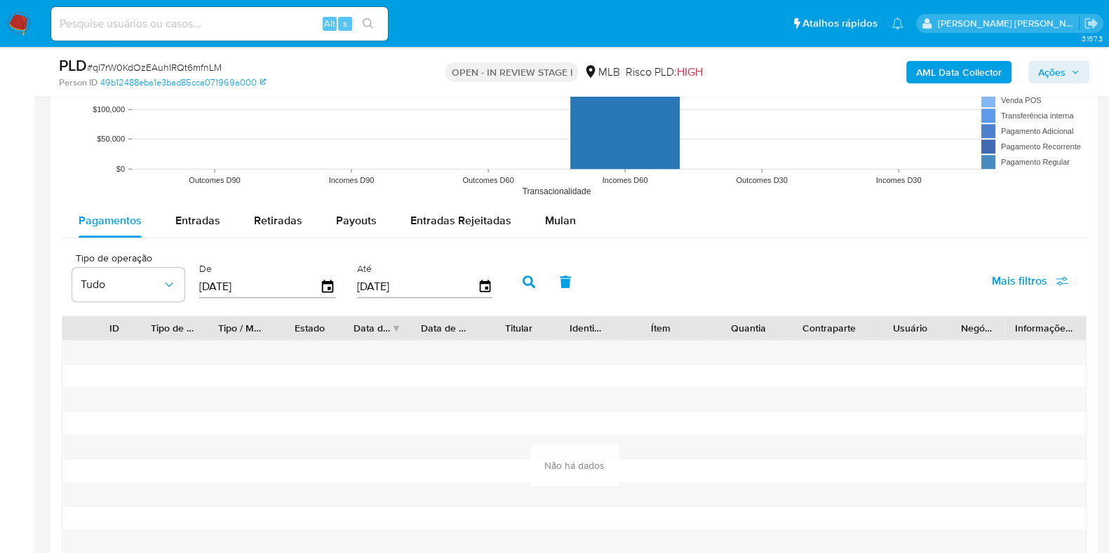
scroll to position [1456, 0]
click at [545, 229] on div "Mulan" at bounding box center [560, 219] width 31 height 34
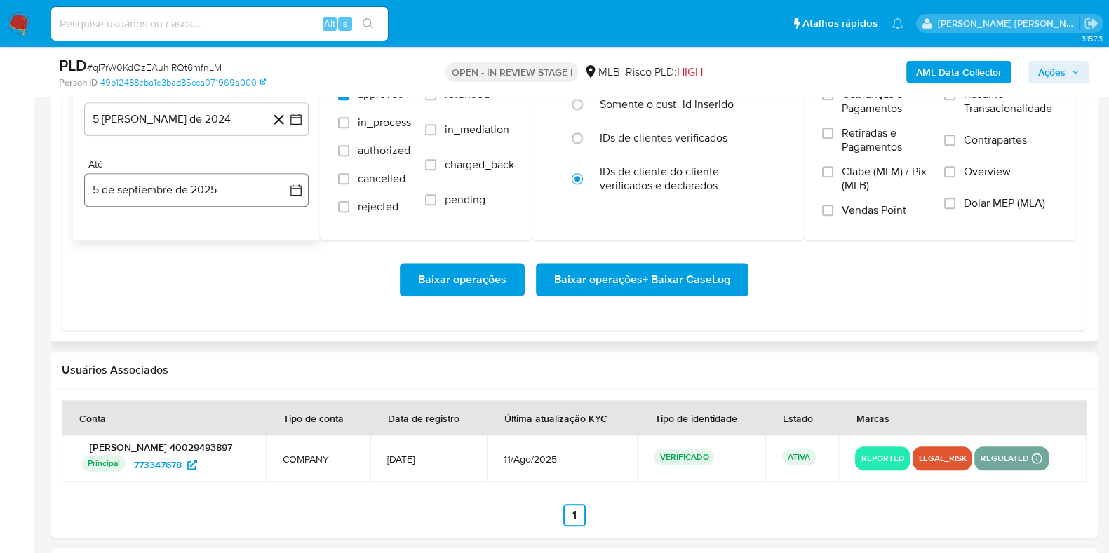
scroll to position [1683, 0]
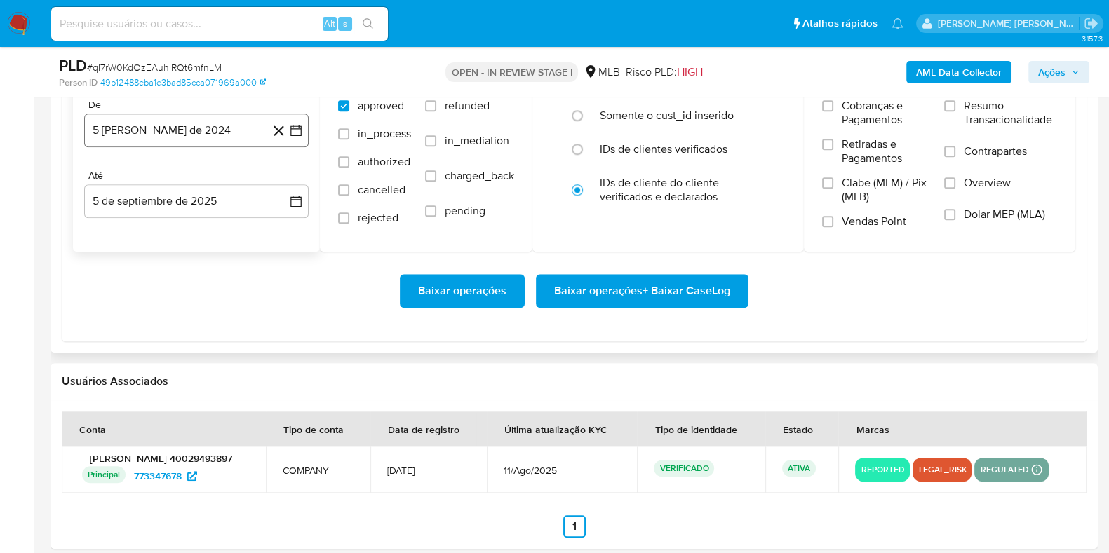
click at [194, 121] on button "5 [PERSON_NAME] de 2024" at bounding box center [196, 131] width 224 height 34
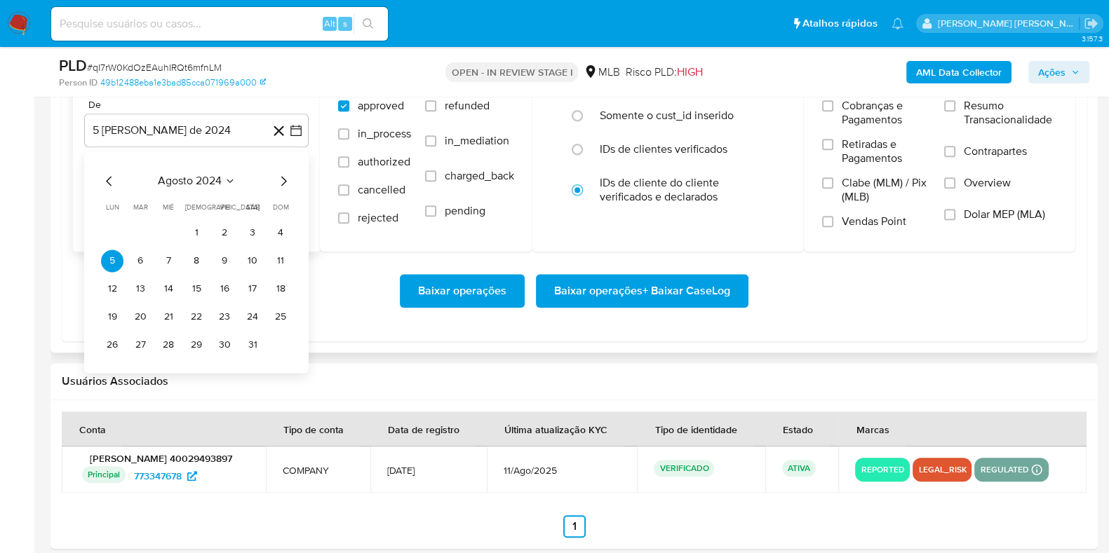
click at [287, 179] on icon "Mes siguiente" at bounding box center [283, 180] width 17 height 17
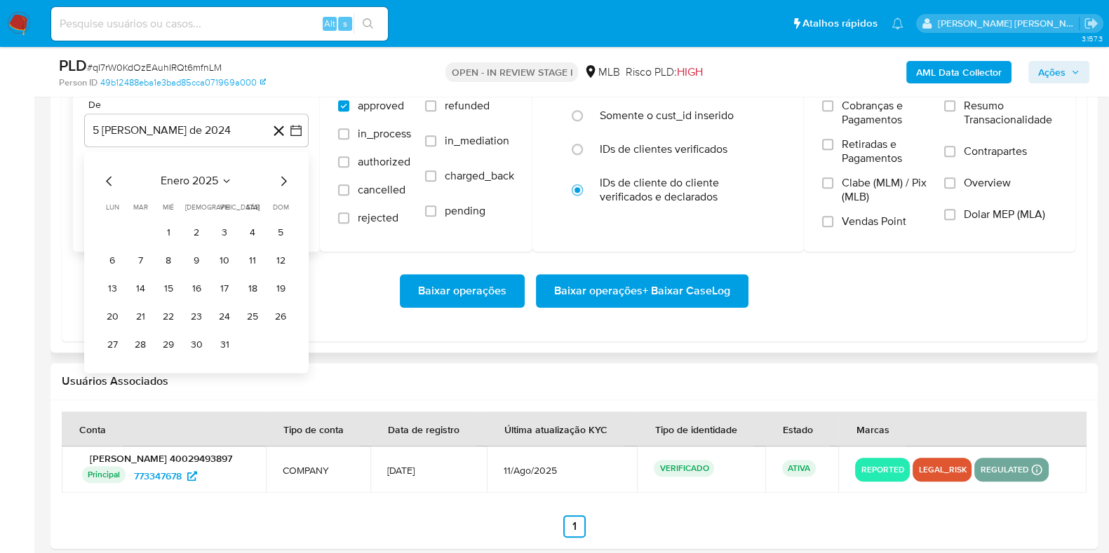
click at [287, 179] on icon "Mes siguiente" at bounding box center [283, 180] width 17 height 17
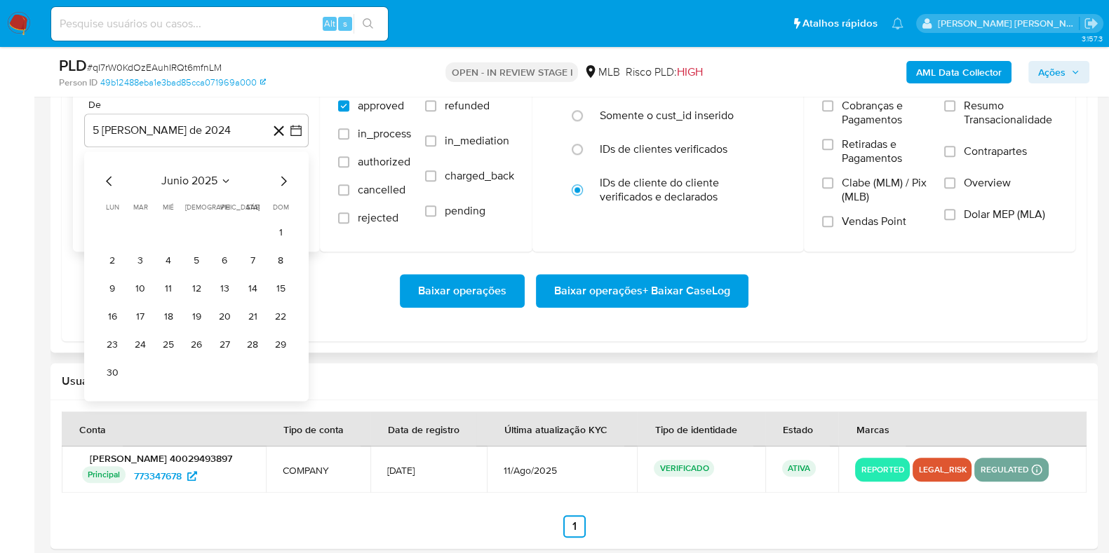
click at [287, 179] on icon "Mes siguiente" at bounding box center [283, 180] width 17 height 17
click at [144, 231] on button "1" at bounding box center [140, 233] width 22 height 22
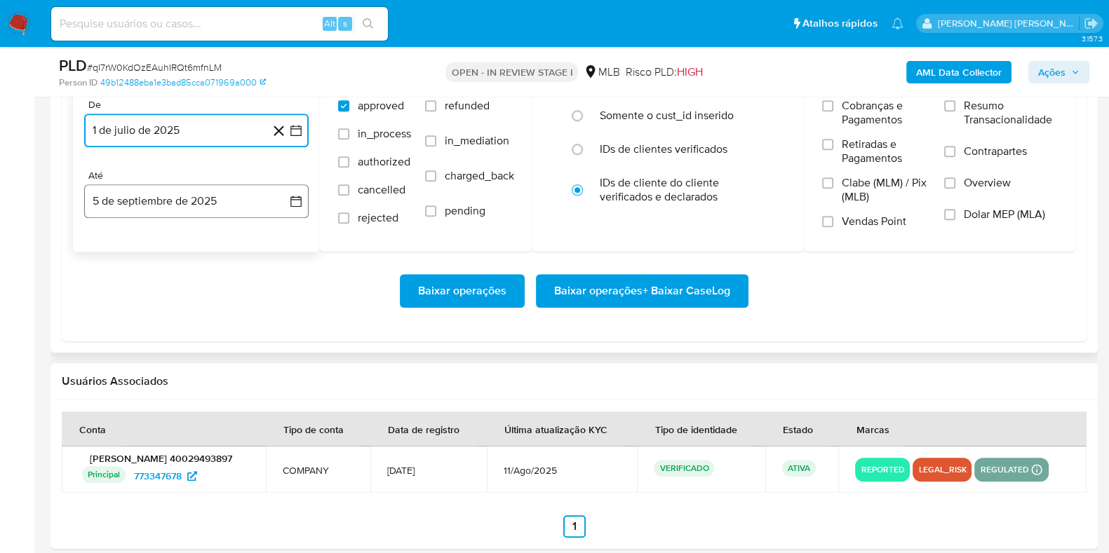
click at [159, 193] on button "5 de septiembre de 2025" at bounding box center [196, 201] width 224 height 34
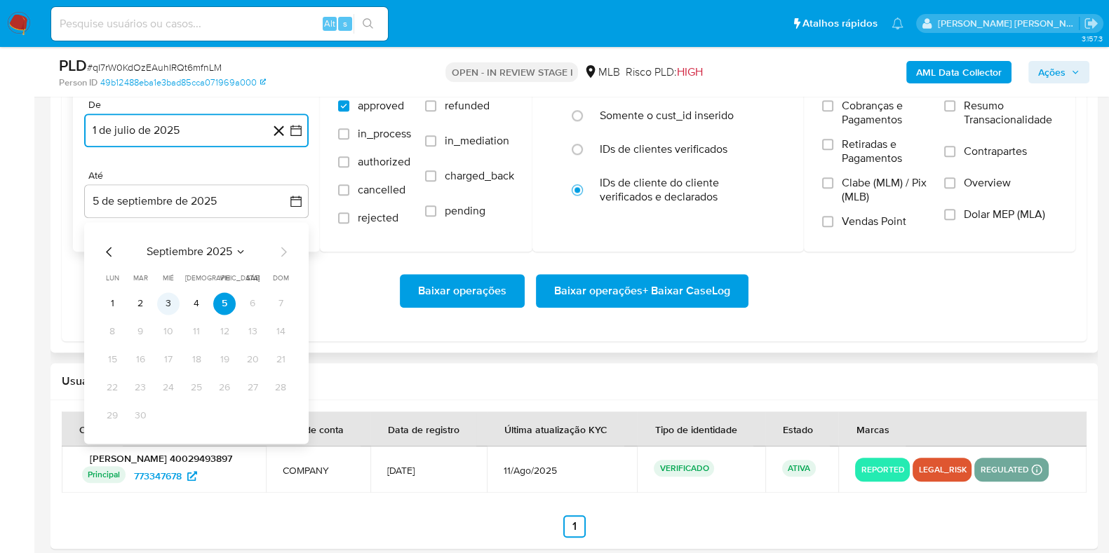
click at [173, 307] on button "3" at bounding box center [168, 303] width 22 height 22
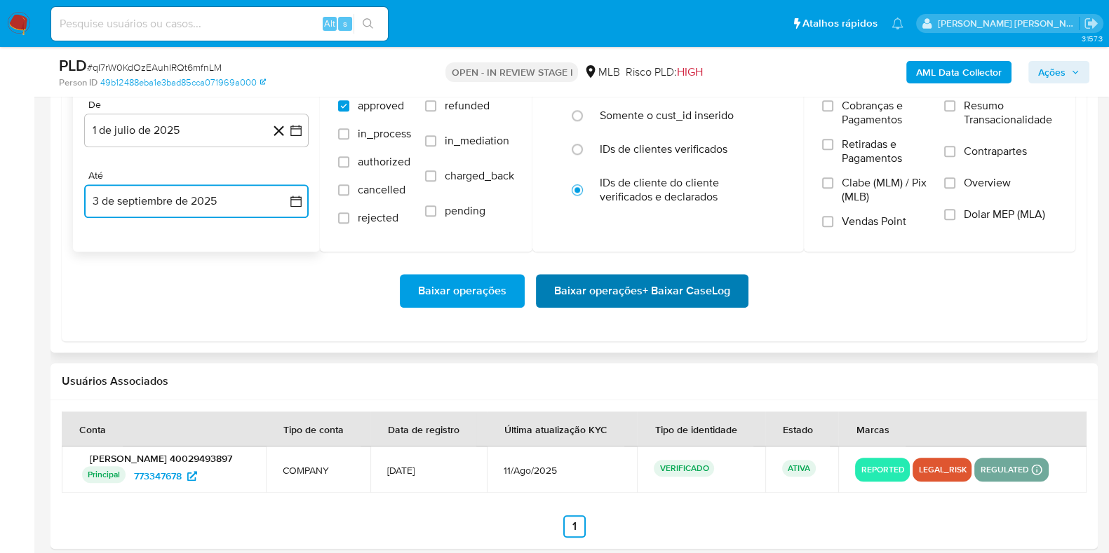
click at [578, 289] on span "Baixar operações + Baixar CaseLog" at bounding box center [642, 291] width 176 height 31
